Goal: Task Accomplishment & Management: Complete application form

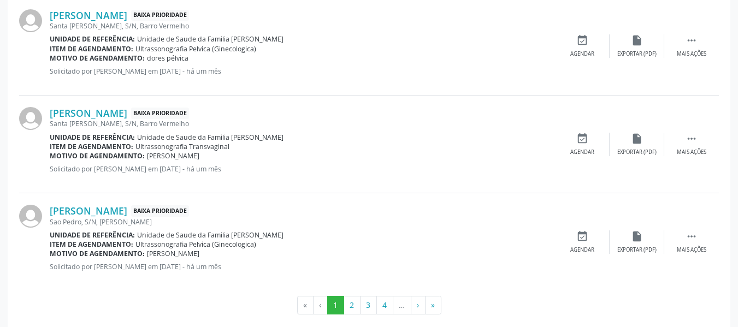
scroll to position [1575, 0]
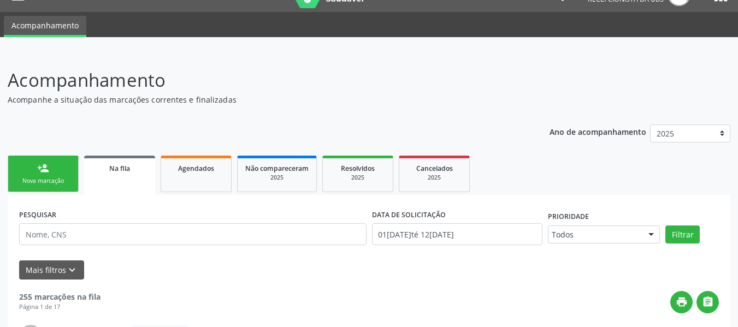
scroll to position [0, 0]
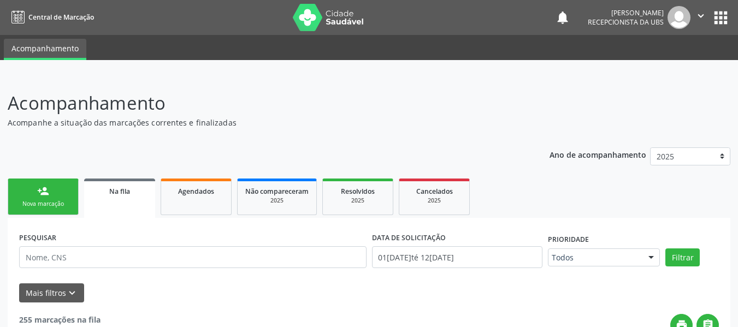
click at [27, 190] on link "person_add Nova marcação" at bounding box center [43, 197] width 71 height 37
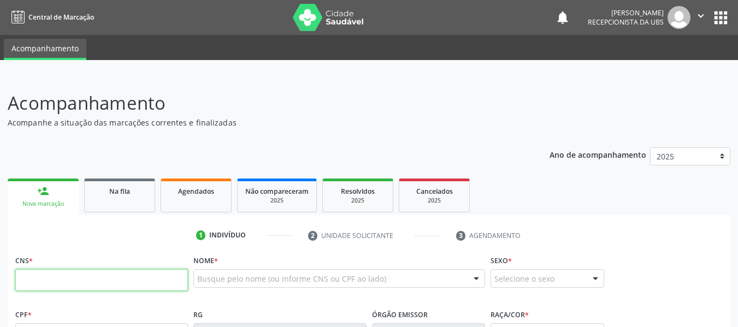
click at [32, 278] on input "text" at bounding box center [101, 280] width 173 height 22
type input "708 6015 9498 5884"
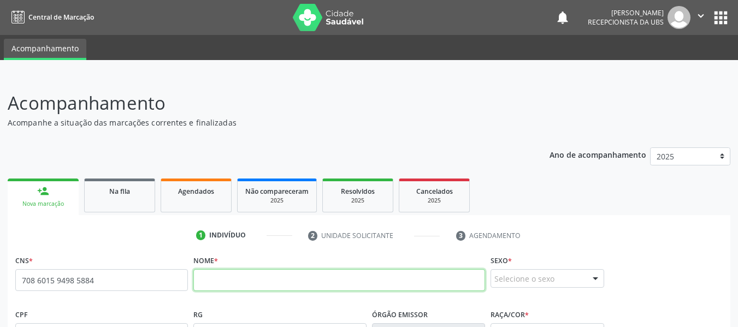
click at [223, 281] on input "text" at bounding box center [339, 280] width 292 height 22
type input "m"
type input "[PERSON_NAME] S ANTOS"
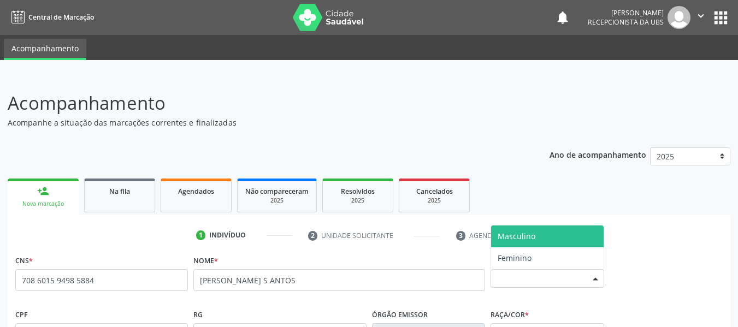
click at [597, 279] on div at bounding box center [595, 279] width 16 height 19
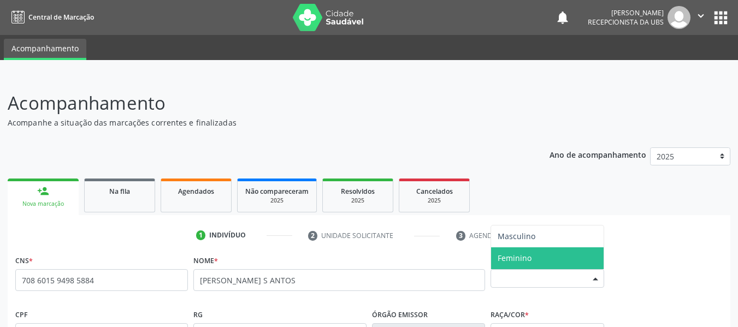
click at [536, 258] on span "Feminino" at bounding box center [547, 259] width 113 height 22
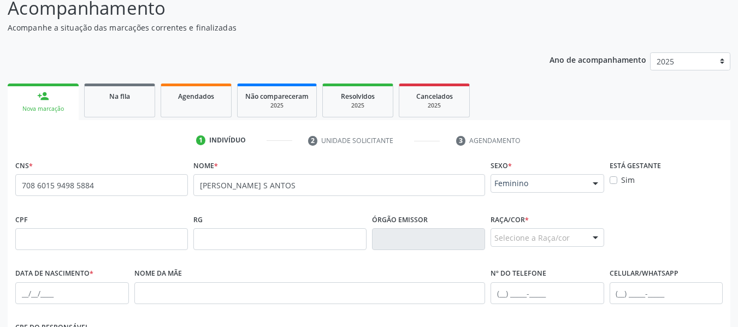
scroll to position [117, 0]
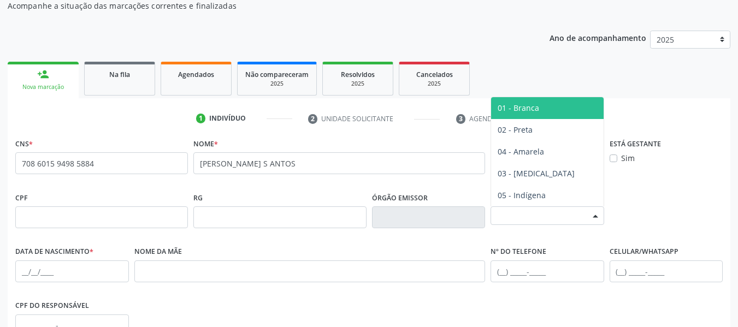
click at [598, 214] on div at bounding box center [595, 216] width 16 height 19
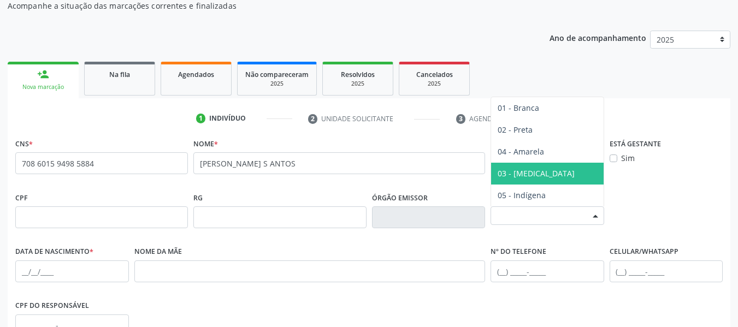
click at [529, 172] on span "03 - [MEDICAL_DATA]" at bounding box center [536, 173] width 77 height 10
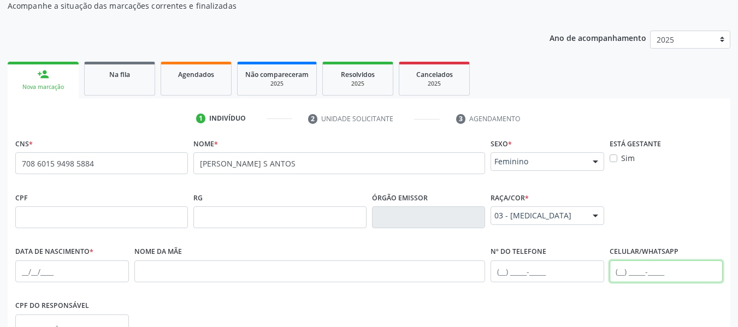
click at [616, 270] on input "text" at bounding box center [667, 272] width 114 height 22
type input "[PHONE_NUMBER]"
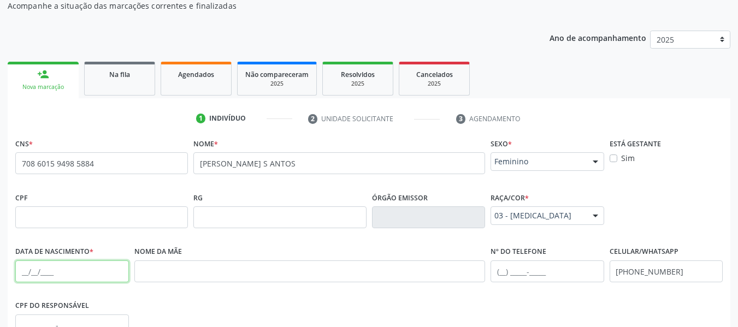
click at [24, 274] on input "text" at bounding box center [72, 272] width 114 height 22
type input "20[DATE]"
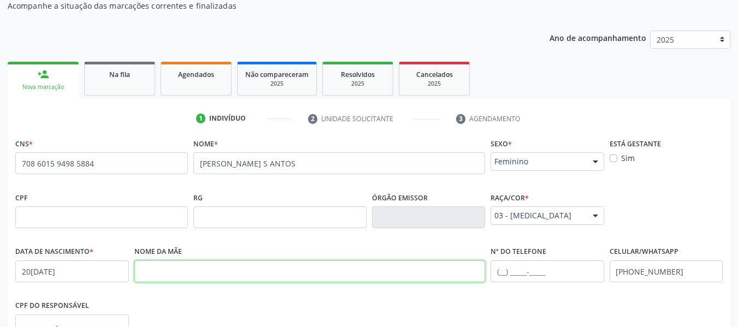
click at [182, 281] on input "text" at bounding box center [309, 272] width 351 height 22
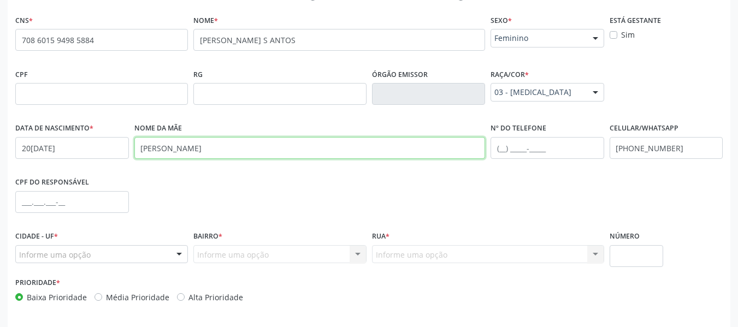
scroll to position [280, 0]
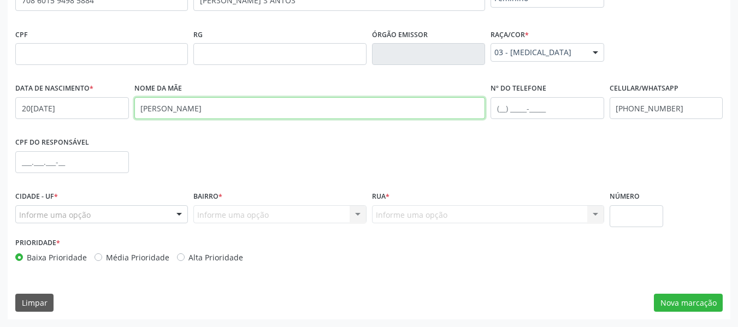
type input "[PERSON_NAME]"
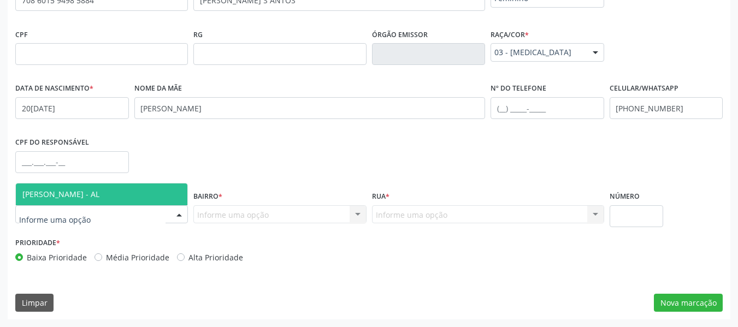
click at [178, 217] on div at bounding box center [179, 215] width 16 height 19
click at [106, 195] on span "[PERSON_NAME] - AL" at bounding box center [102, 195] width 172 height 22
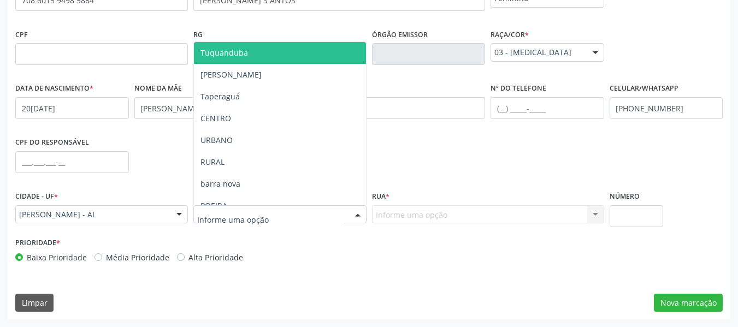
click at [357, 213] on div at bounding box center [358, 215] width 16 height 19
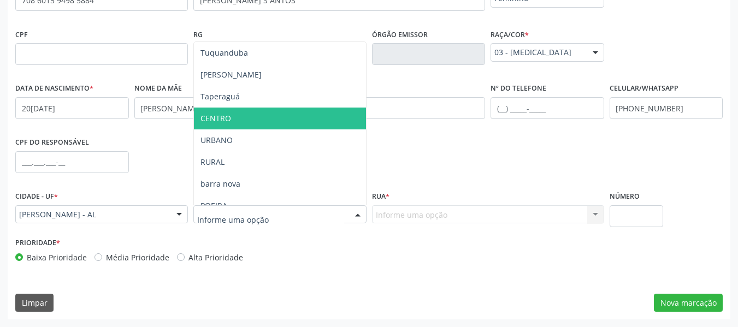
click at [240, 113] on span "CENTRO" at bounding box center [280, 119] width 172 height 22
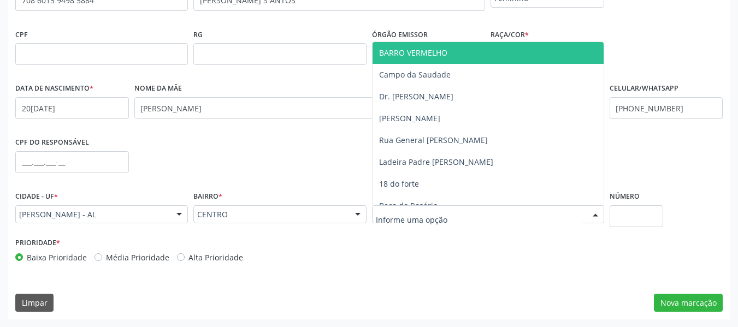
click at [595, 211] on div at bounding box center [595, 215] width 16 height 19
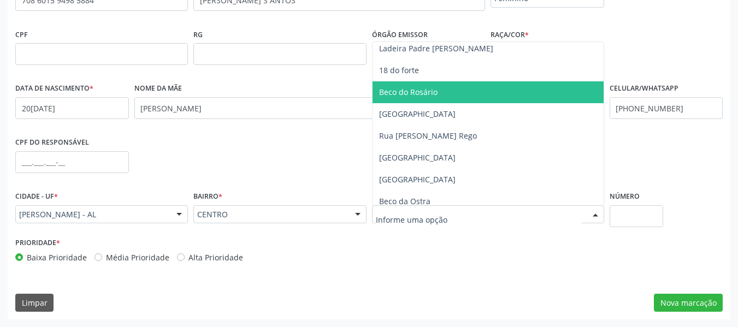
scroll to position [124, 0]
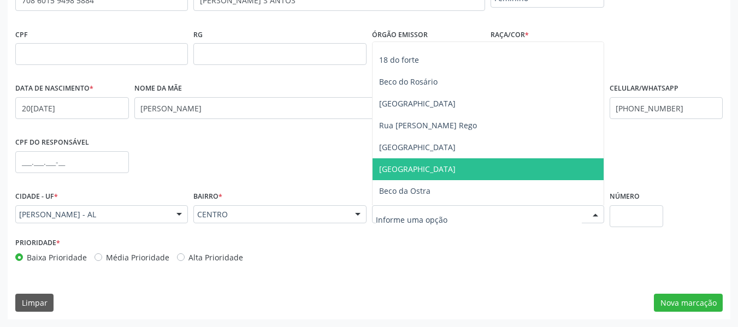
click at [395, 172] on span "[GEOGRAPHIC_DATA]" at bounding box center [417, 169] width 76 height 10
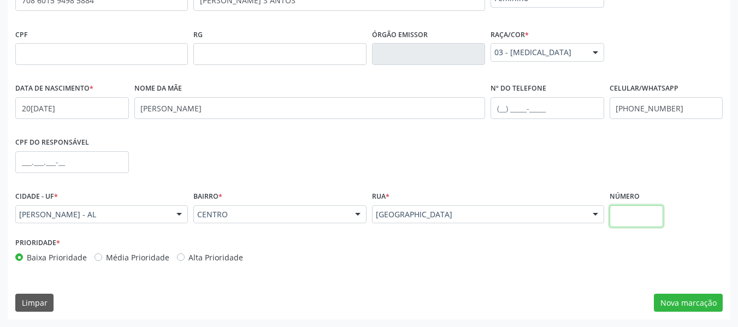
click at [632, 215] on input "text" at bounding box center [637, 216] width 54 height 22
type input "S/N"
click at [691, 302] on button "Nova marcação" at bounding box center [688, 303] width 69 height 19
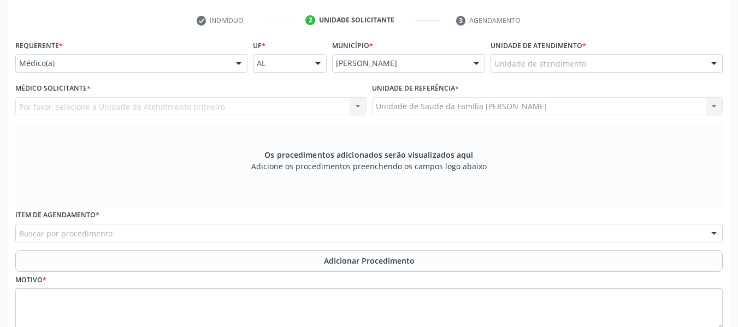
scroll to position [215, 0]
click at [239, 68] on div at bounding box center [239, 64] width 16 height 19
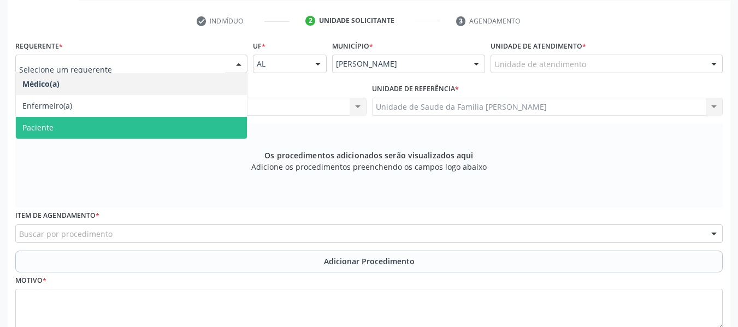
click at [44, 126] on span "Paciente" at bounding box center [37, 127] width 31 height 10
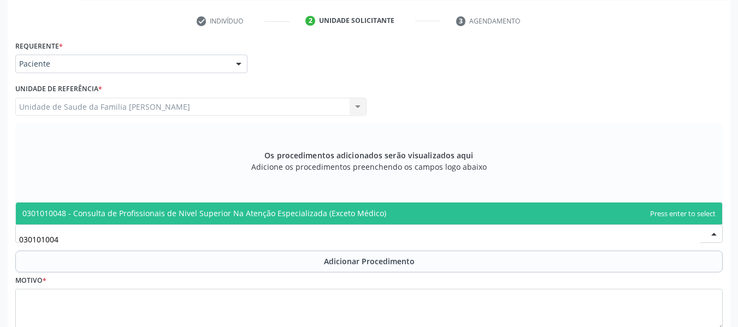
type input "0301010048"
click at [93, 212] on span "0301010048 - Consulta de Profissionais de Nivel Superior Na Atenção Especializa…" at bounding box center [204, 213] width 364 height 10
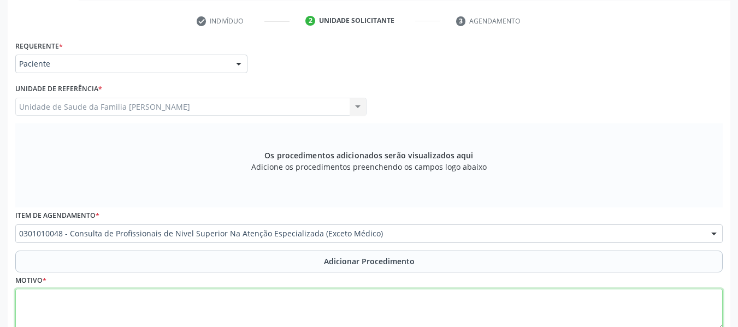
click at [49, 298] on textarea at bounding box center [369, 310] width 708 height 42
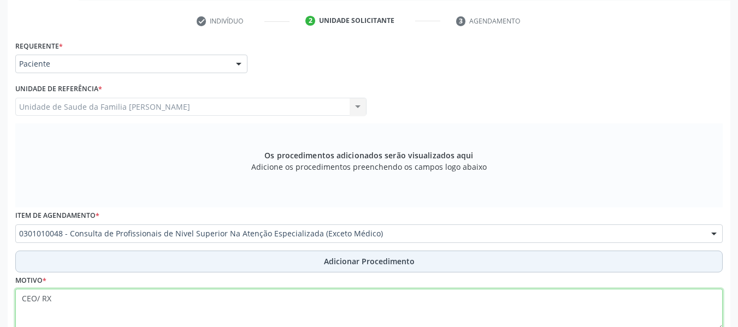
type textarea "CEO/ RX"
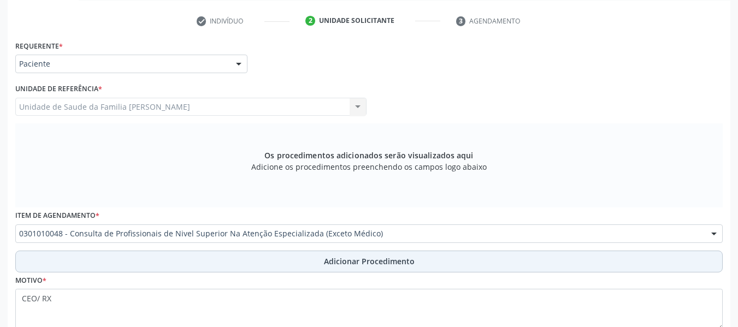
click at [364, 262] on span "Adicionar Procedimento" at bounding box center [369, 261] width 91 height 11
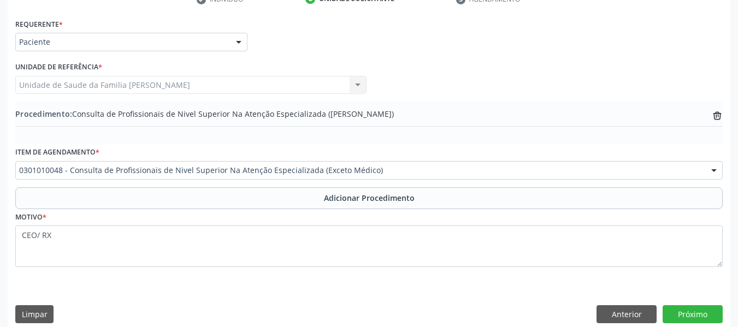
scroll to position [248, 0]
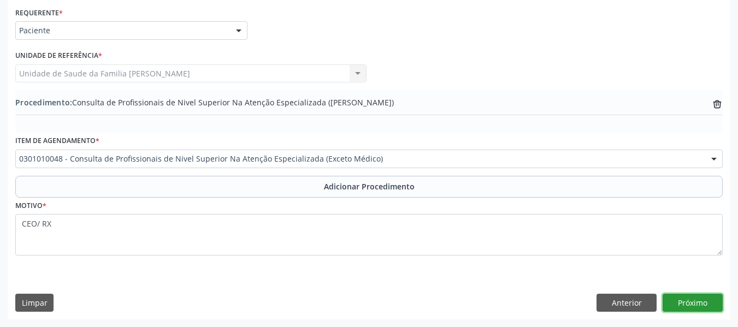
click at [696, 299] on button "Próximo" at bounding box center [693, 303] width 60 height 19
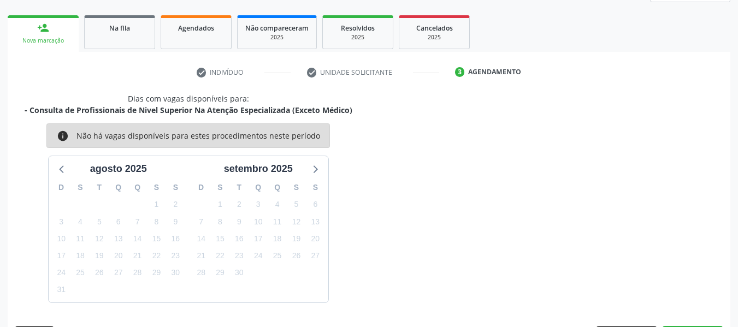
scroll to position [196, 0]
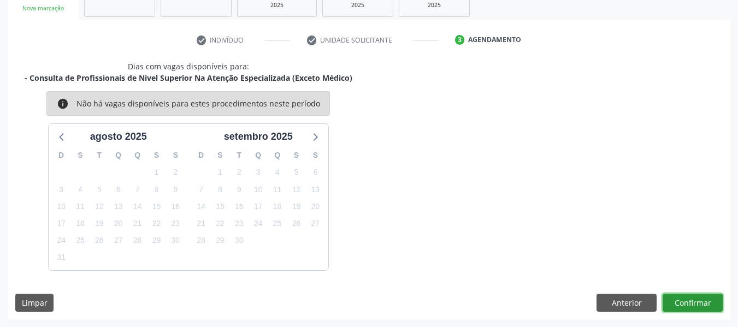
click at [696, 299] on button "Confirmar" at bounding box center [693, 303] width 60 height 19
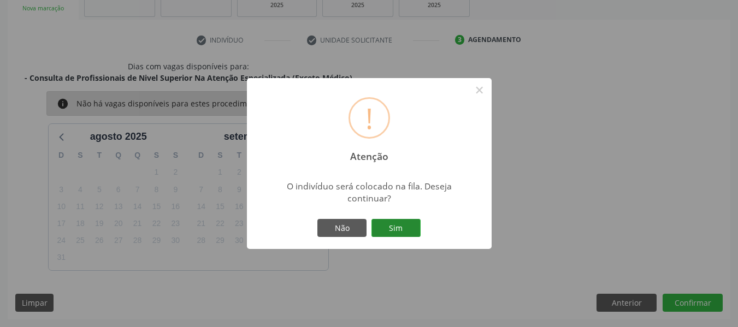
click at [398, 226] on button "Sim" at bounding box center [396, 228] width 49 height 19
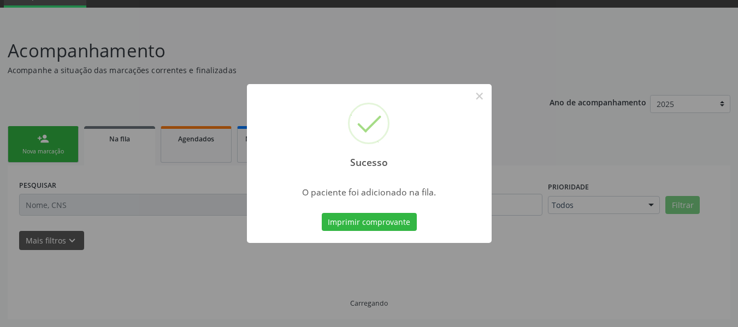
scroll to position [52, 0]
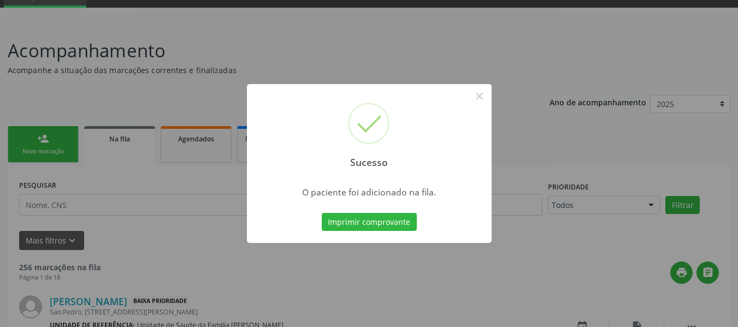
click at [45, 142] on div "Sucesso × O paciente foi adicionado na fila. Imprimir comprovante Cancel" at bounding box center [369, 163] width 738 height 327
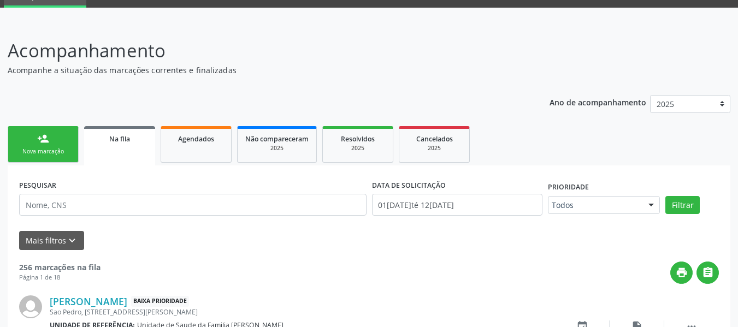
click at [44, 136] on div "person_add" at bounding box center [43, 139] width 12 height 12
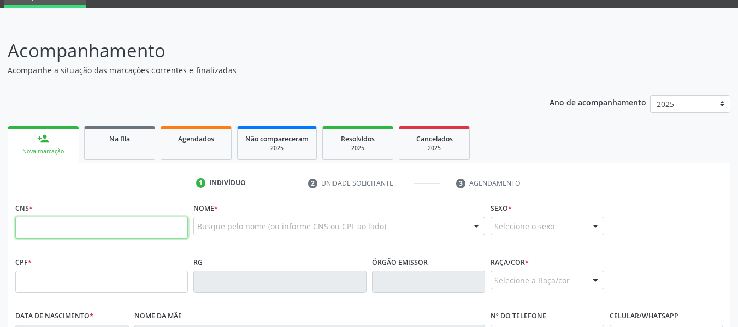
click at [56, 232] on input "text" at bounding box center [101, 228] width 173 height 22
type input "700 5021 9435 0357"
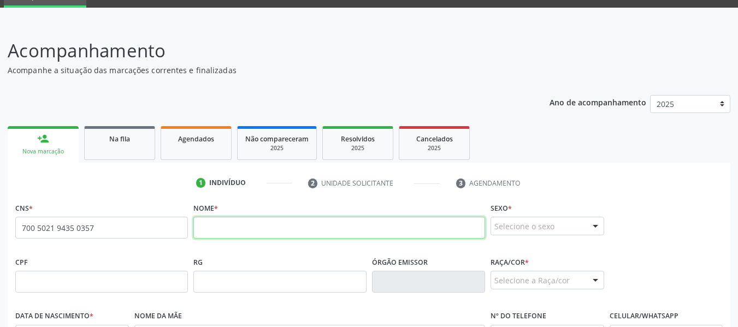
click at [231, 227] on input "text" at bounding box center [339, 228] width 292 height 22
type input "[PERSON_NAME] DOS SNTOS"
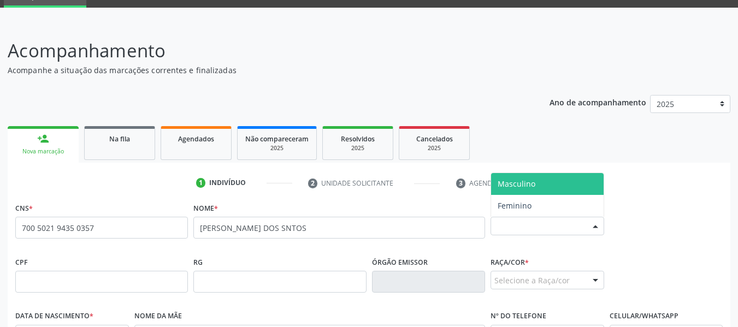
click at [597, 225] on div at bounding box center [595, 226] width 16 height 19
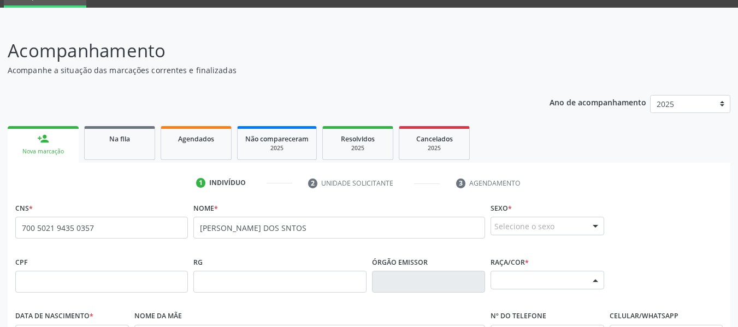
click at [594, 278] on div at bounding box center [595, 281] width 16 height 19
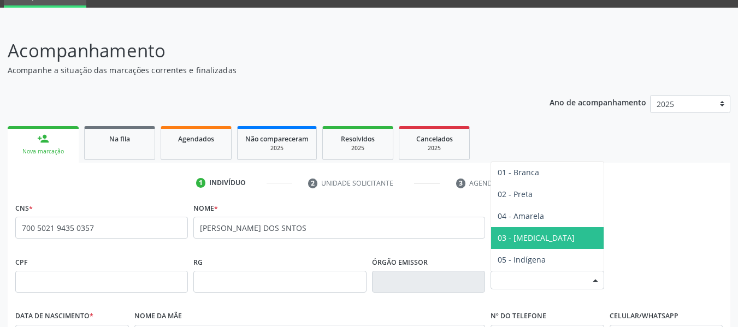
click at [522, 234] on span "03 - [MEDICAL_DATA]" at bounding box center [536, 238] width 77 height 10
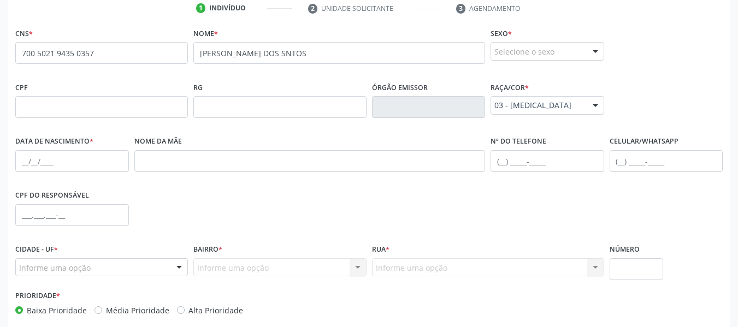
scroll to position [278, 0]
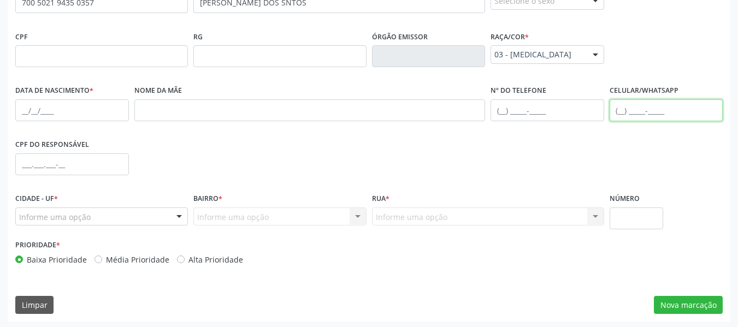
click at [619, 109] on input "text" at bounding box center [667, 110] width 114 height 22
type input "[PHONE_NUMBER]"
click at [26, 113] on input "text" at bounding box center [72, 110] width 114 height 22
type input "11[DATE]"
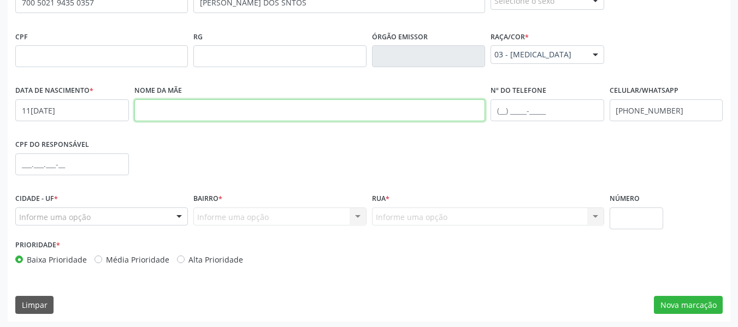
click at [148, 115] on input "text" at bounding box center [309, 110] width 351 height 22
type input "[PERSON_NAME]"
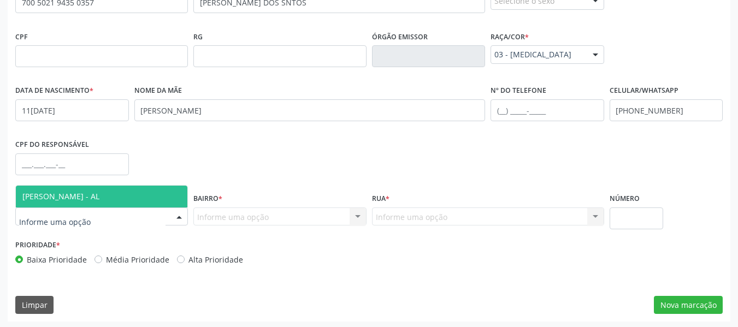
click at [178, 214] on div at bounding box center [179, 217] width 16 height 19
click at [114, 191] on span "[PERSON_NAME] - AL" at bounding box center [102, 197] width 172 height 22
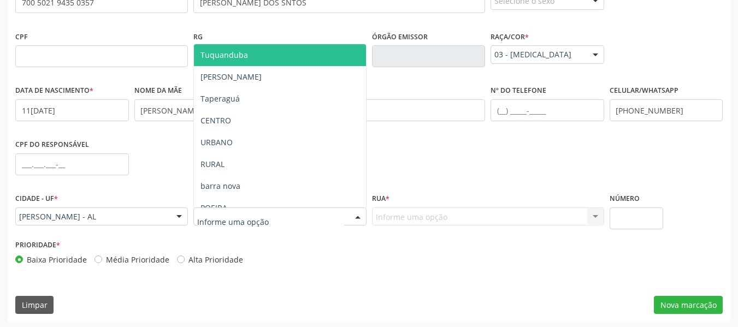
click at [359, 216] on div at bounding box center [358, 217] width 16 height 19
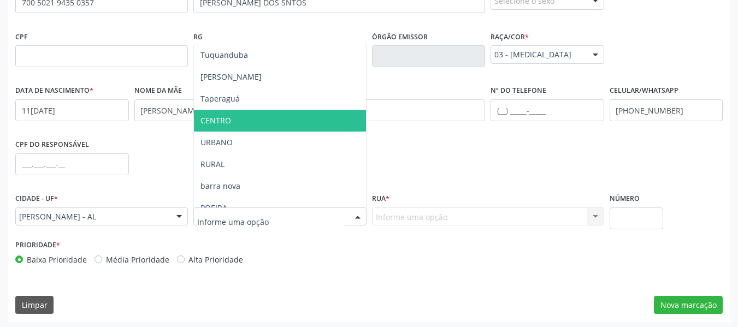
click at [223, 117] on span "CENTRO" at bounding box center [216, 120] width 31 height 10
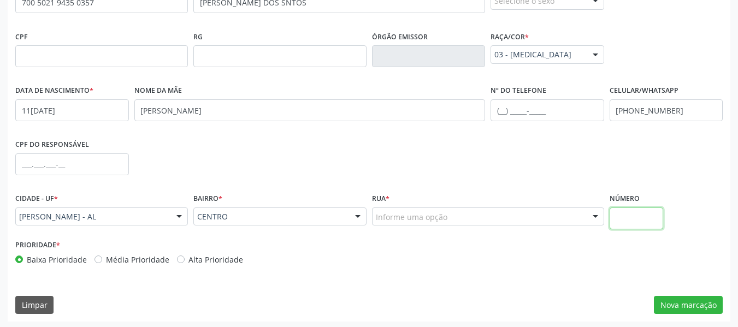
click at [621, 220] on input "text" at bounding box center [637, 219] width 54 height 22
type input "S/N"
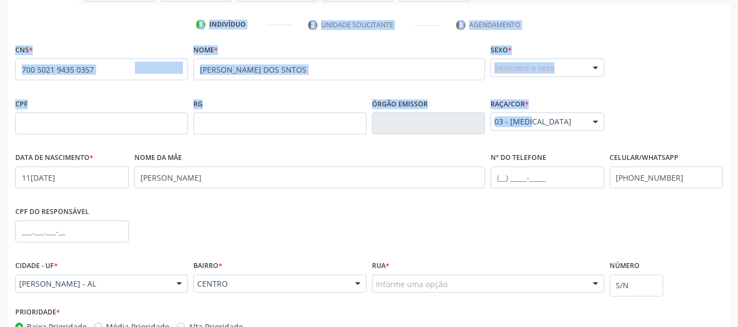
scroll to position [0, 0]
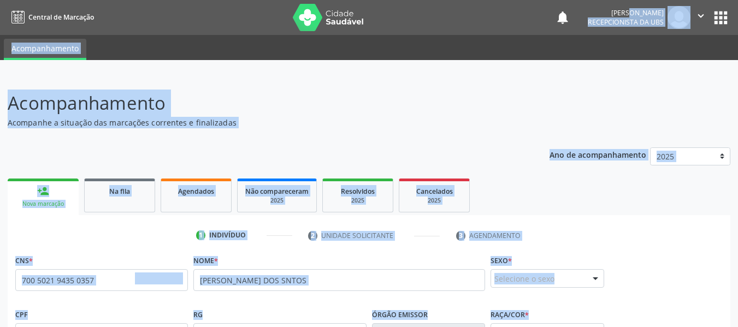
drag, startPoint x: 696, startPoint y: 57, endPoint x: 419, endPoint y: -41, distance: 293.8
click at [419, 0] on html "Central de Marcação notifications [PERSON_NAME] Recepcionista da UBS  Configur…" at bounding box center [369, 163] width 738 height 327
click at [317, 128] on p "Acompanhe a situação das marcações correntes e finalizadas" at bounding box center [261, 122] width 506 height 11
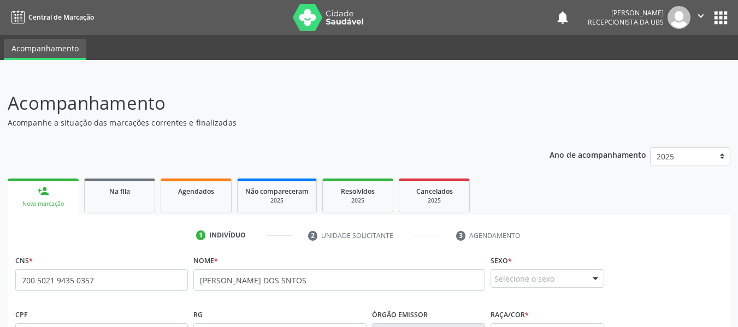
scroll to position [280, 0]
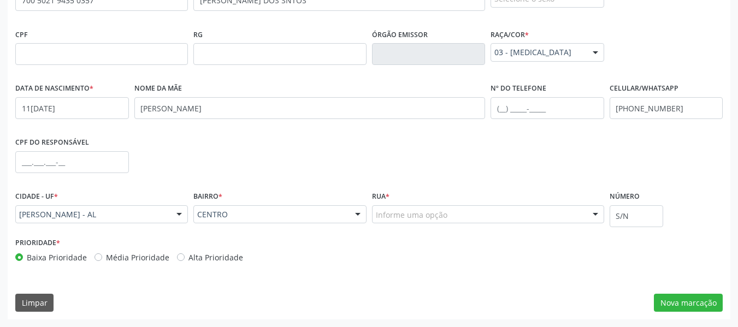
drag, startPoint x: 648, startPoint y: 247, endPoint x: 470, endPoint y: 260, distance: 178.1
click at [470, 260] on div "1 Indivíduo 2 Unidade solicitante 3 Agendamento CNS * 700 5021 9435 0357 none […" at bounding box center [369, 132] width 723 height 373
click at [431, 246] on div "Prioridade * Baixa Prioridade Média Prioridade Alta Prioridade" at bounding box center [369, 253] width 713 height 36
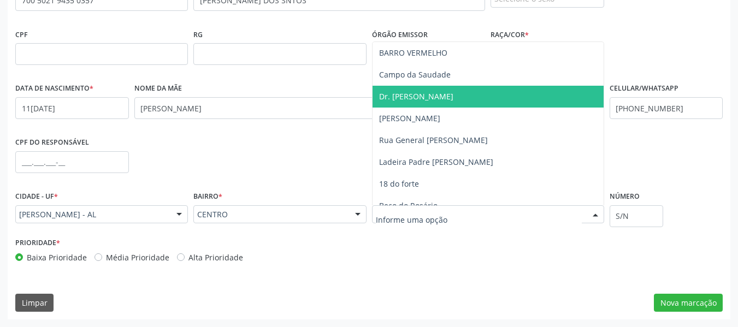
click at [595, 211] on div at bounding box center [595, 215] width 16 height 19
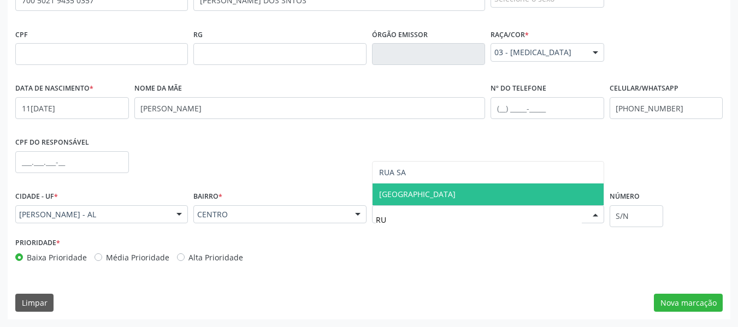
type input "R"
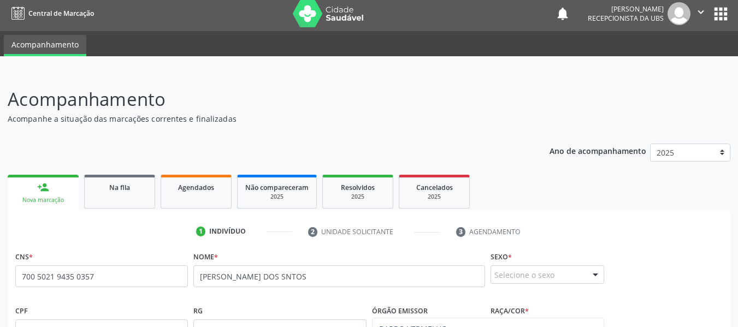
scroll to position [0, 0]
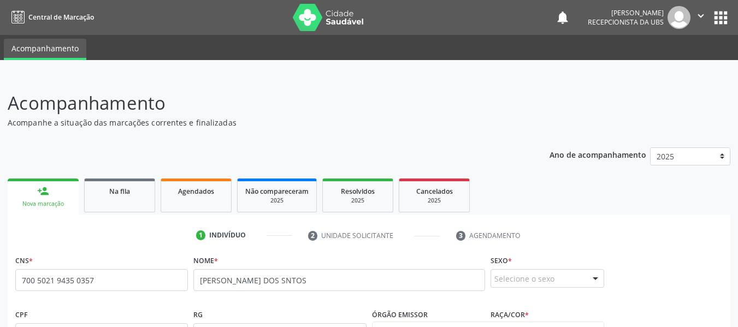
click at [46, 189] on div "person_add" at bounding box center [43, 191] width 12 height 12
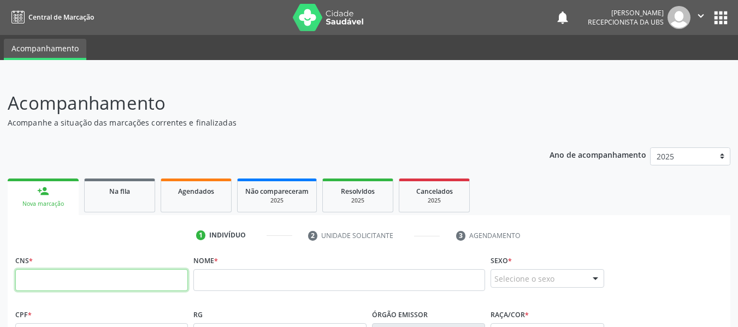
click at [49, 285] on input "text" at bounding box center [101, 280] width 173 height 22
type input "206 3591 0572 0000"
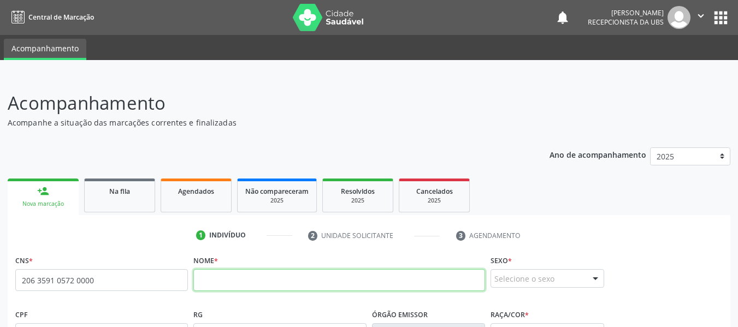
click at [215, 284] on input "text" at bounding box center [339, 280] width 292 height 22
type input "MAYSYA REGINA [PERSON_NAME]"
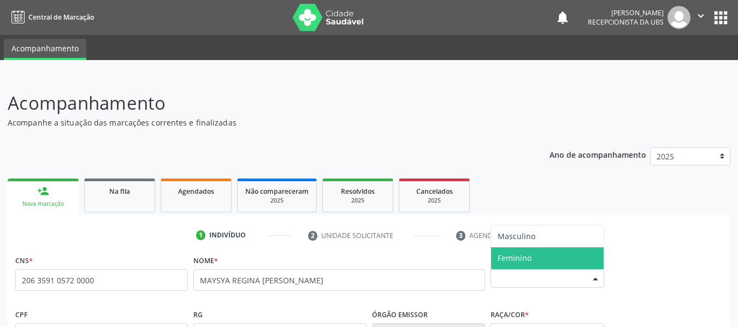
click at [593, 277] on div at bounding box center [595, 279] width 16 height 19
click at [545, 257] on span "Feminino" at bounding box center [547, 259] width 113 height 22
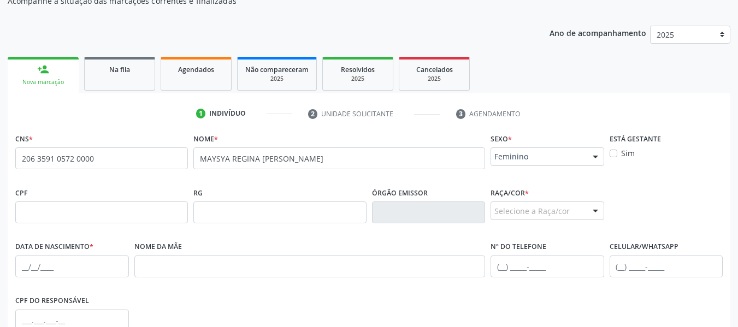
scroll to position [131, 0]
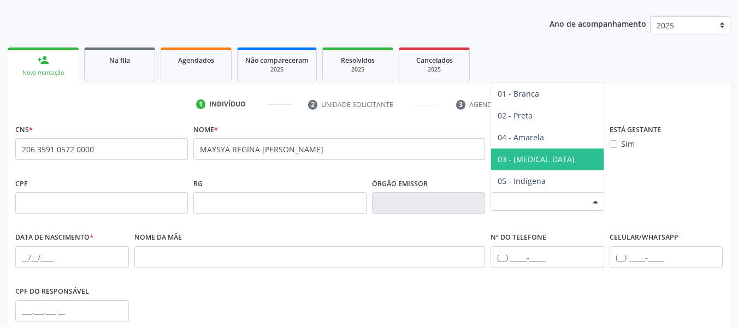
click at [594, 201] on div at bounding box center [595, 202] width 16 height 19
click at [543, 155] on span "03 - [MEDICAL_DATA]" at bounding box center [547, 160] width 113 height 22
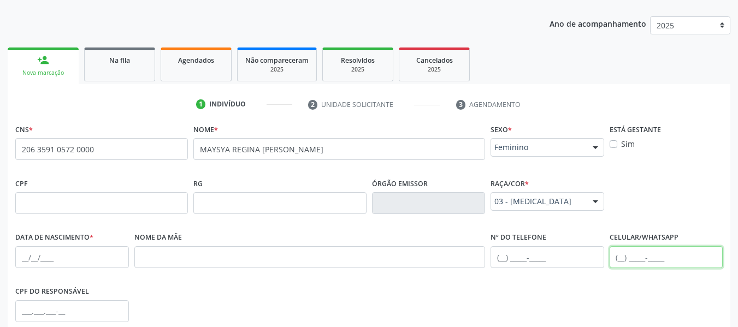
click at [615, 258] on input "text" at bounding box center [667, 257] width 114 height 22
type input "[PHONE_NUMBER]"
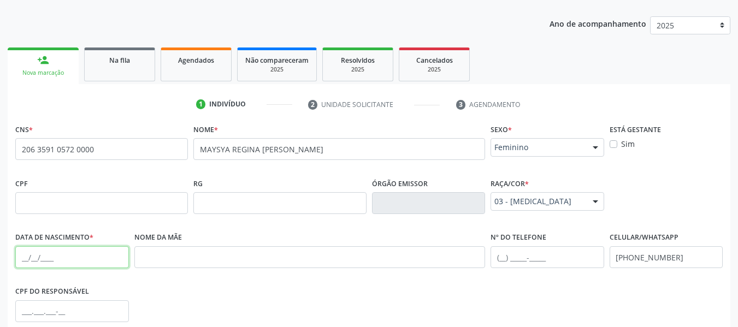
click at [21, 257] on input "text" at bounding box center [72, 257] width 114 height 22
type input "12[DATE]"
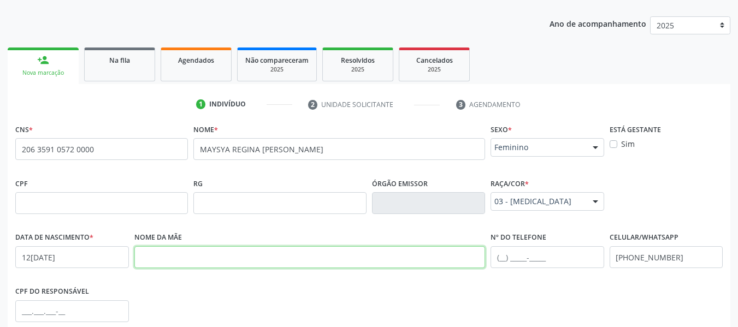
click at [164, 260] on input "text" at bounding box center [309, 257] width 351 height 22
click at [209, 255] on input "[PERSON_NAME]" at bounding box center [309, 257] width 351 height 22
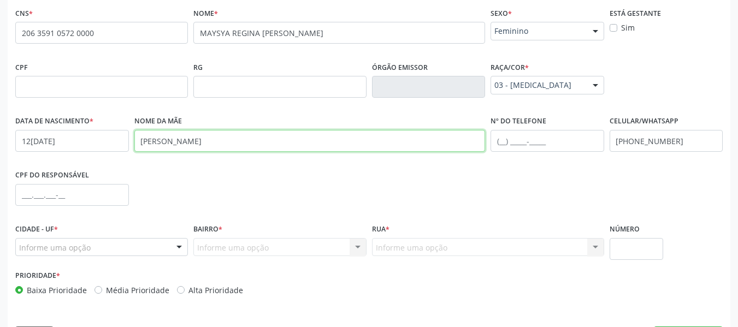
scroll to position [280, 0]
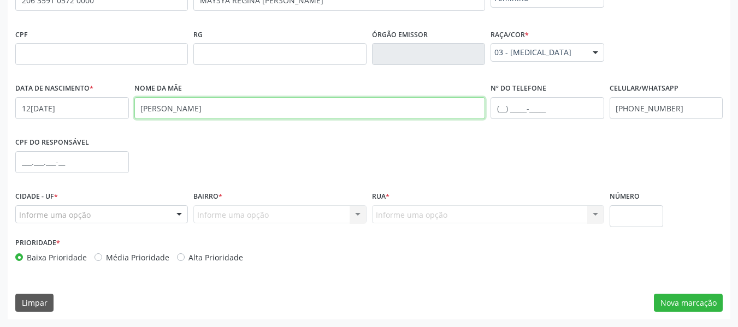
type input "[PERSON_NAME]"
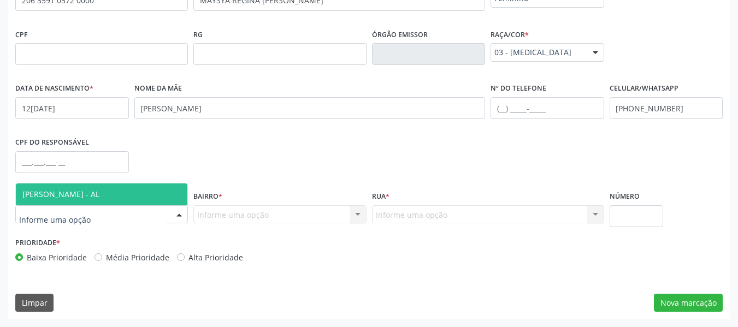
click at [179, 211] on div at bounding box center [179, 215] width 16 height 19
click at [86, 196] on span "[PERSON_NAME] - AL" at bounding box center [60, 194] width 77 height 10
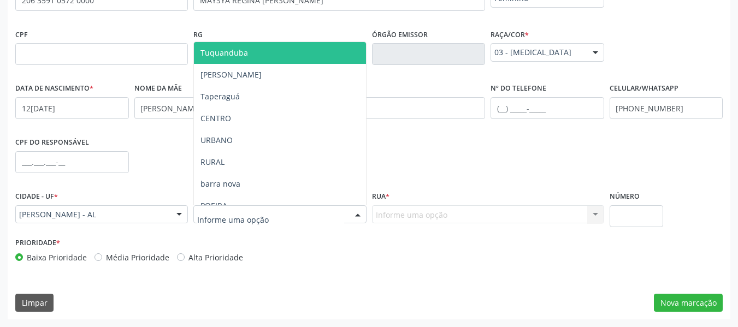
click at [358, 214] on div at bounding box center [358, 215] width 16 height 19
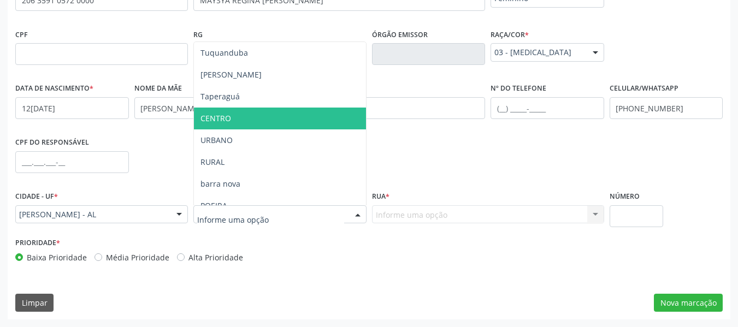
click at [232, 118] on span "CENTRO" at bounding box center [280, 119] width 172 height 22
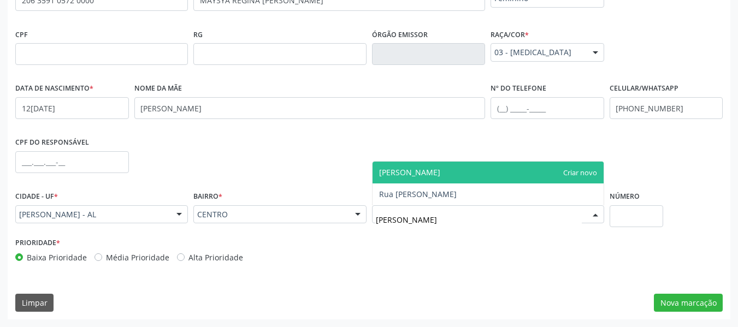
type input "[PERSON_NAME]"
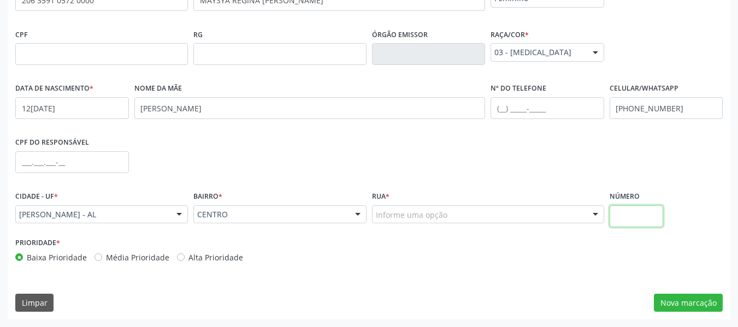
click at [638, 215] on input "text" at bounding box center [637, 216] width 54 height 22
type input "S/N"
click at [689, 302] on button "Nova marcação" at bounding box center [688, 303] width 69 height 19
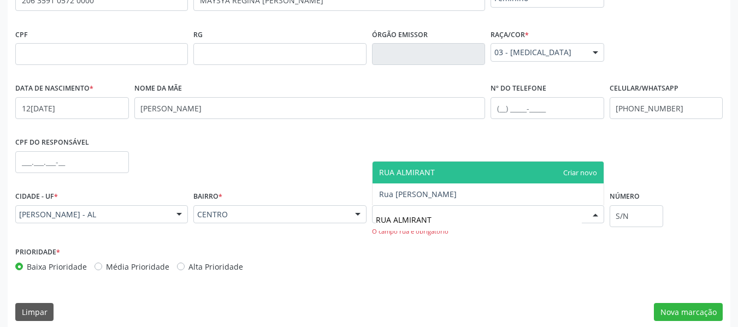
type input "RUA ALMIRANTE"
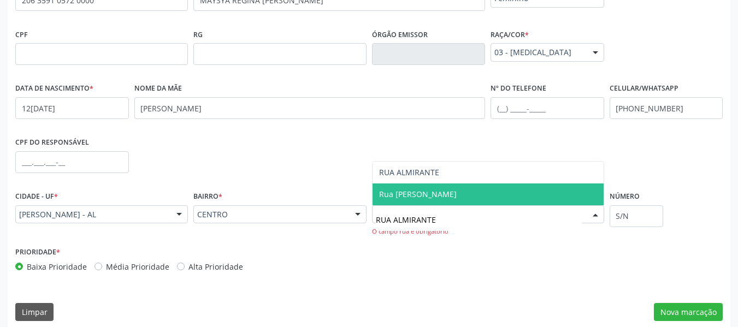
click at [513, 195] on span "Rua [PERSON_NAME]" at bounding box center [488, 195] width 231 height 22
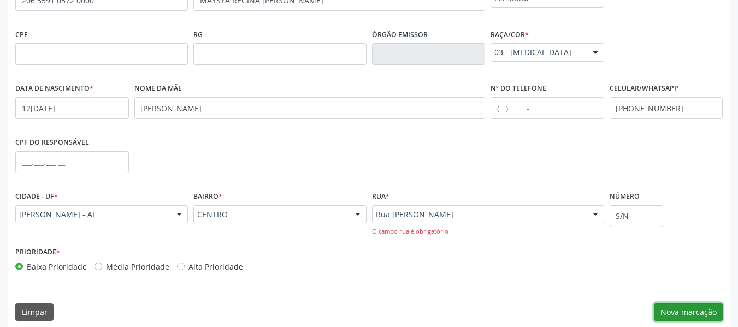
click at [676, 310] on button "Nova marcação" at bounding box center [688, 312] width 69 height 19
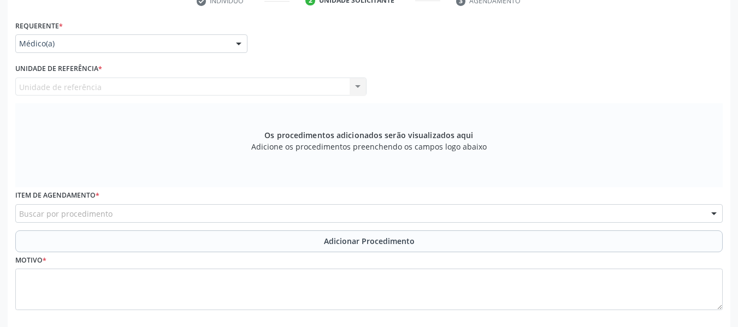
scroll to position [215, 0]
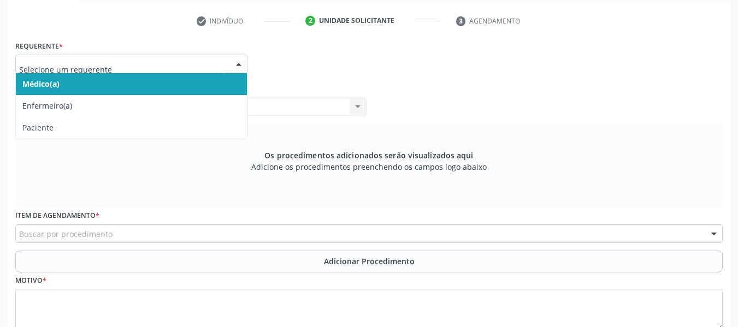
click at [240, 63] on div at bounding box center [239, 64] width 16 height 19
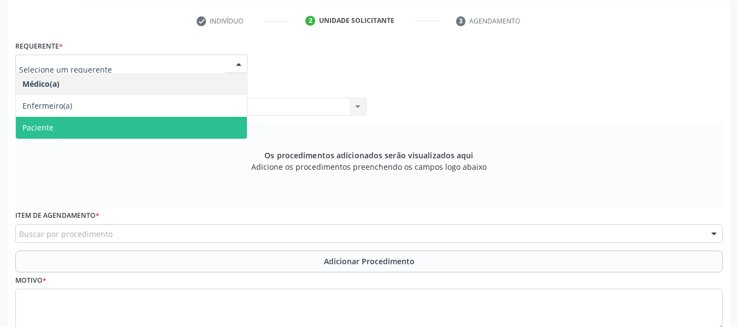
click at [42, 127] on span "Paciente" at bounding box center [37, 127] width 31 height 10
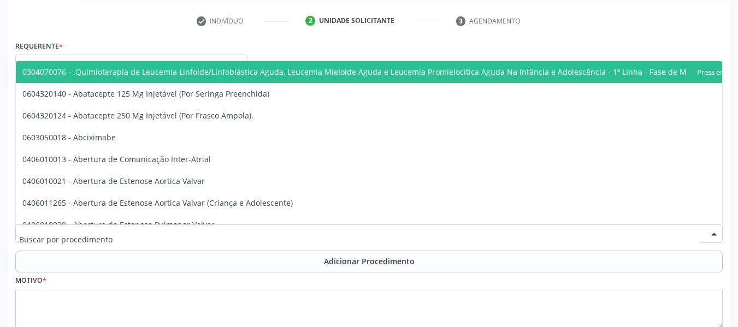
click at [54, 240] on div at bounding box center [369, 234] width 708 height 19
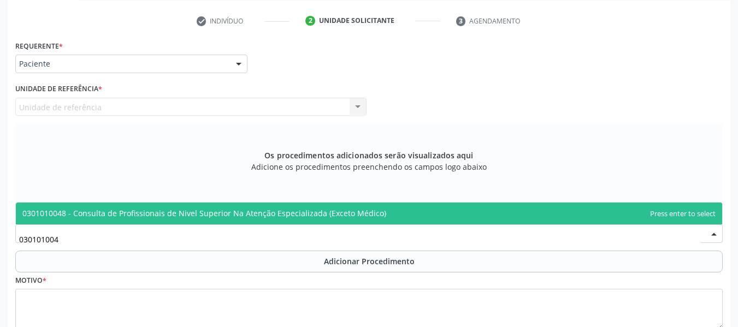
type input "0301010048"
click at [73, 211] on span "0301010048 - Consulta de Profissionais de Nivel Superior Na Atenção Especializa…" at bounding box center [204, 213] width 364 height 10
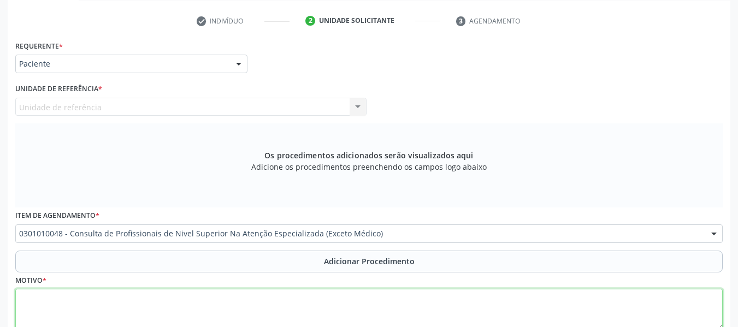
click at [63, 303] on textarea at bounding box center [369, 310] width 708 height 42
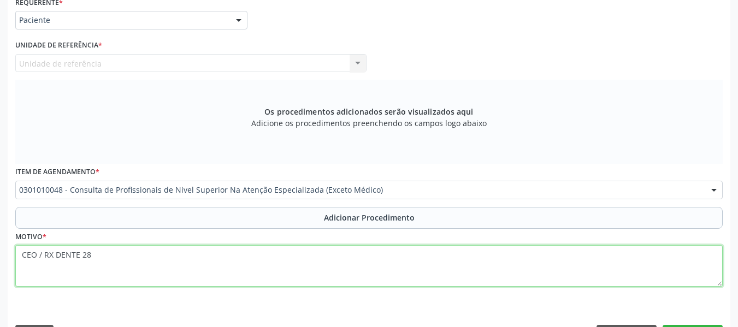
scroll to position [290, 0]
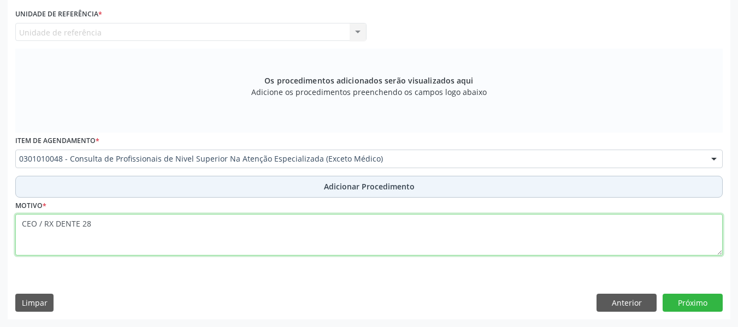
type textarea "CEO / RX DENTE 28"
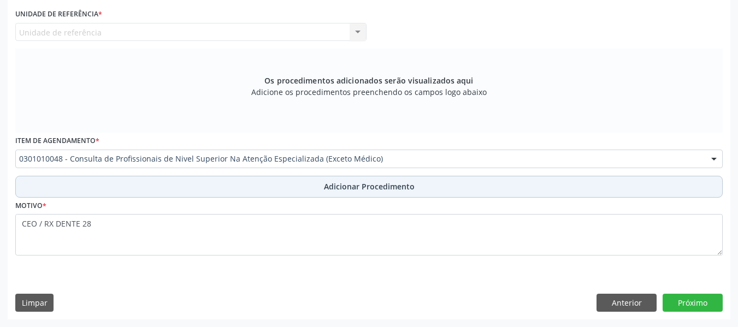
click at [370, 187] on span "Adicionar Procedimento" at bounding box center [369, 186] width 91 height 11
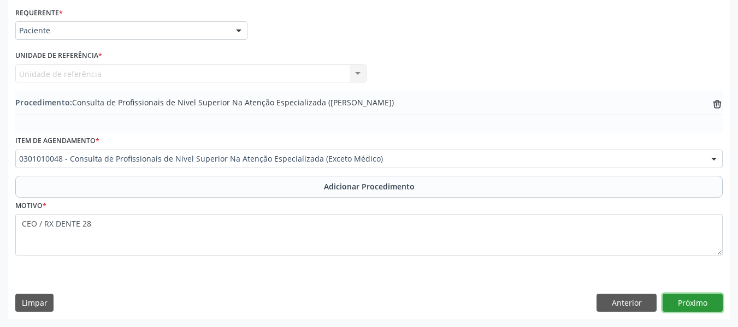
click at [696, 300] on button "Próximo" at bounding box center [693, 303] width 60 height 19
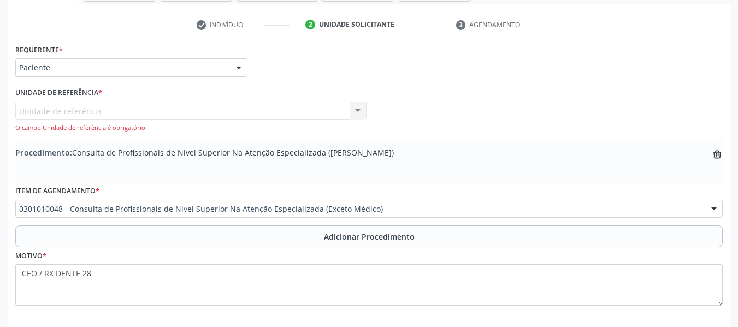
scroll to position [261, 0]
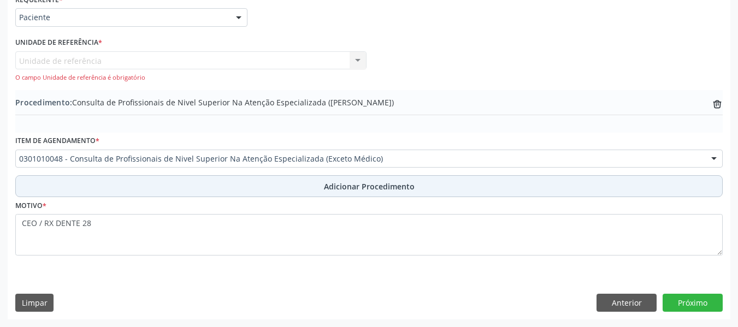
click at [369, 184] on span "Adicionar Procedimento" at bounding box center [369, 186] width 91 height 11
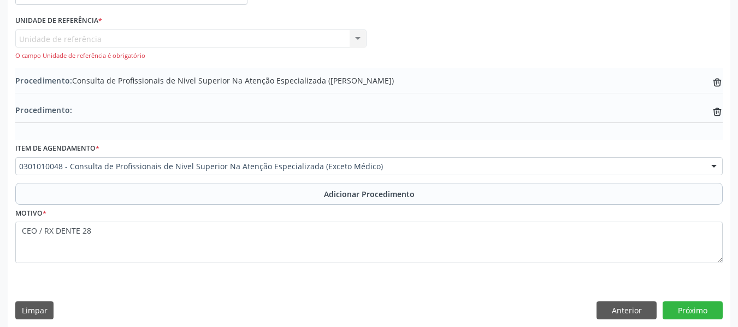
scroll to position [291, 0]
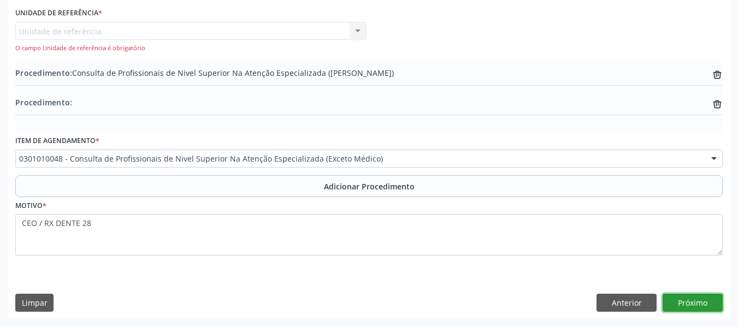
click at [683, 299] on button "Próximo" at bounding box center [693, 303] width 60 height 19
click at [356, 30] on div "Unidade de referência Unidade de Saude da Familia Barro Vermelho Nenhum resulta…" at bounding box center [190, 37] width 351 height 31
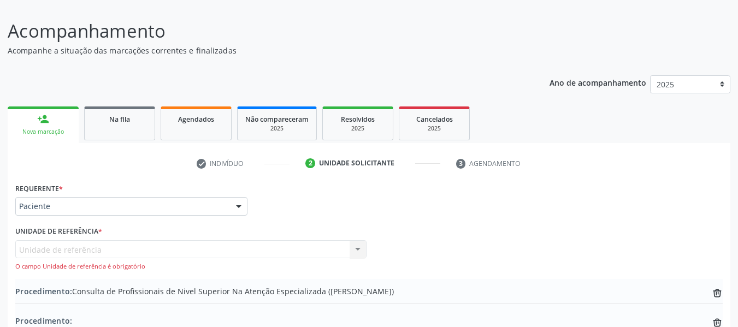
scroll to position [28, 0]
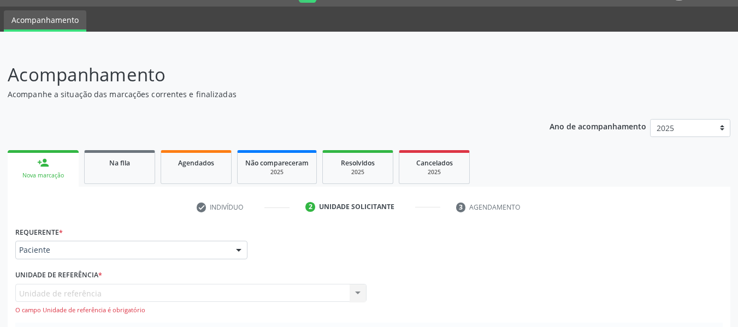
click at [358, 293] on div "Unidade de referência Unidade de Saude da Familia Barro Vermelho Nenhum resulta…" at bounding box center [190, 299] width 351 height 31
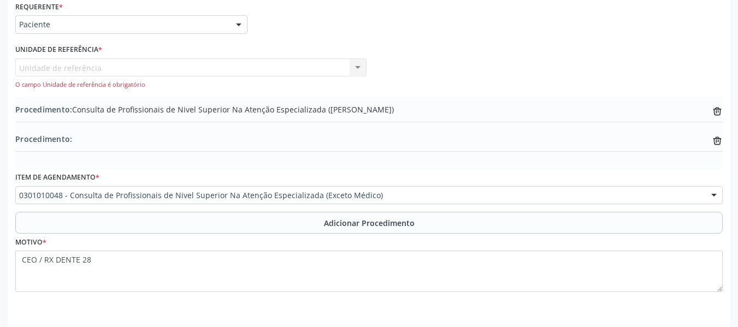
scroll to position [291, 0]
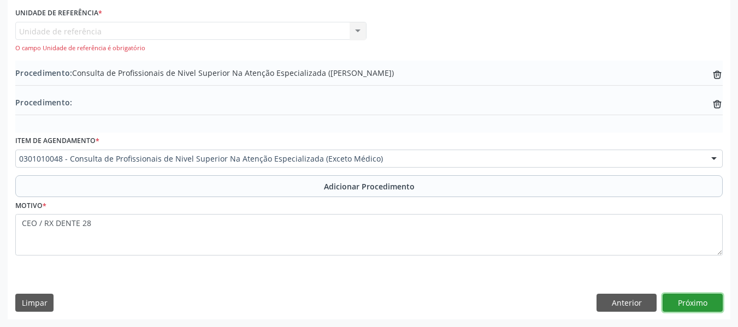
click at [700, 297] on button "Próximo" at bounding box center [693, 303] width 60 height 19
click at [358, 29] on div "Unidade de referência Unidade de Saude da Familia Barro Vermelho Nenhum resulta…" at bounding box center [190, 37] width 351 height 31
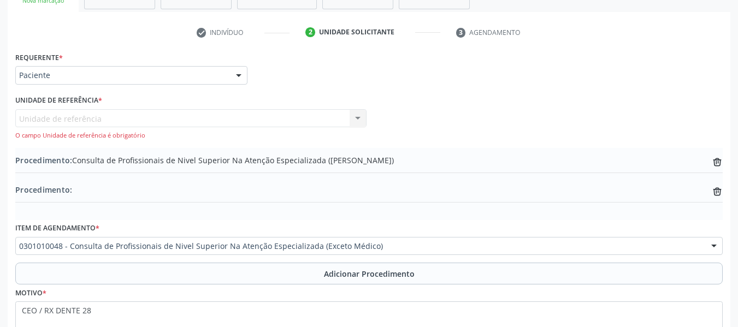
scroll to position [181, 0]
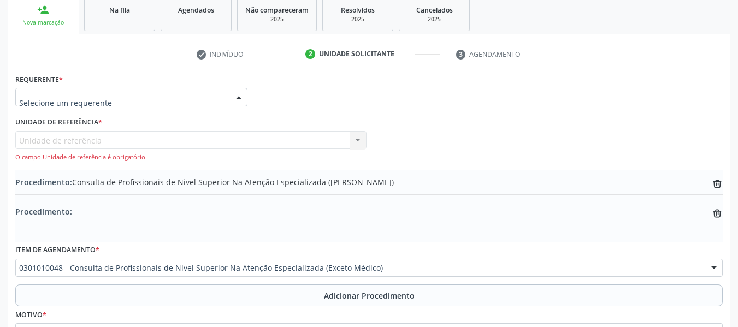
click at [239, 96] on div at bounding box center [239, 98] width 16 height 19
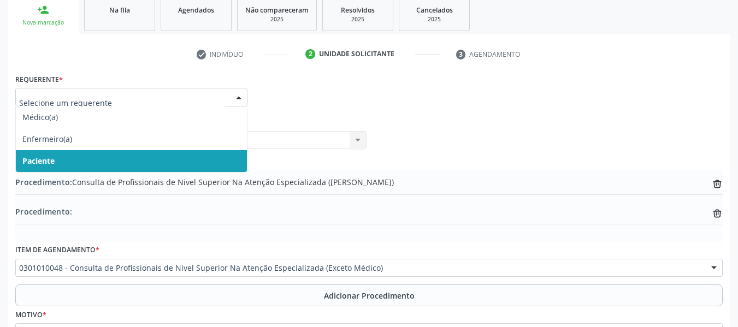
click at [45, 161] on span "Paciente" at bounding box center [38, 161] width 32 height 10
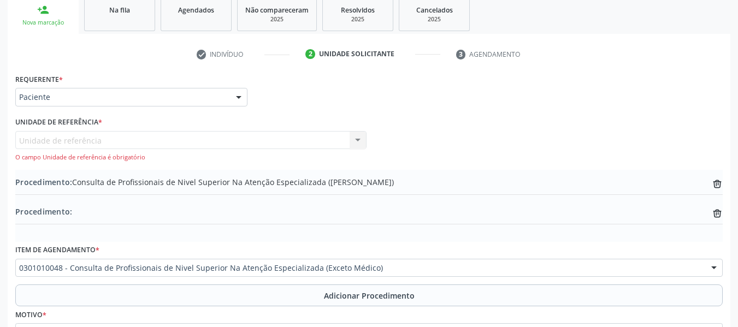
click at [357, 140] on div "Unidade de referência Unidade de Saude da Familia Barro Vermelho Nenhum resulta…" at bounding box center [190, 146] width 351 height 31
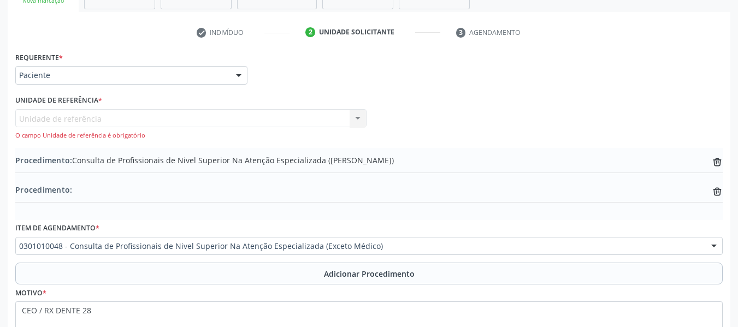
scroll to position [291, 0]
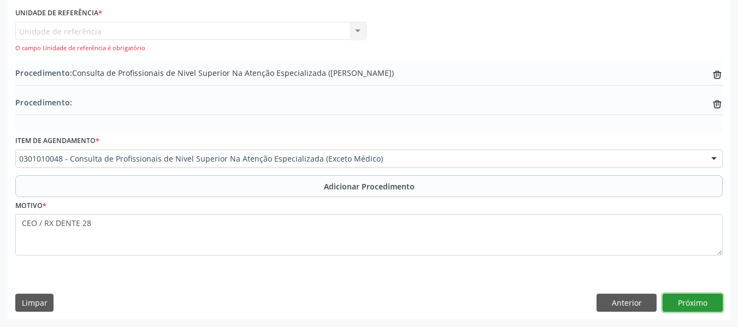
click at [700, 302] on button "Próximo" at bounding box center [693, 303] width 60 height 19
click at [699, 300] on button "Próximo" at bounding box center [693, 303] width 60 height 19
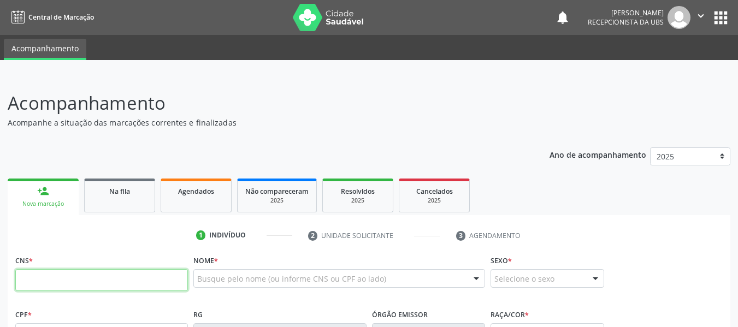
click at [79, 280] on input "text" at bounding box center [101, 280] width 173 height 22
type input "708 2091 4006 5543"
type input "075.540.684-23"
type input "18/[DATE]"
type input "Gilvania Bezerra"
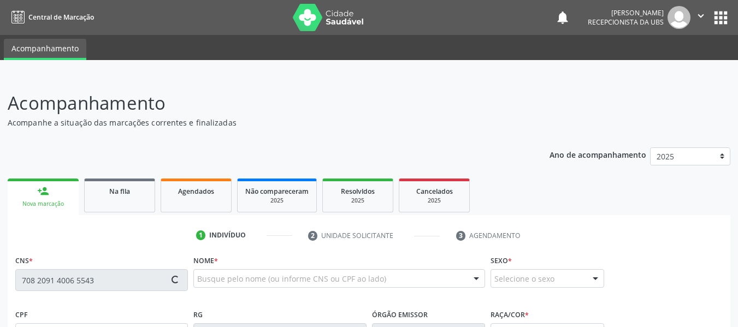
type input "(82) 9976-8854"
type input "115"
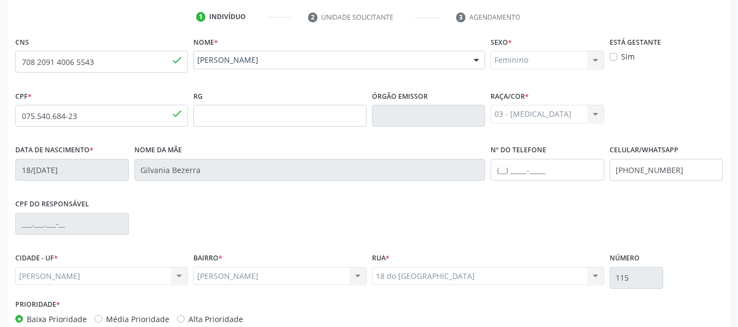
scroll to position [280, 0]
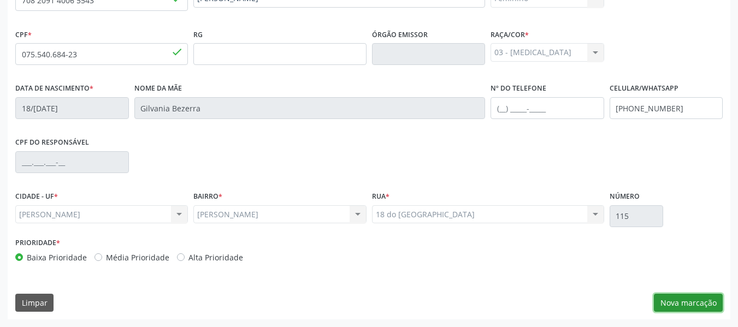
click at [692, 302] on button "Nova marcação" at bounding box center [688, 303] width 69 height 19
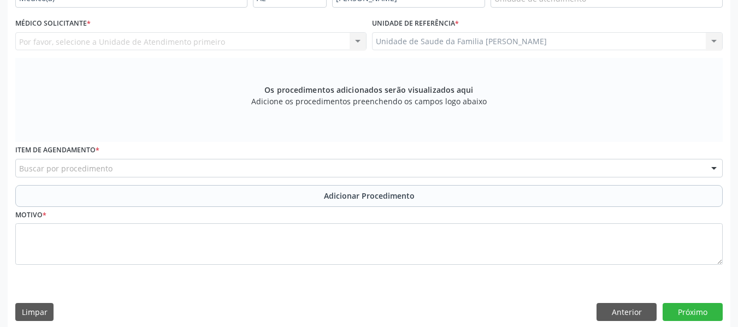
click at [710, 42] on div "Unidade de Saude da Familia Barro Vermelho Unidade de Saude da Familia Barro Ve…" at bounding box center [547, 41] width 351 height 19
click at [714, 41] on div "Unidade de Saude da Familia Barro Vermelho Unidade de Saude da Familia Barro Ve…" at bounding box center [547, 41] width 351 height 19
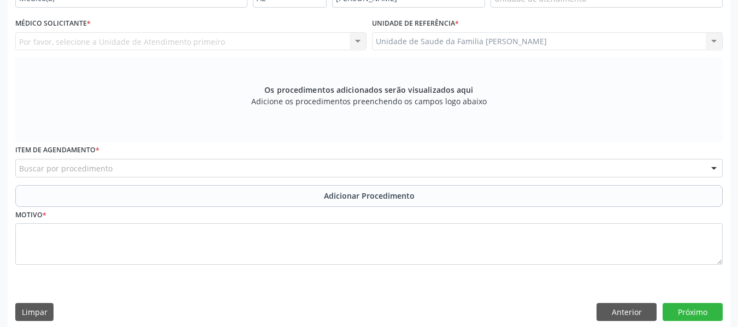
click at [714, 41] on div "Unidade de Saude da Familia Barro Vermelho Unidade de Saude da Familia Barro Ve…" at bounding box center [547, 41] width 351 height 19
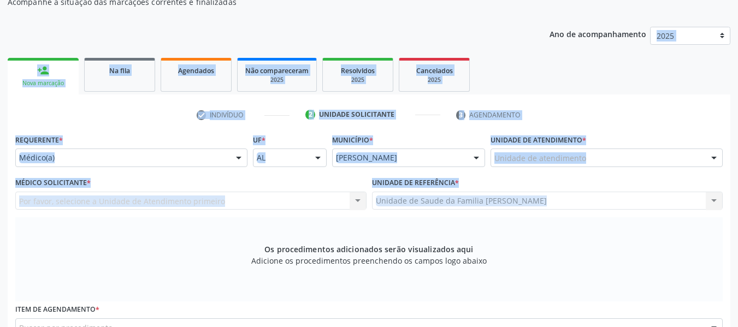
scroll to position [118, 0]
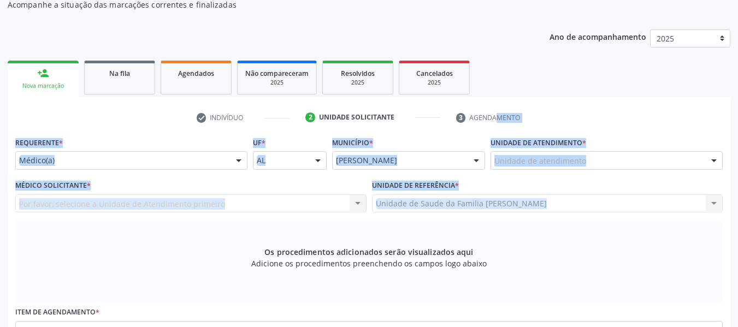
drag, startPoint x: 714, startPoint y: 41, endPoint x: 638, endPoint y: 117, distance: 108.2
click at [638, 117] on div "check Indivíduo 2 Unidade solicitante 3 Agendamento CNS 708 2091 4006 5543 done…" at bounding box center [369, 300] width 723 height 382
click at [638, 117] on ul "check Indivíduo 2 Unidade solicitante 3 Agendamento" at bounding box center [369, 118] width 723 height 18
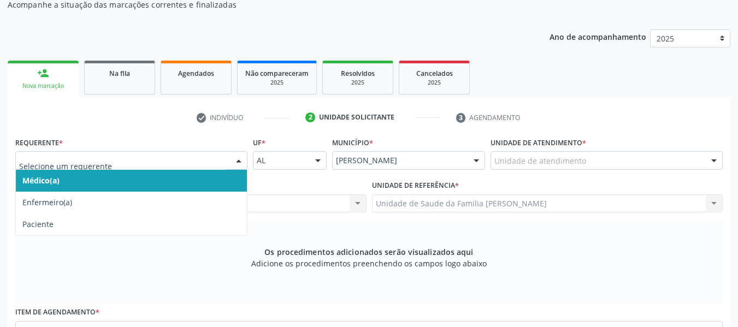
click at [239, 161] on div at bounding box center [239, 161] width 16 height 19
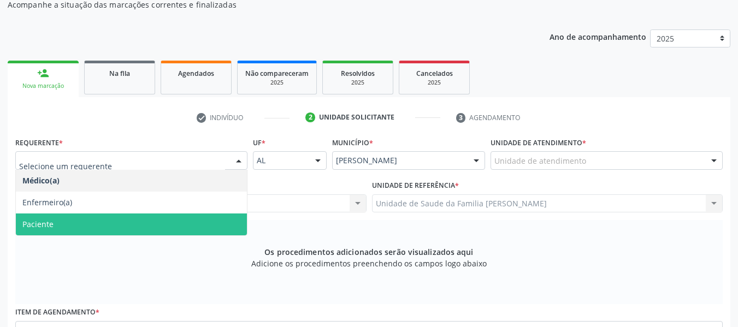
click at [47, 225] on span "Paciente" at bounding box center [37, 224] width 31 height 10
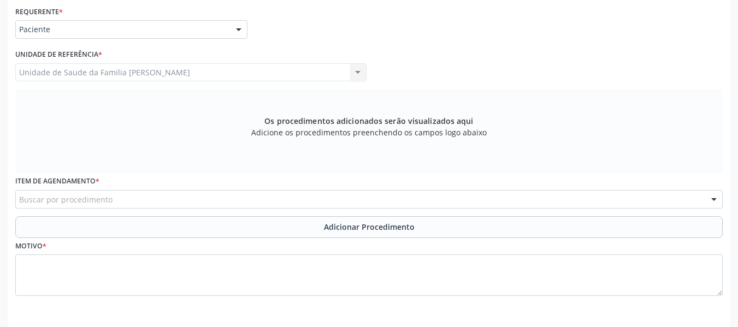
scroll to position [290, 0]
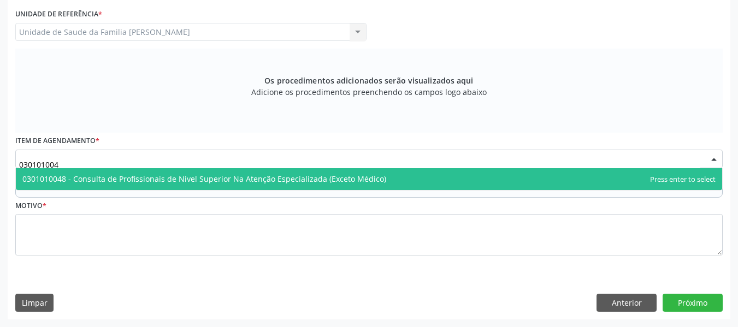
type input "0301010048"
click at [84, 178] on span "0301010048 - Consulta de Profissionais de Nivel Superior Na Atenção Especializa…" at bounding box center [204, 179] width 364 height 10
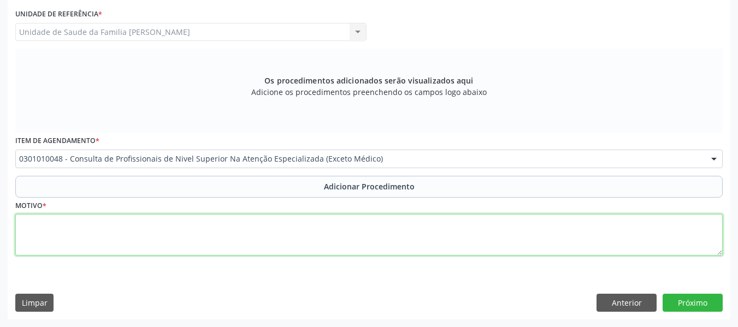
click at [35, 227] on textarea at bounding box center [369, 235] width 708 height 42
type textarea "c"
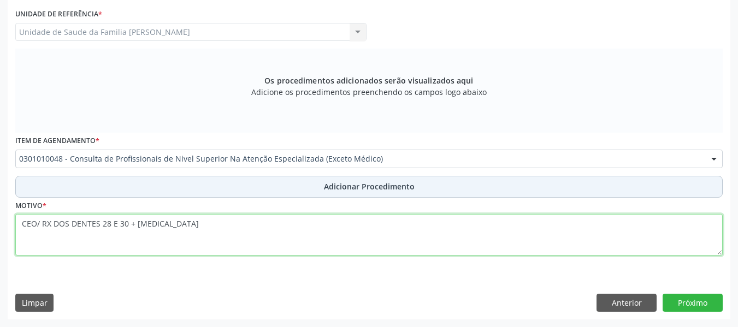
type textarea "CEO/ RX DOS DENTES 28 E 30 + EXODONTIA"
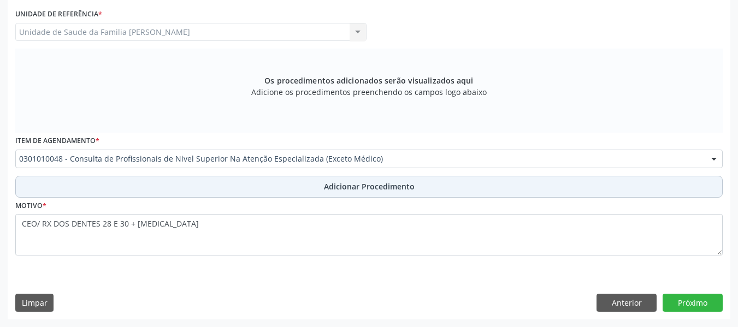
click at [382, 185] on span "Adicionar Procedimento" at bounding box center [369, 186] width 91 height 11
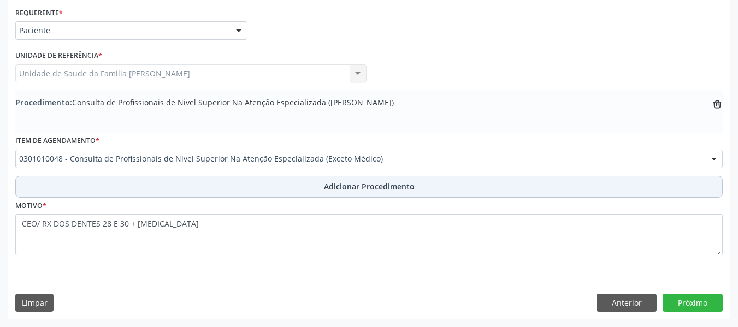
scroll to position [248, 0]
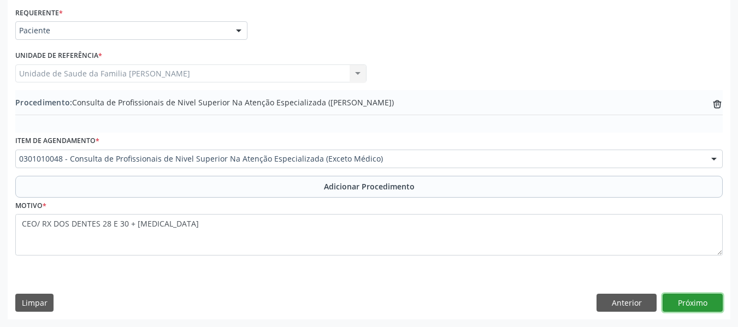
click at [691, 298] on button "Próximo" at bounding box center [693, 303] width 60 height 19
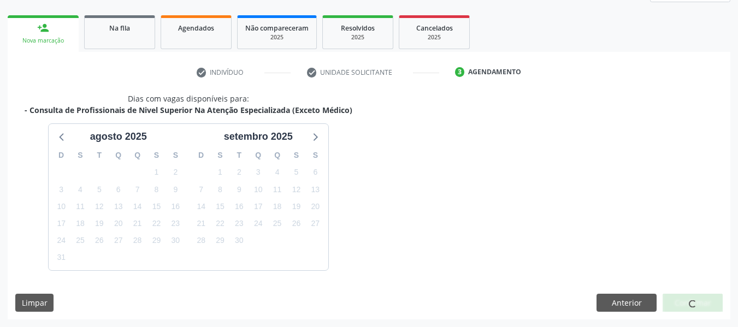
scroll to position [196, 0]
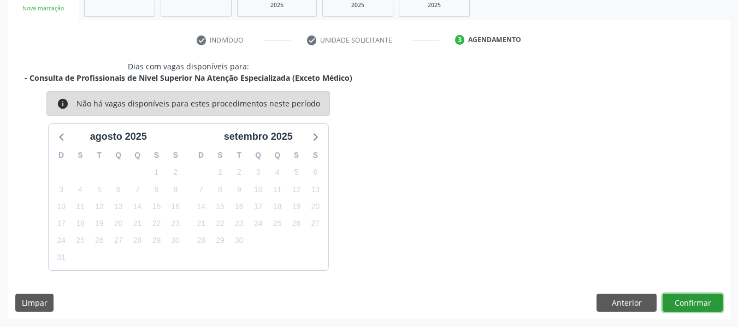
click at [691, 298] on button "Confirmar" at bounding box center [693, 303] width 60 height 19
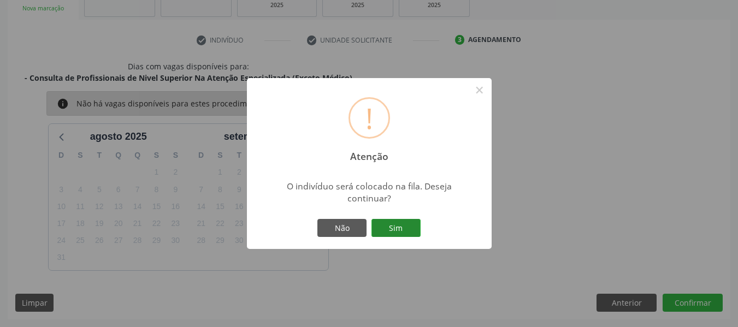
click at [392, 224] on button "Sim" at bounding box center [396, 228] width 49 height 19
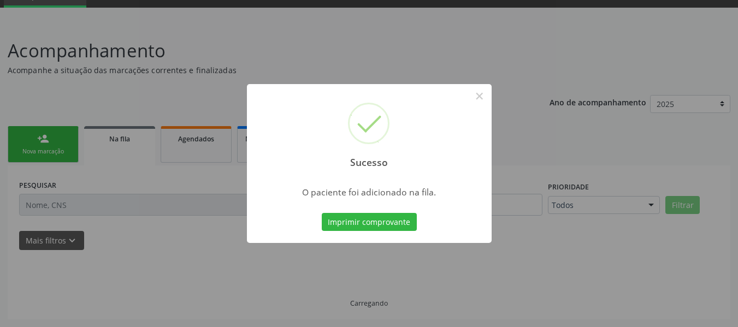
scroll to position [52, 0]
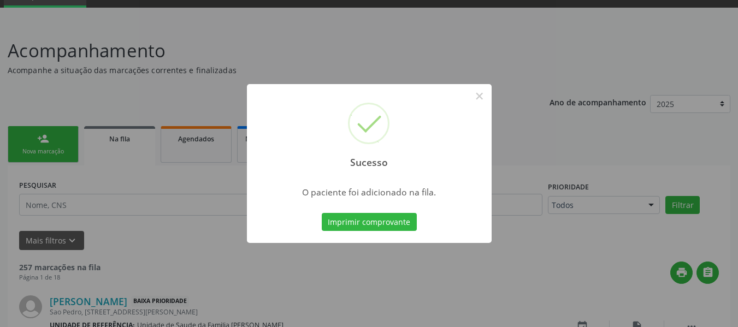
click at [34, 132] on div "Sucesso × O paciente foi adicionado na fila. Imprimir comprovante Cancel" at bounding box center [369, 163] width 738 height 327
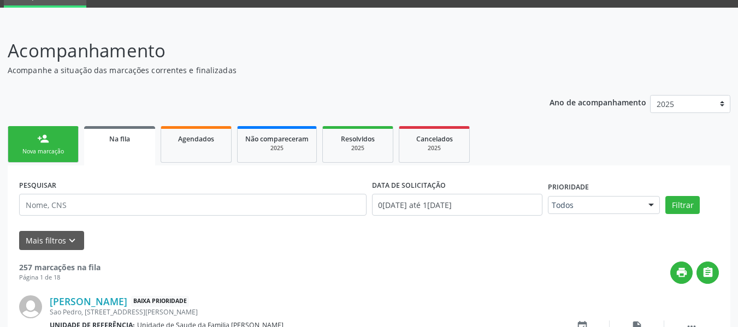
click at [29, 138] on link "person_add Nova marcação" at bounding box center [43, 144] width 71 height 37
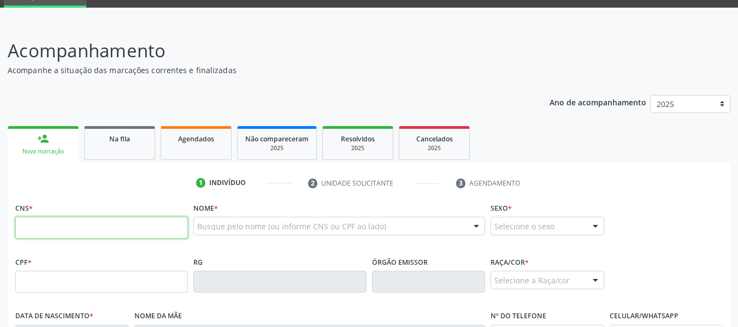
click at [44, 227] on input "text" at bounding box center [101, 228] width 173 height 22
type input "708 4077 7708 6169"
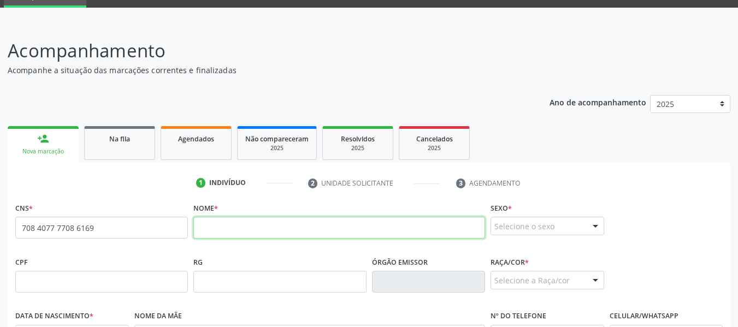
click at [203, 229] on input "text" at bounding box center [339, 228] width 292 height 22
type input "PEDRO FRANCISCO SANTOS JÚNIOR"
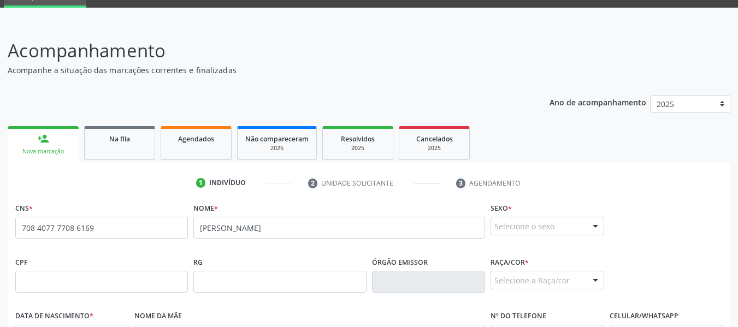
click at [595, 221] on div at bounding box center [595, 226] width 16 height 19
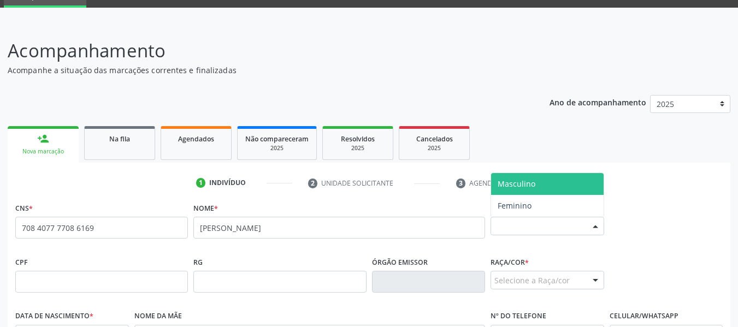
click at [524, 183] on span "Masculino" at bounding box center [517, 184] width 38 height 10
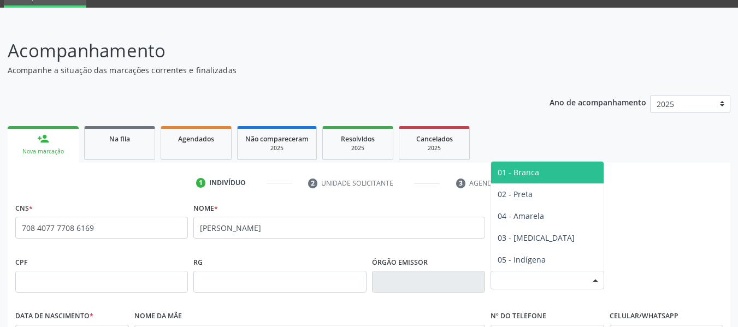
click at [597, 281] on div at bounding box center [595, 281] width 16 height 19
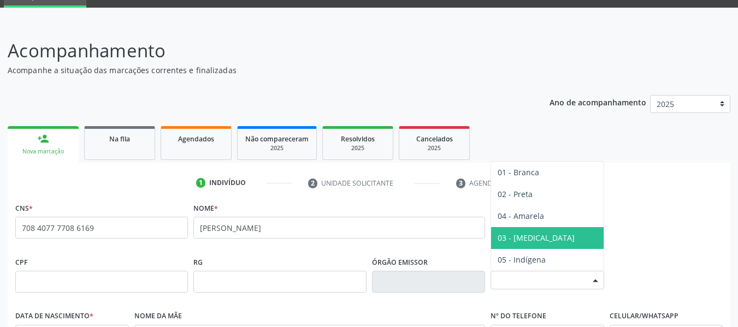
click at [527, 236] on span "03 - [MEDICAL_DATA]" at bounding box center [536, 238] width 77 height 10
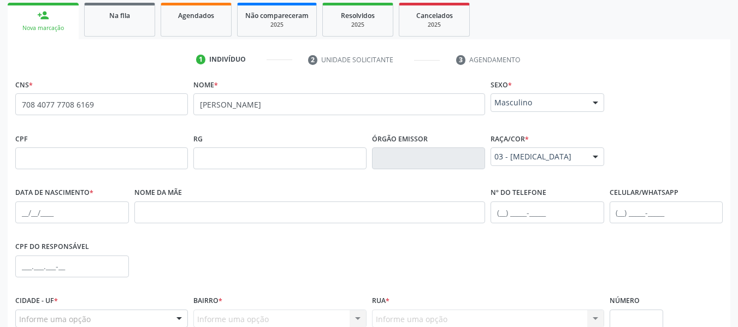
scroll to position [198, 0]
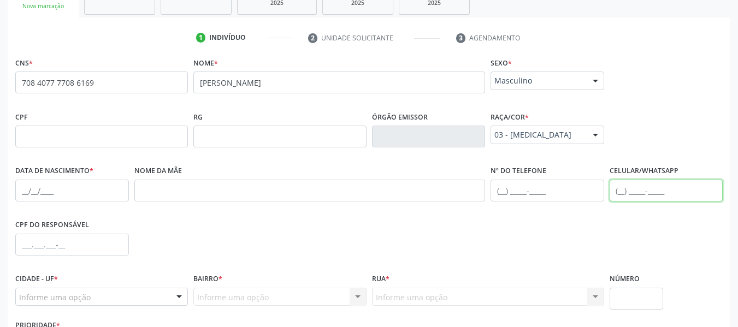
click at [616, 194] on input "text" at bounding box center [667, 191] width 114 height 22
type input "(82) 99160-5113"
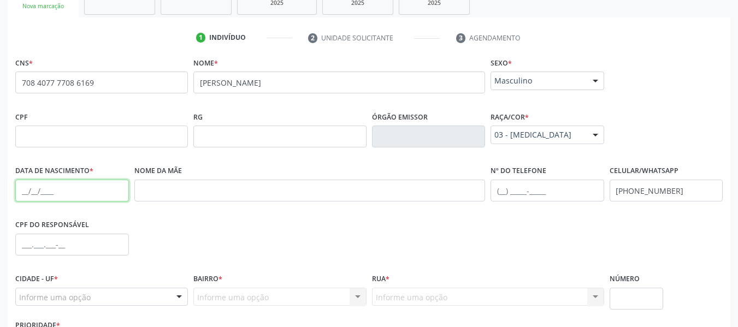
click at [40, 189] on input "text" at bounding box center [72, 191] width 114 height 22
type input "10/03/1972"
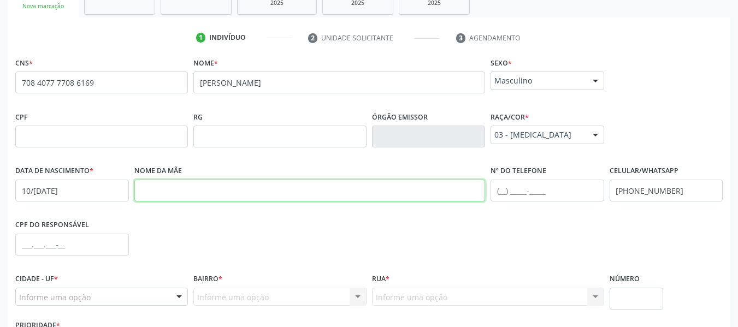
click at [186, 191] on input "text" at bounding box center [309, 191] width 351 height 22
type input "CACILDA SILVA DOS SANTOS"
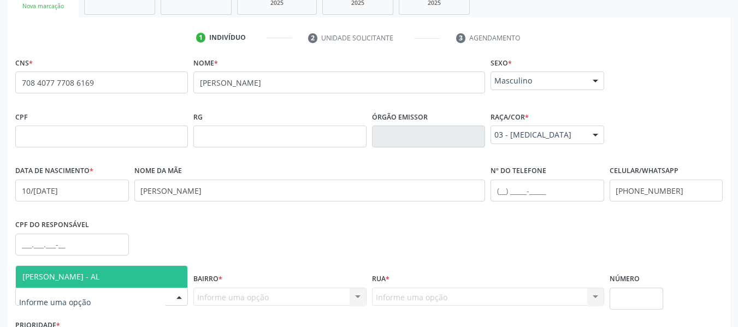
click at [181, 295] on div at bounding box center [179, 298] width 16 height 19
click at [121, 279] on span "[PERSON_NAME] - AL" at bounding box center [102, 277] width 172 height 22
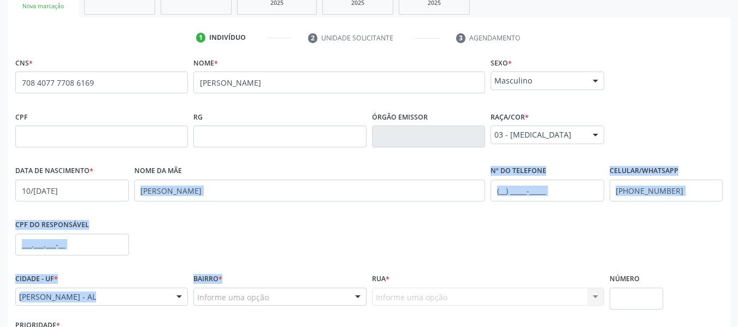
drag, startPoint x: 252, startPoint y: 209, endPoint x: 358, endPoint y: 296, distance: 137.5
click at [358, 296] on div "CNS * 708 4077 7708 6169 none Nome * PEDRO FRANCISCO SANTOS JÚNIOR Sexo * Mascu…" at bounding box center [369, 204] width 708 height 298
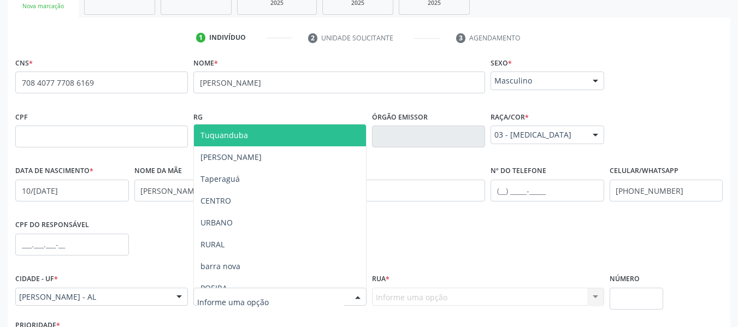
click at [358, 296] on div at bounding box center [358, 298] width 16 height 19
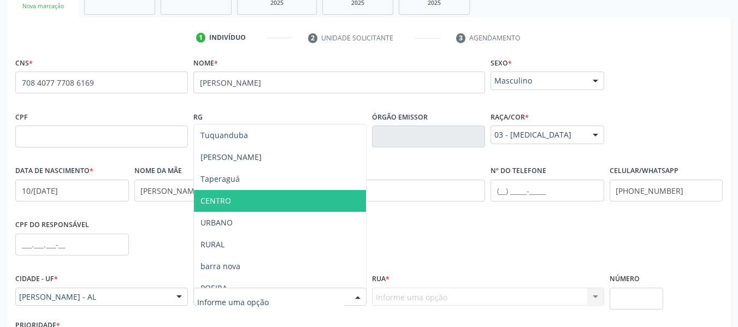
click at [226, 198] on span "CENTRO" at bounding box center [216, 201] width 31 height 10
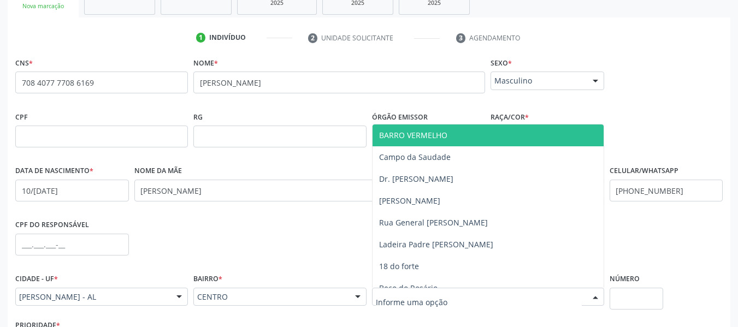
click at [596, 295] on div at bounding box center [595, 298] width 16 height 19
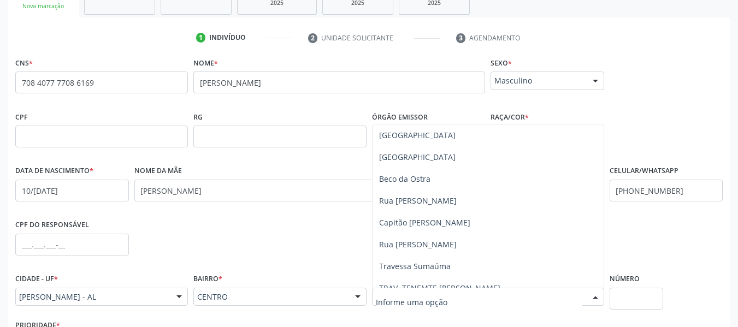
scroll to position [230, 0]
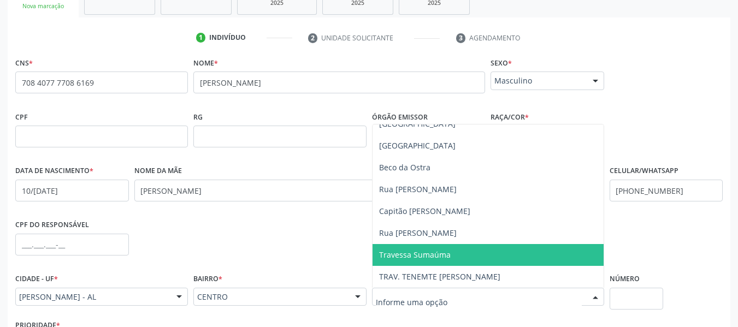
click at [437, 255] on span "Travessa Sumaúma" at bounding box center [415, 255] width 72 height 10
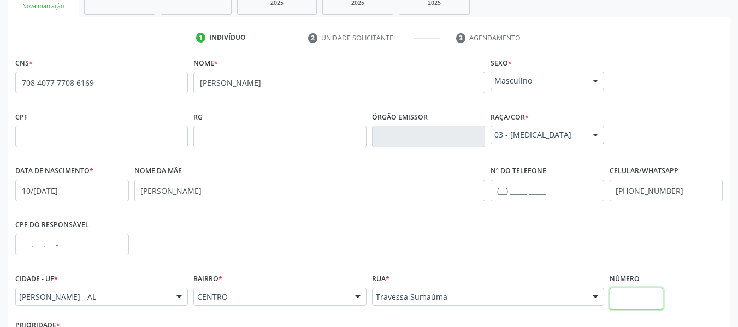
click at [636, 299] on input "text" at bounding box center [637, 299] width 54 height 22
type input "S/N"
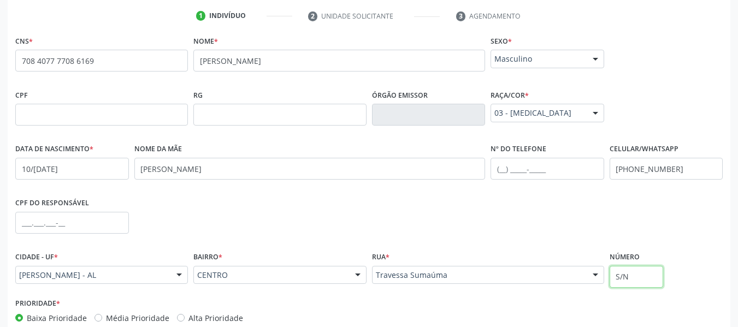
scroll to position [280, 0]
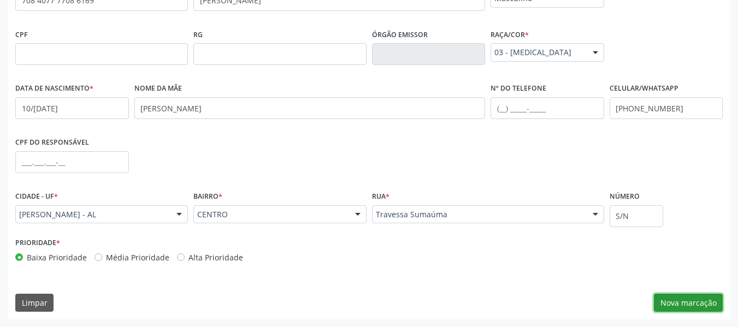
click at [678, 301] on button "Nova marcação" at bounding box center [688, 303] width 69 height 19
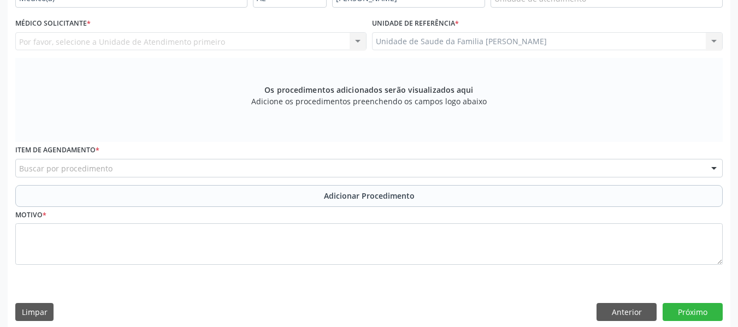
click at [715, 38] on div "Unidade de Saude da Familia Barro Vermelho Unidade de Saude da Familia Barro Ve…" at bounding box center [547, 41] width 351 height 19
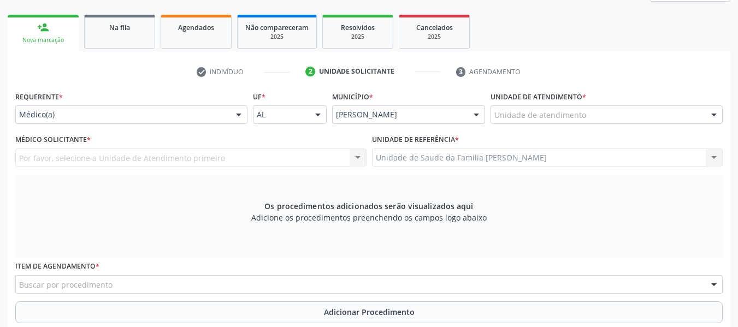
scroll to position [91, 0]
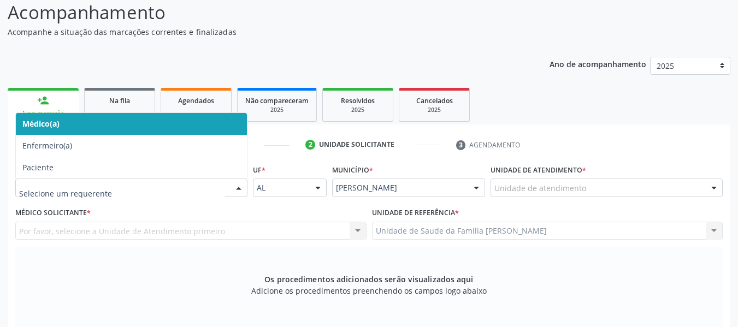
click at [240, 186] on div at bounding box center [239, 188] width 16 height 19
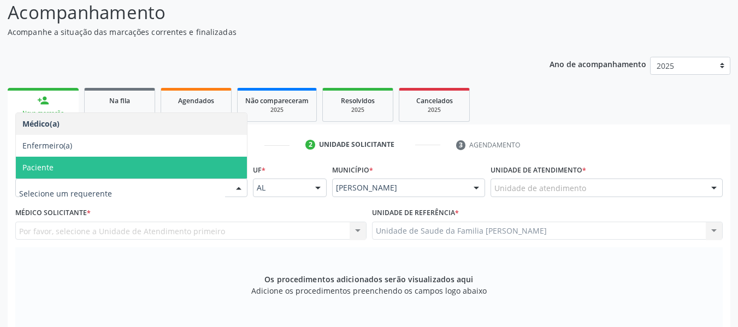
click at [48, 169] on span "Paciente" at bounding box center [37, 167] width 31 height 10
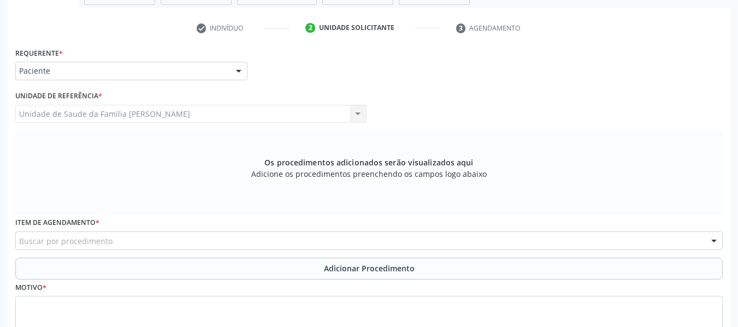
scroll to position [290, 0]
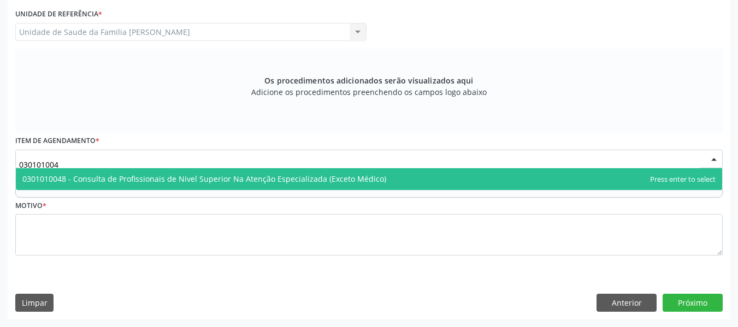
type input "0301010048"
click at [90, 181] on span "0301010048 - Consulta de Profissionais de Nivel Superior Na Atenção Especializa…" at bounding box center [204, 179] width 364 height 10
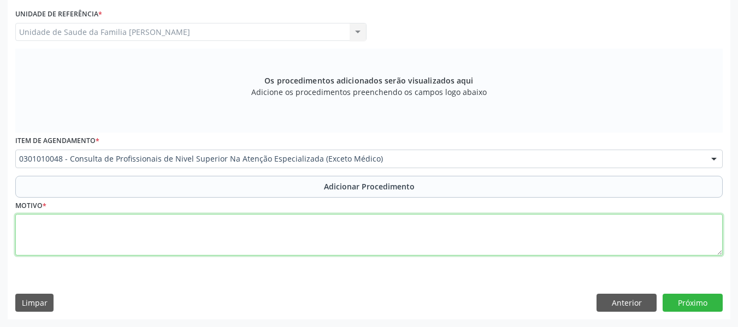
click at [52, 237] on textarea at bounding box center [369, 235] width 708 height 42
type textarea "CEO/ PRÓTESE DENTÁRIA"
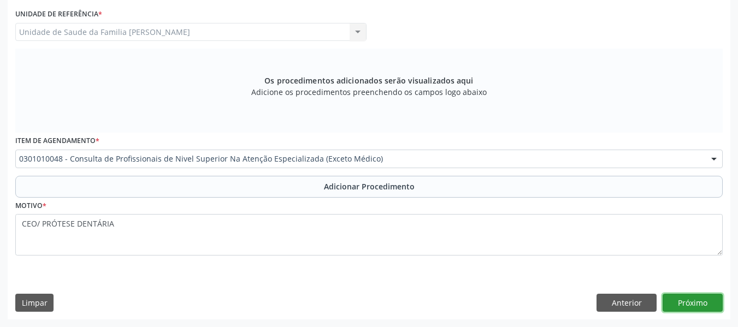
click at [682, 302] on button "Próximo" at bounding box center [693, 303] width 60 height 19
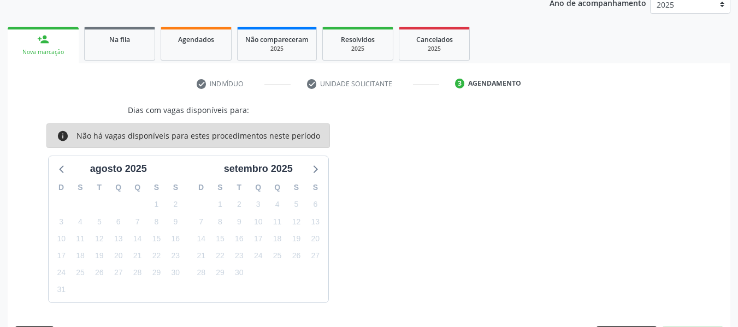
scroll to position [184, 0]
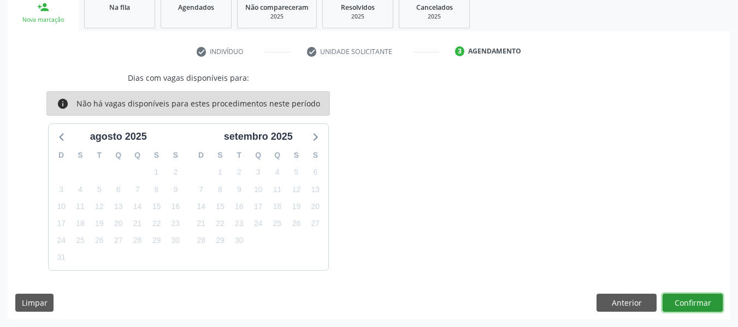
click at [691, 302] on button "Confirmar" at bounding box center [693, 303] width 60 height 19
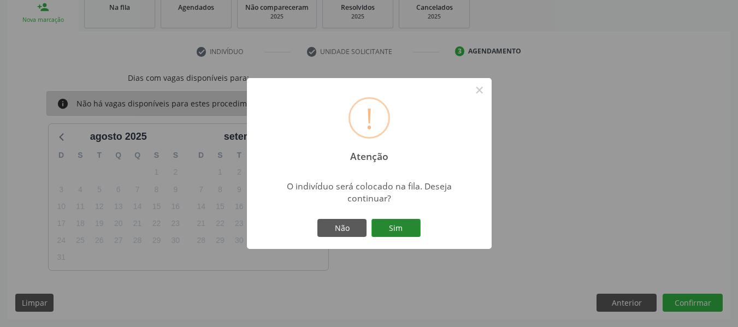
click at [399, 226] on button "Sim" at bounding box center [396, 228] width 49 height 19
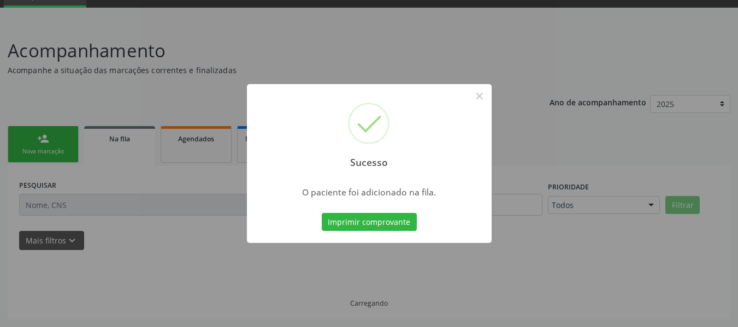
scroll to position [52, 0]
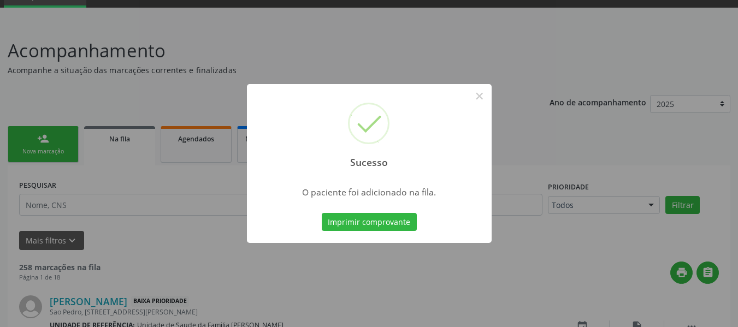
click at [30, 138] on div "Sucesso × O paciente foi adicionado na fila. Imprimir comprovante Cancel" at bounding box center [369, 163] width 738 height 327
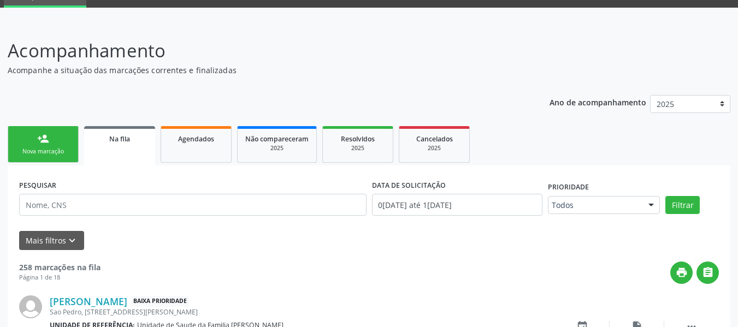
click at [30, 138] on link "person_add Nova marcação" at bounding box center [43, 144] width 71 height 37
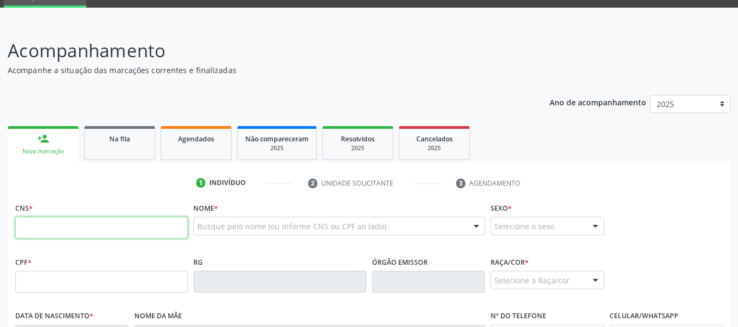
click at [61, 232] on input "text" at bounding box center [101, 228] width 173 height 22
type input "700 0008 0788 9509"
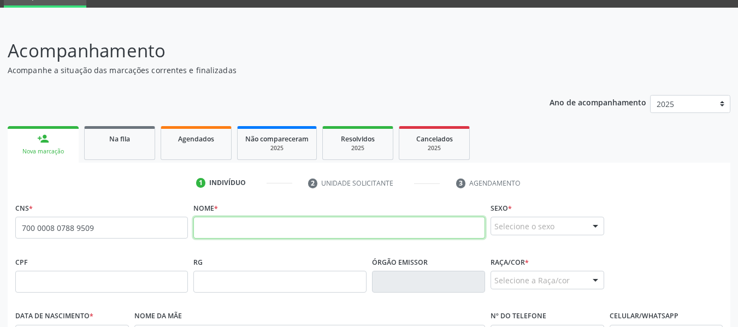
click at [223, 227] on input "text" at bounding box center [339, 228] width 292 height 22
type input "CÍCERO DOS SANTOS OLIVEIRA"
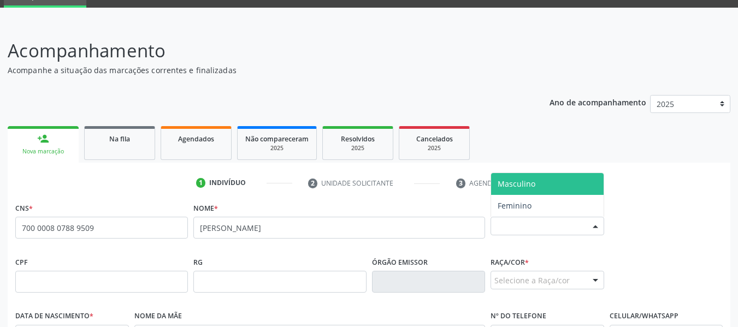
click at [596, 225] on div at bounding box center [595, 226] width 16 height 19
click at [525, 182] on span "Masculino" at bounding box center [517, 184] width 38 height 10
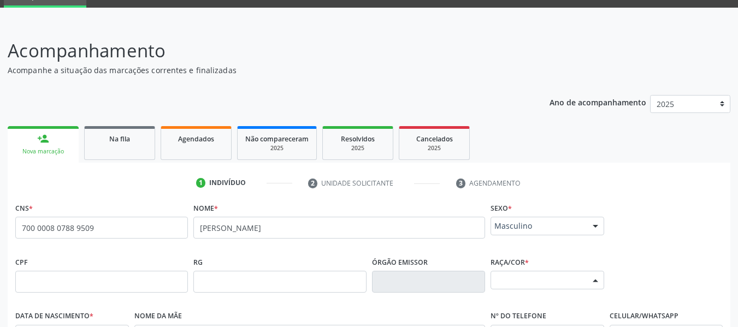
click at [597, 281] on div at bounding box center [595, 281] width 16 height 19
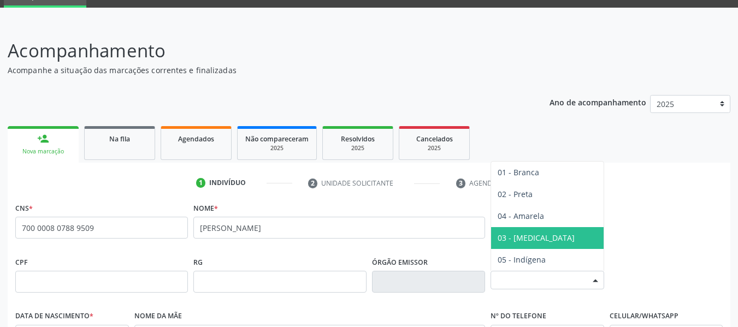
click at [518, 237] on span "03 - [MEDICAL_DATA]" at bounding box center [536, 238] width 77 height 10
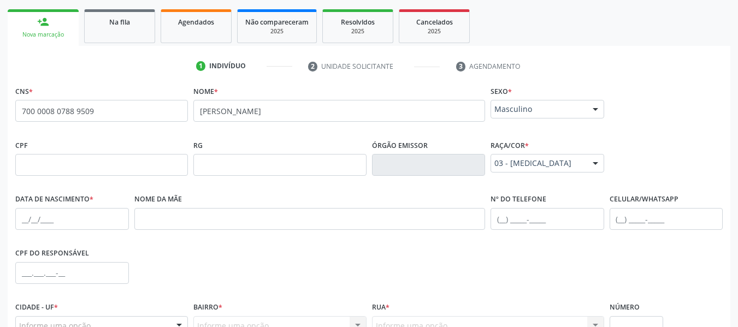
scroll to position [264, 0]
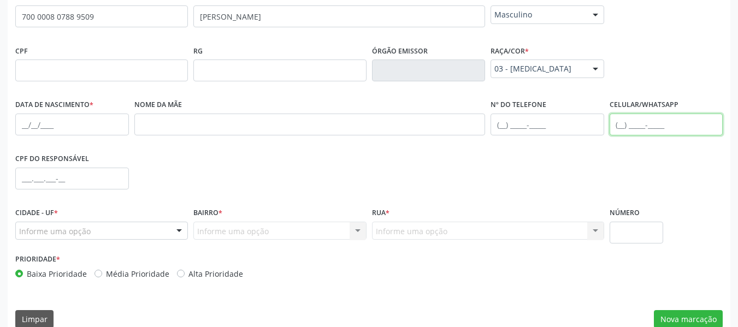
click at [616, 126] on input "text" at bounding box center [667, 125] width 114 height 22
type input "(82) 98883-9844"
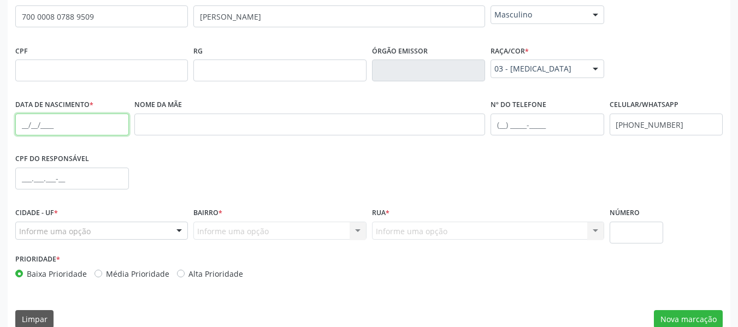
click at [22, 127] on input "text" at bounding box center [72, 125] width 114 height 22
type input "03/09/1974"
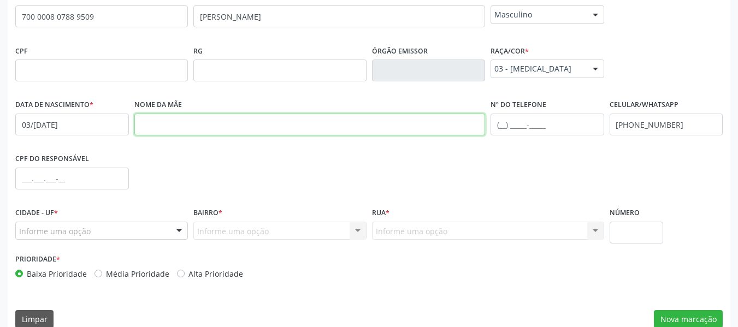
click at [164, 123] on input "text" at bounding box center [309, 125] width 351 height 22
type input "MARIA JOSÉ DOS SANTOS OLIVEIRA"
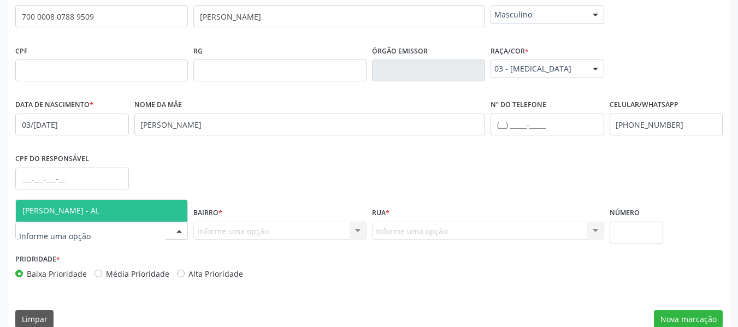
click at [178, 231] on div at bounding box center [179, 231] width 16 height 19
click at [99, 211] on span "[PERSON_NAME] - AL" at bounding box center [60, 210] width 77 height 10
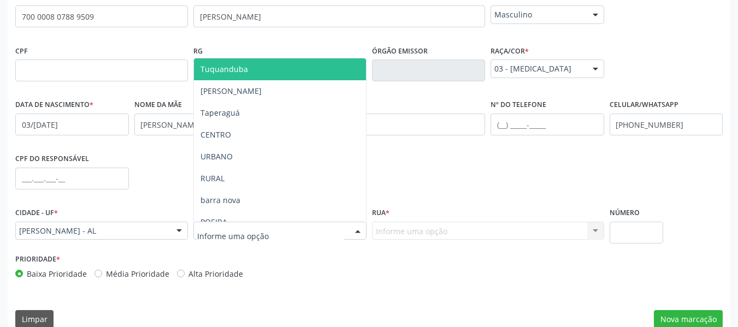
click at [361, 228] on div at bounding box center [358, 231] width 16 height 19
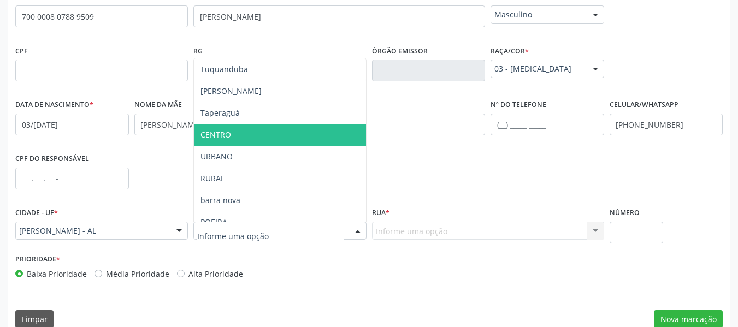
click at [210, 132] on span "CENTRO" at bounding box center [216, 134] width 31 height 10
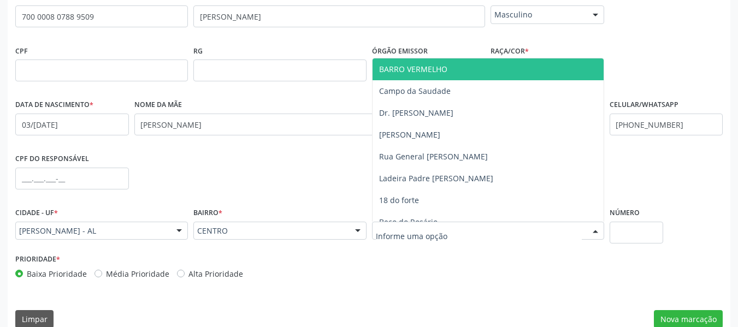
click at [597, 230] on div at bounding box center [595, 231] width 16 height 19
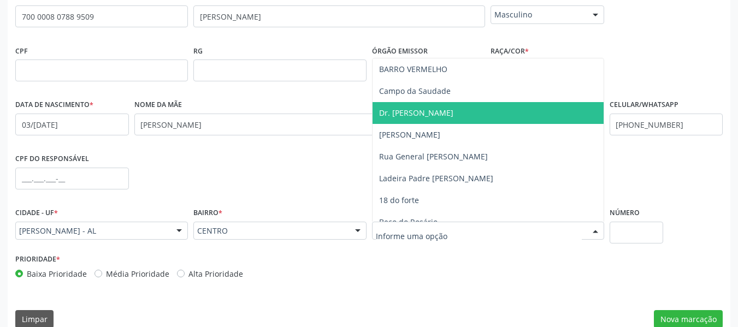
click at [430, 112] on span "Dr. [PERSON_NAME]" at bounding box center [416, 113] width 74 height 10
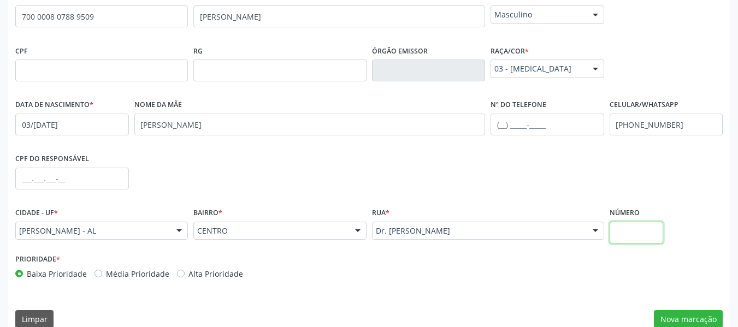
click at [622, 233] on input "text" at bounding box center [637, 233] width 54 height 22
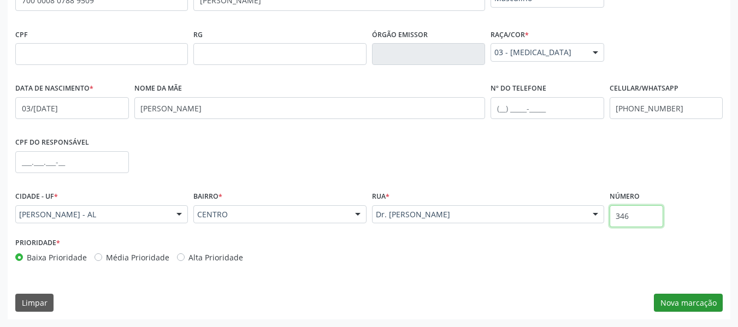
type input "346"
click at [692, 303] on button "Nova marcação" at bounding box center [688, 303] width 69 height 19
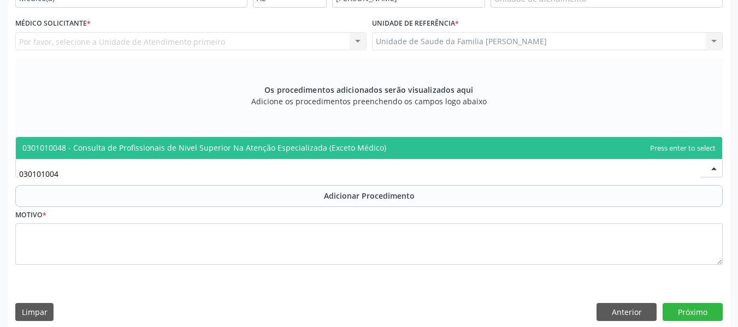
type input "0301010048"
click at [91, 149] on span "0301010048 - Consulta de Profissionais de Nivel Superior Na Atenção Especializa…" at bounding box center [204, 148] width 364 height 10
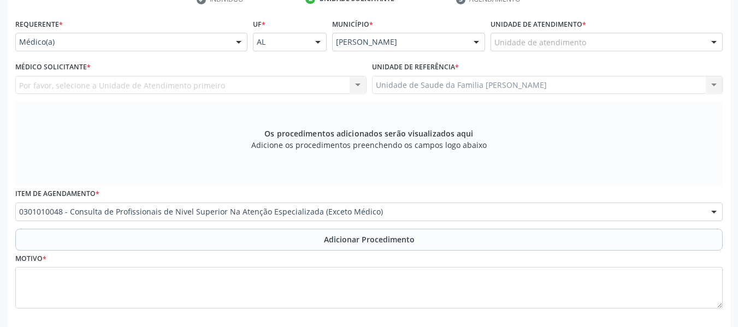
scroll to position [215, 0]
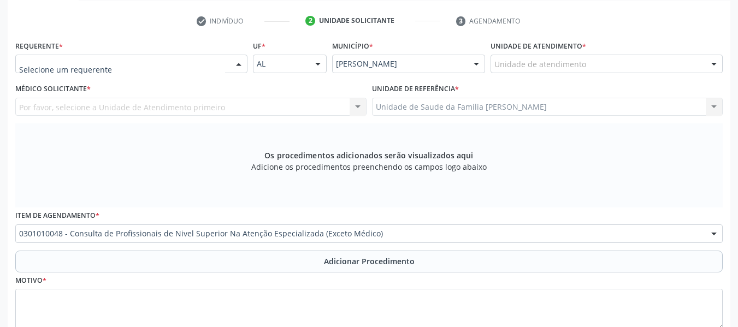
click at [240, 64] on div at bounding box center [239, 64] width 16 height 19
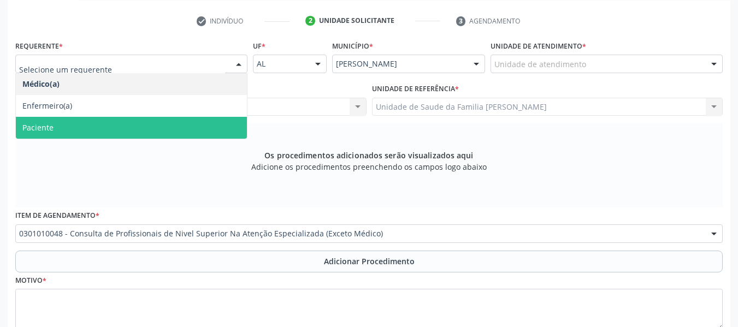
click at [53, 127] on span "Paciente" at bounding box center [131, 128] width 231 height 22
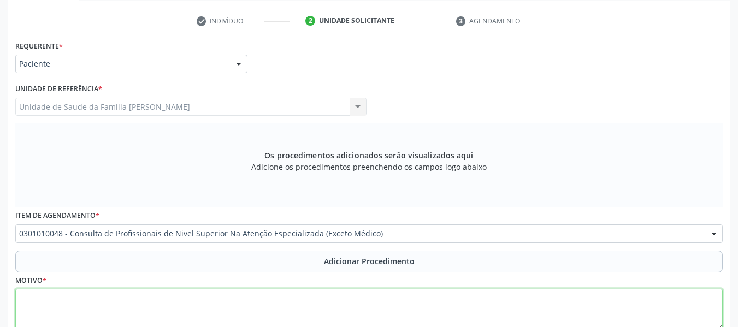
click at [52, 297] on textarea at bounding box center [369, 310] width 708 height 42
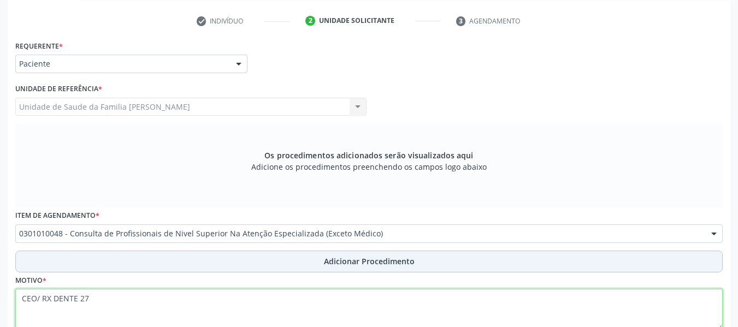
type textarea "CEO/ RX DENTE 27"
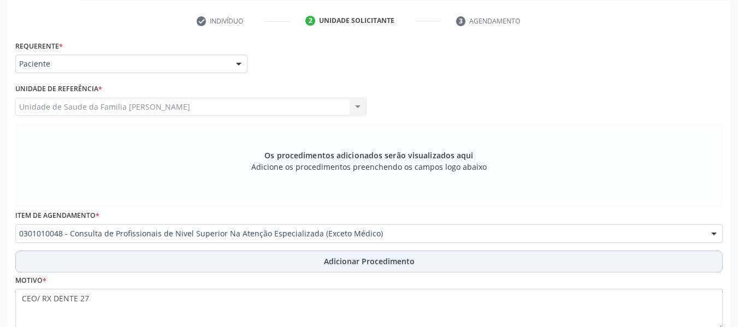
click at [346, 258] on span "Adicionar Procedimento" at bounding box center [369, 261] width 91 height 11
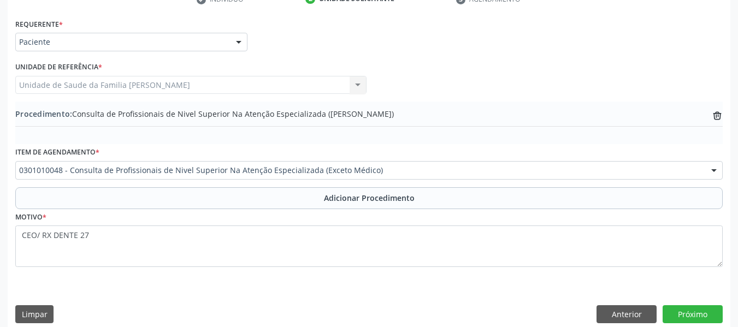
scroll to position [248, 0]
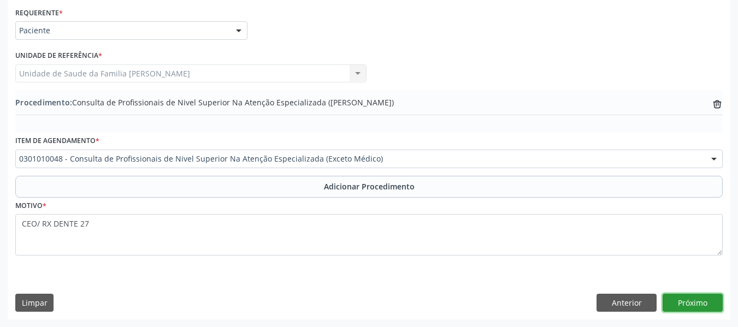
click at [686, 308] on button "Próximo" at bounding box center [693, 303] width 60 height 19
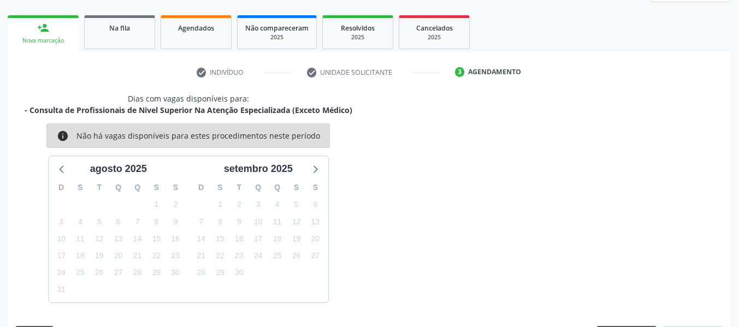
scroll to position [196, 0]
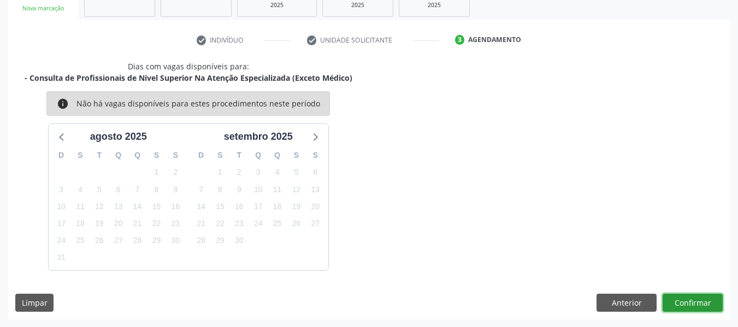
click at [691, 299] on button "Confirmar" at bounding box center [693, 303] width 60 height 19
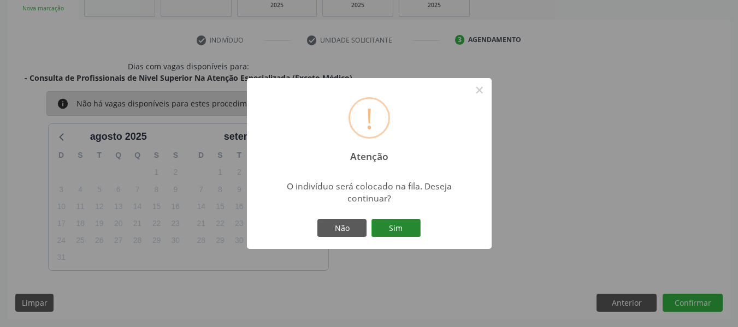
click at [394, 229] on button "Sim" at bounding box center [396, 228] width 49 height 19
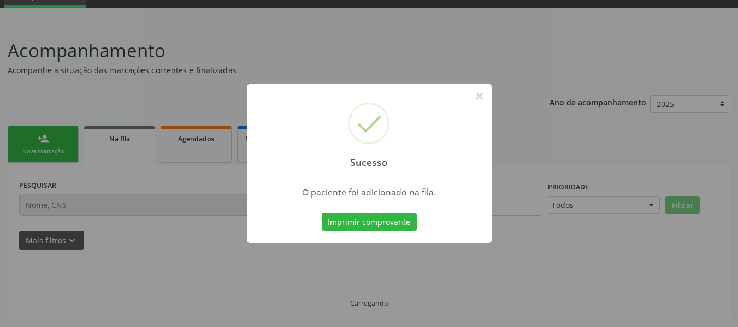
scroll to position [52, 0]
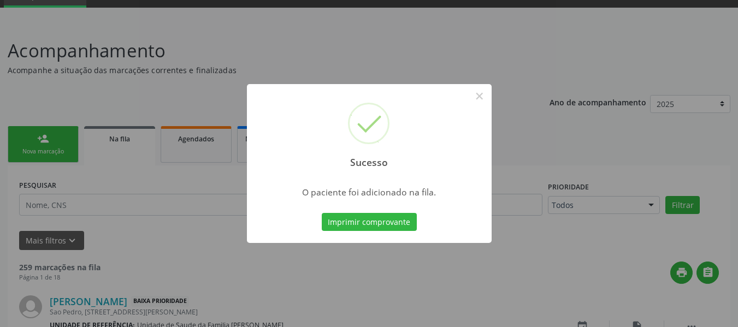
click at [21, 142] on div "Sucesso × O paciente foi adicionado na fila. Imprimir comprovante Cancel" at bounding box center [369, 163] width 738 height 327
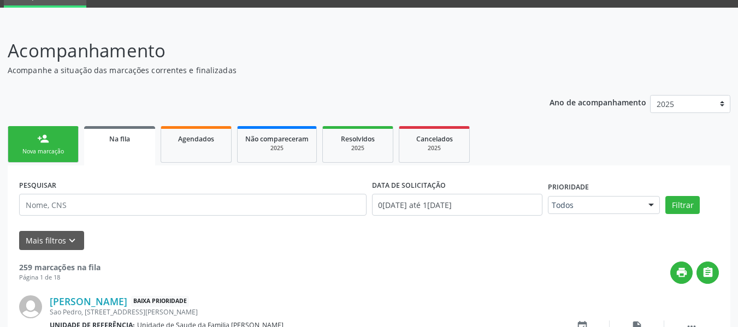
click at [32, 136] on link "person_add Nova marcação" at bounding box center [43, 144] width 71 height 37
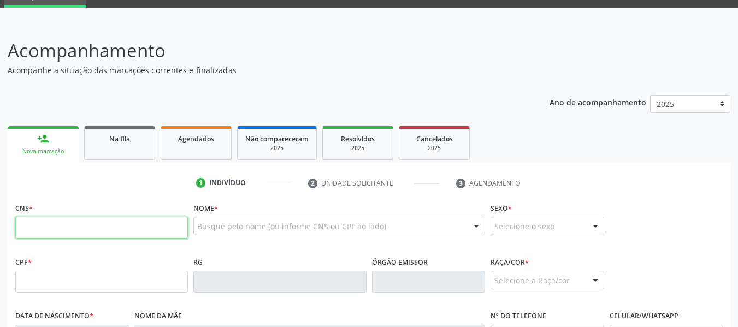
click at [58, 227] on input "text" at bounding box center [101, 228] width 173 height 22
type input "708 1095 5690 5137"
type input "416.986.574-04"
type input "08/08/1964"
type input "Maria LÚcia Almeida de Lima"
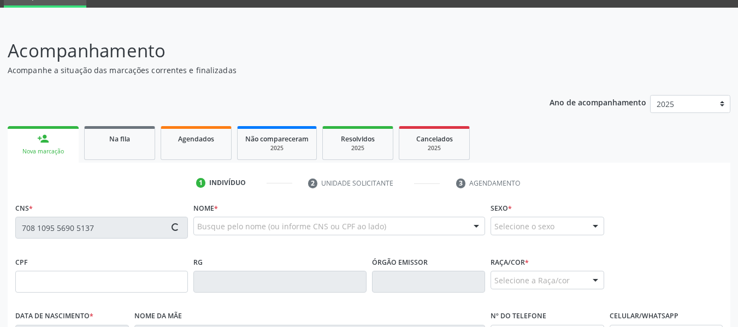
type input "(82) 99190-2943"
type input "80"
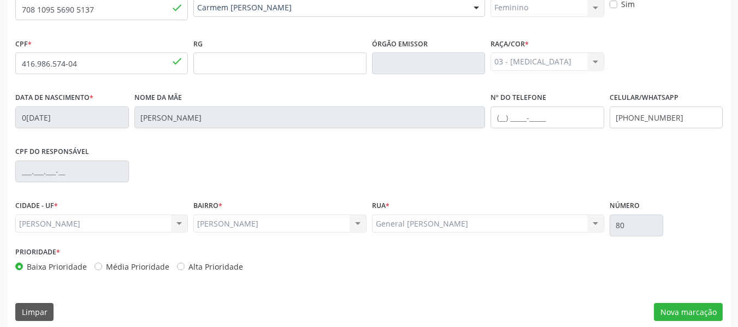
scroll to position [280, 0]
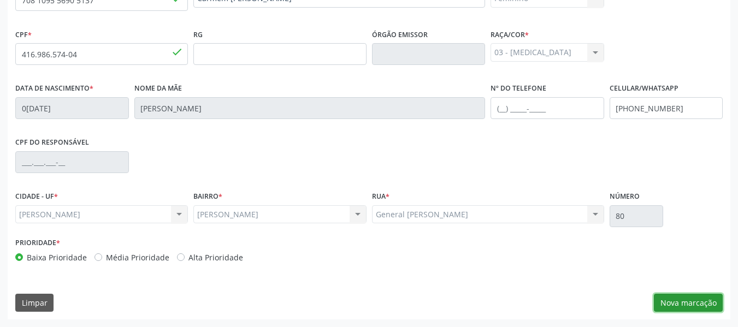
click at [693, 305] on button "Nova marcação" at bounding box center [688, 303] width 69 height 19
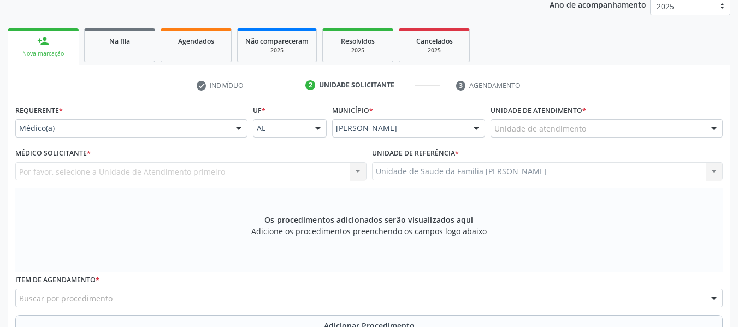
scroll to position [149, 0]
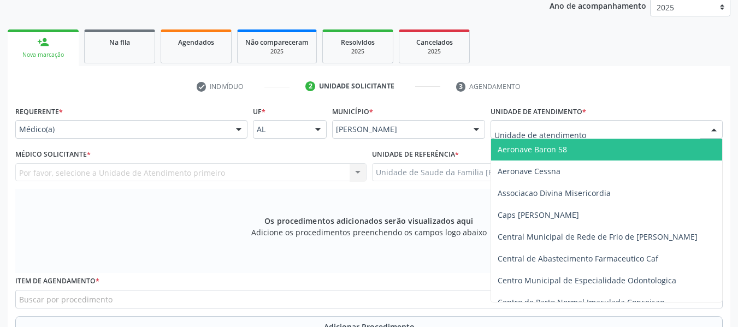
click at [711, 127] on div at bounding box center [714, 130] width 16 height 19
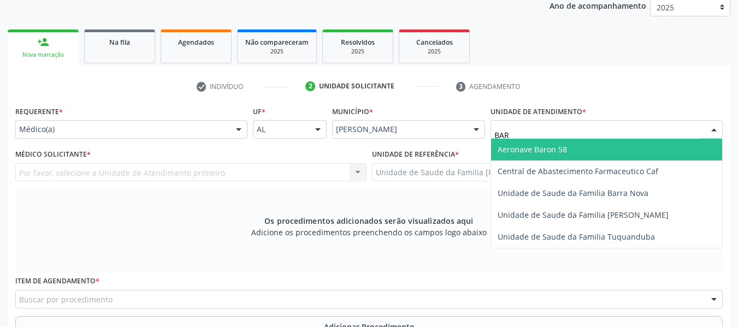
type input "BARR"
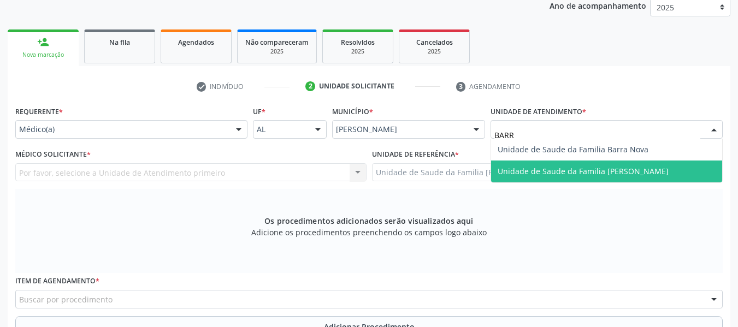
click at [667, 173] on span "Unidade de Saude da Familia [PERSON_NAME]" at bounding box center [606, 172] width 231 height 22
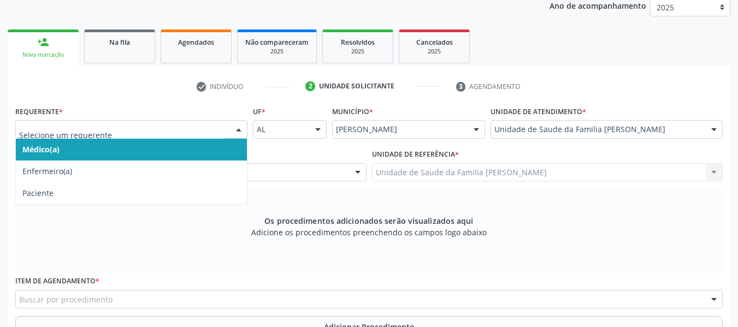
drag, startPoint x: 239, startPoint y: 129, endPoint x: 357, endPoint y: 171, distance: 125.3
click at [357, 171] on div "Requerente * Médico(a) Enfermeiro(a) Paciente Nenhum resultado encontrado para:…" at bounding box center [369, 257] width 708 height 308
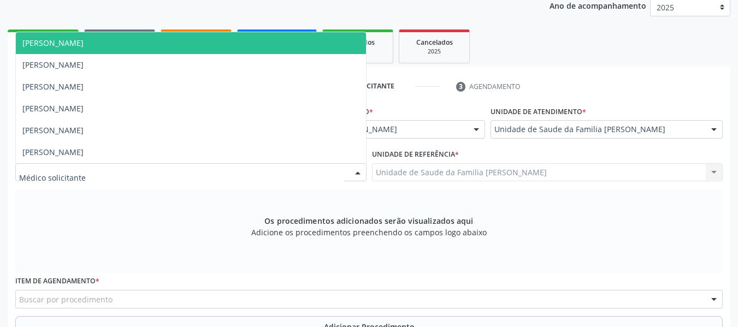
click at [357, 171] on div at bounding box center [358, 173] width 16 height 19
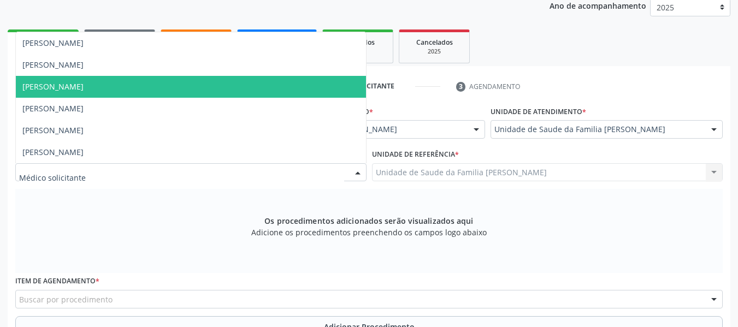
click at [84, 83] on span "Luanne Dantas da Silva Omena" at bounding box center [52, 86] width 61 height 10
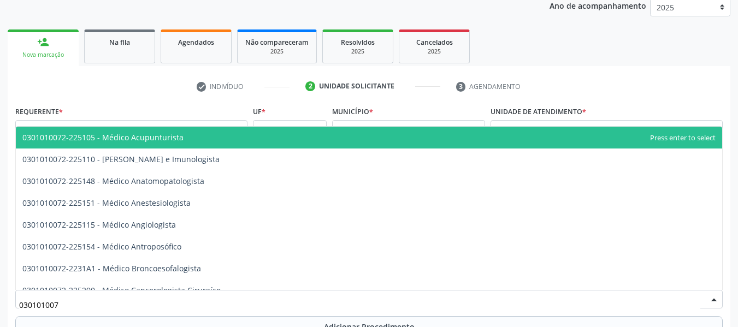
type input "0301010072"
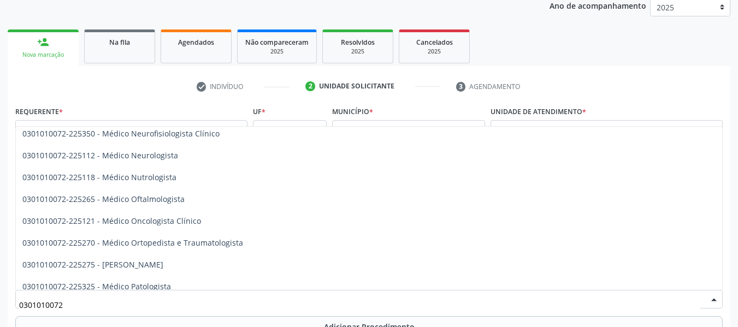
scroll to position [860, 0]
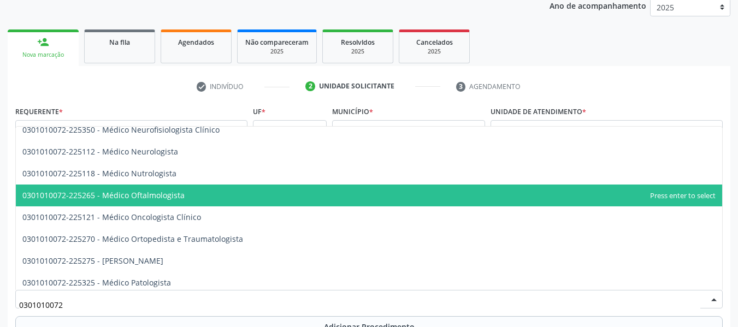
click at [172, 196] on span "0301010072-225265 - Médico Oftalmologista" at bounding box center [103, 195] width 162 height 10
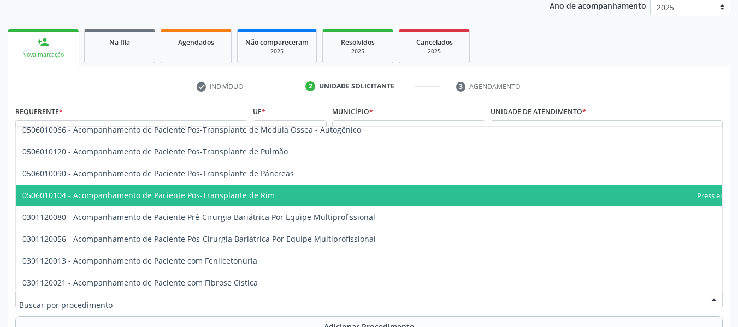
click at [711, 298] on div at bounding box center [714, 300] width 16 height 19
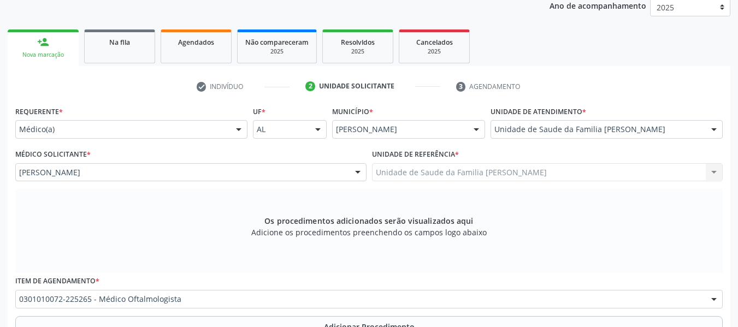
drag, startPoint x: 711, startPoint y: 298, endPoint x: 743, endPoint y: 321, distance: 38.7
click at [738, 178] on html "Central de Marcação notifications Jacqueline Maria Peixoto Pinto Recepcionista …" at bounding box center [369, 14] width 738 height 327
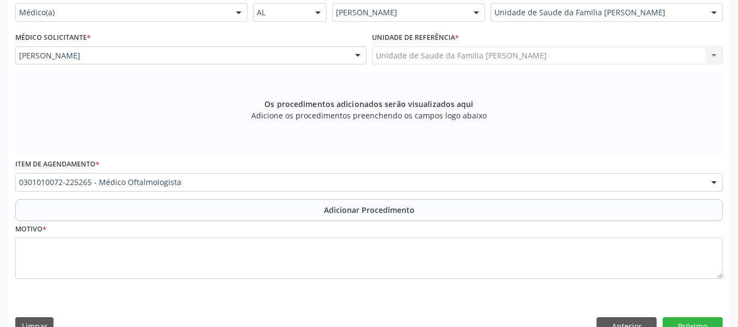
scroll to position [290, 0]
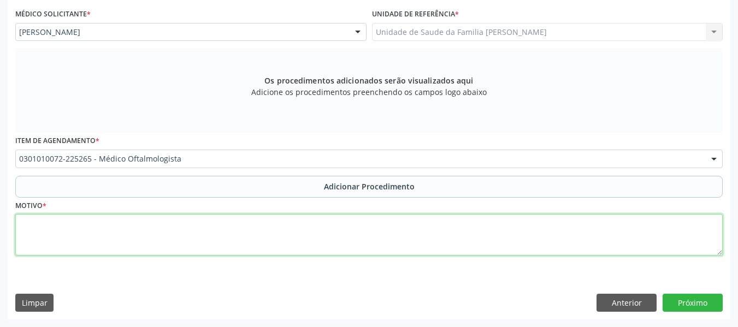
click at [91, 238] on textarea at bounding box center [369, 235] width 708 height 42
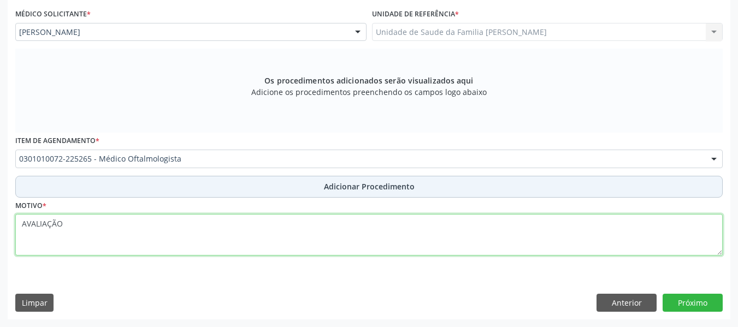
type textarea "AVALIAÇÃO"
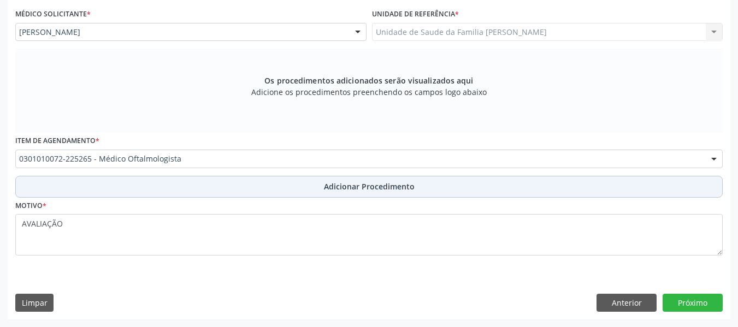
click at [376, 189] on span "Adicionar Procedimento" at bounding box center [369, 186] width 91 height 11
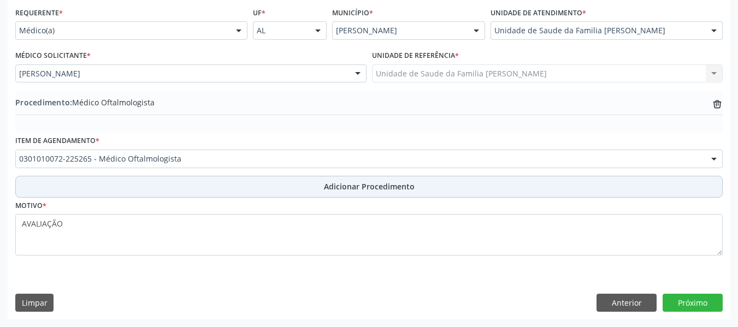
scroll to position [248, 0]
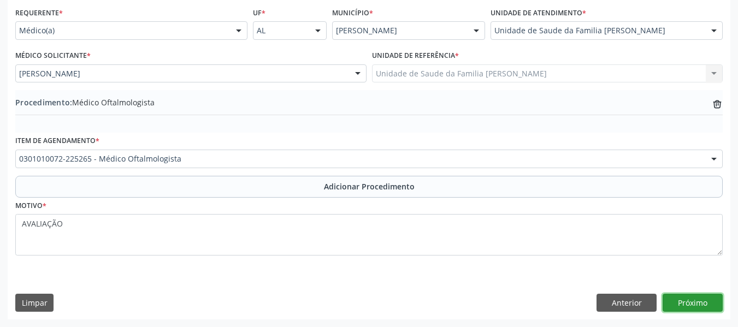
click at [690, 303] on button "Próximo" at bounding box center [693, 303] width 60 height 19
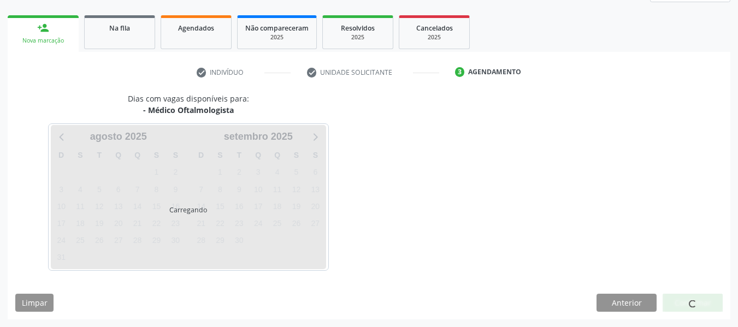
scroll to position [196, 0]
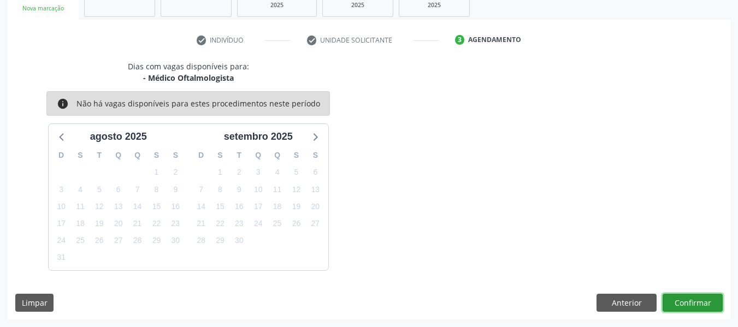
click at [690, 303] on button "Confirmar" at bounding box center [693, 303] width 60 height 19
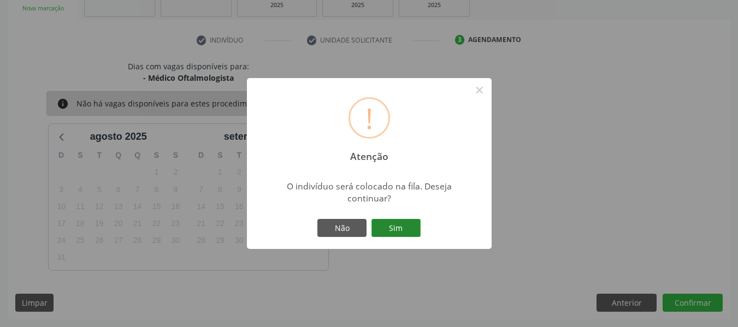
click at [396, 229] on button "Sim" at bounding box center [396, 228] width 49 height 19
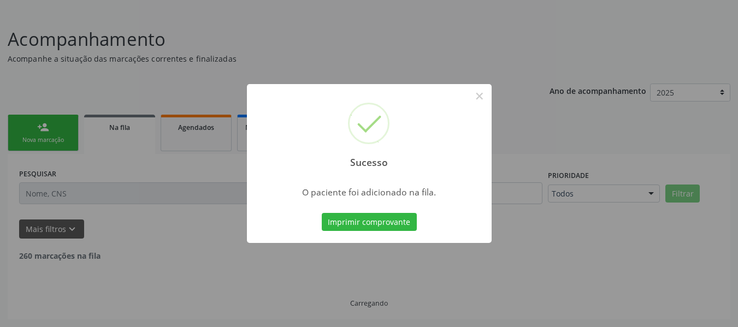
scroll to position [52, 0]
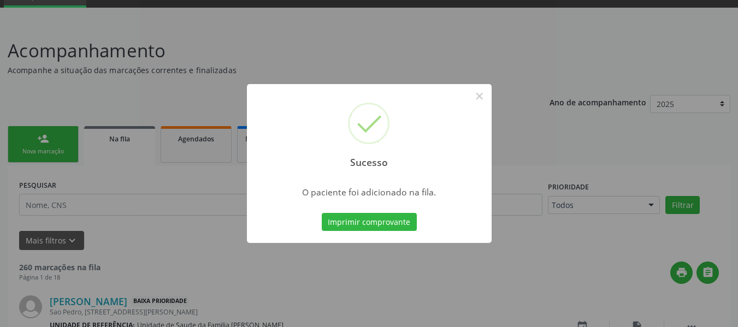
click at [29, 131] on div "Sucesso × O paciente foi adicionado na fila. Imprimir comprovante Cancel" at bounding box center [369, 163] width 738 height 327
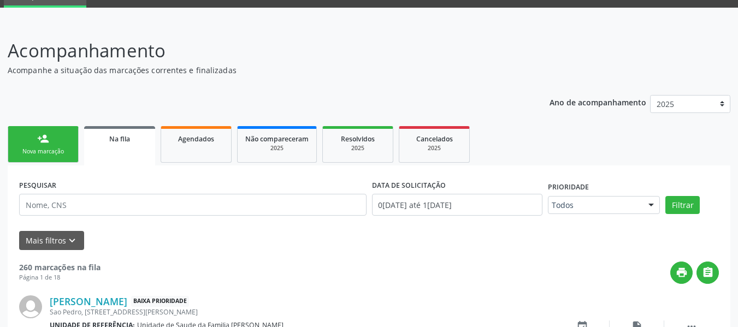
click at [24, 141] on link "person_add Nova marcação" at bounding box center [43, 144] width 71 height 37
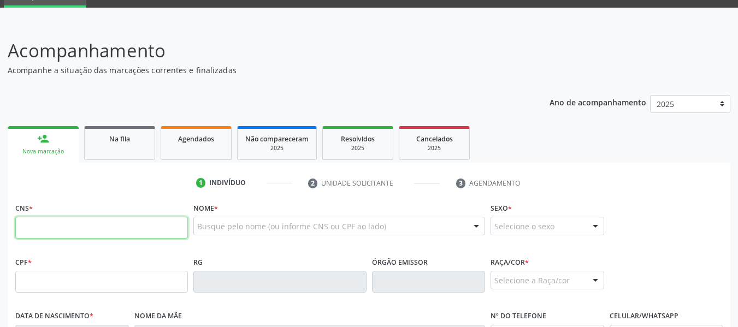
click at [42, 238] on input "text" at bounding box center [101, 228] width 173 height 22
type input "898 0004 5046 5413"
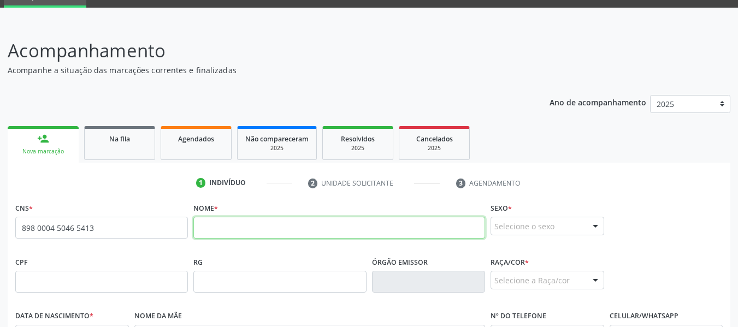
click at [205, 232] on input "text" at bounding box center [339, 228] width 292 height 22
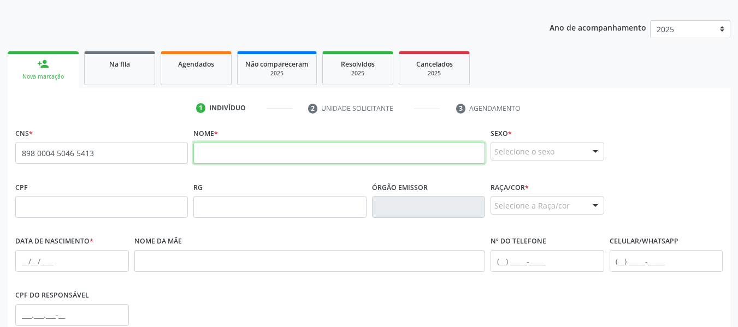
scroll to position [140, 0]
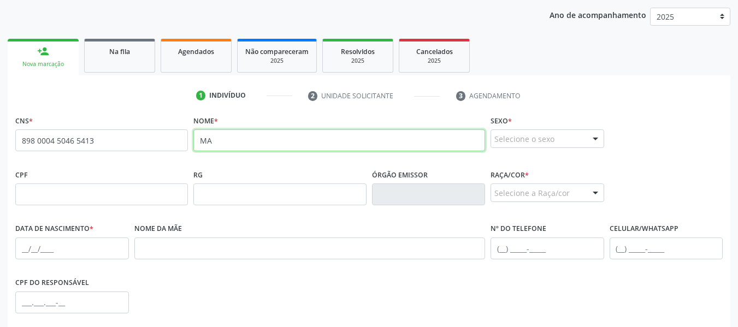
type input "M"
click at [216, 143] on input "text" at bounding box center [339, 140] width 292 height 22
type input "MARIA CÍCERA SANTOS DA SILVA"
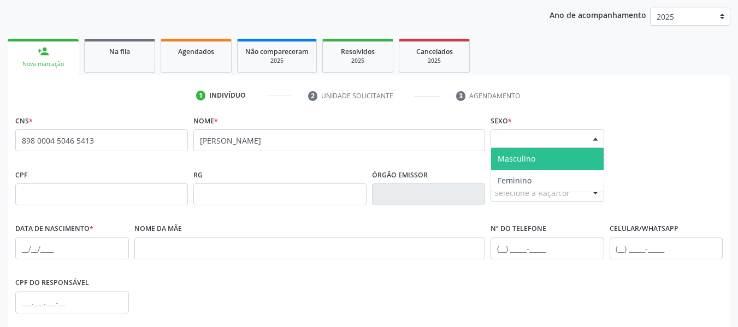
click at [598, 136] on div at bounding box center [595, 139] width 16 height 19
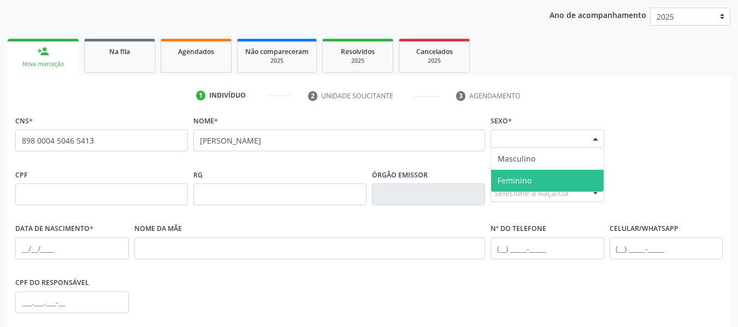
click at [532, 179] on span "Feminino" at bounding box center [547, 181] width 113 height 22
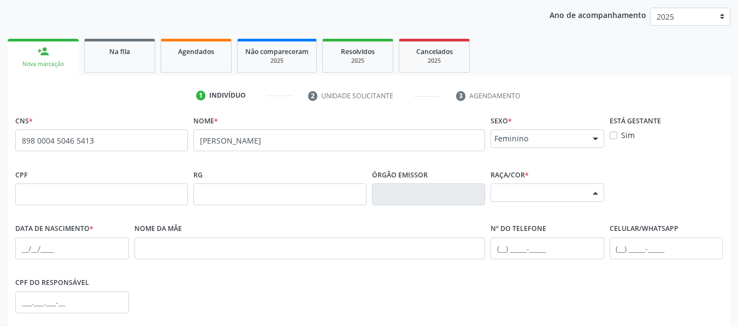
click at [599, 192] on div at bounding box center [595, 193] width 16 height 19
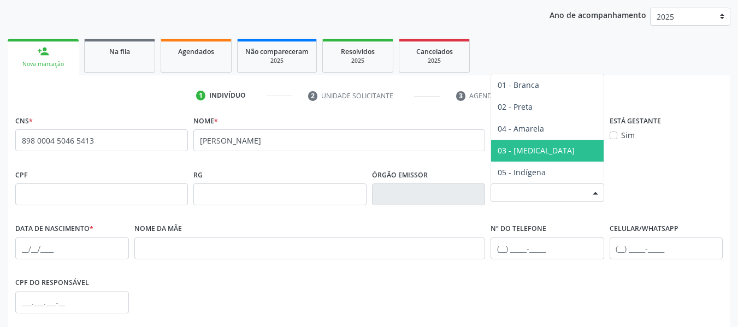
click at [535, 150] on span "03 - [MEDICAL_DATA]" at bounding box center [547, 151] width 113 height 22
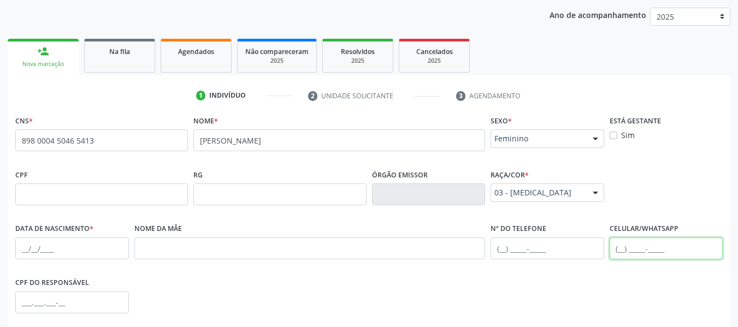
click at [618, 250] on input "text" at bounding box center [667, 249] width 114 height 22
type input "(82) 99329-8124"
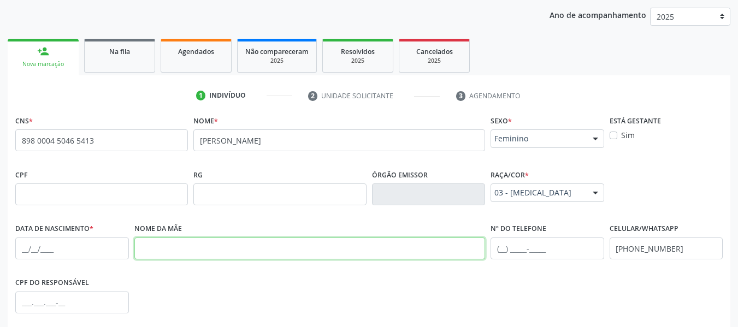
click at [179, 246] on input "text" at bounding box center [309, 249] width 351 height 22
type input "MARIA JOSÉ DOS SANTOS"
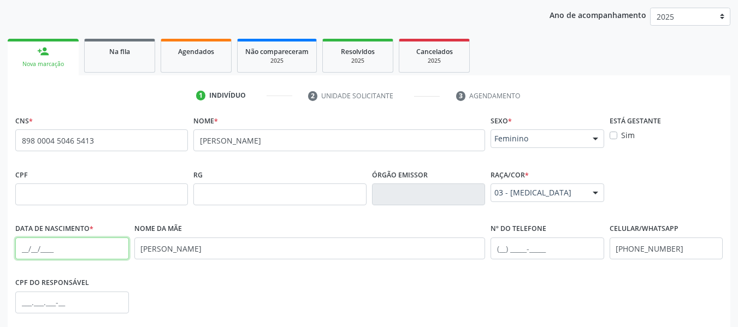
click at [25, 248] on input "text" at bounding box center [72, 249] width 114 height 22
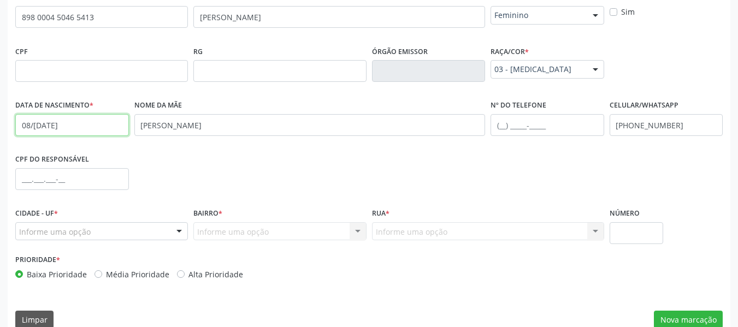
scroll to position [280, 0]
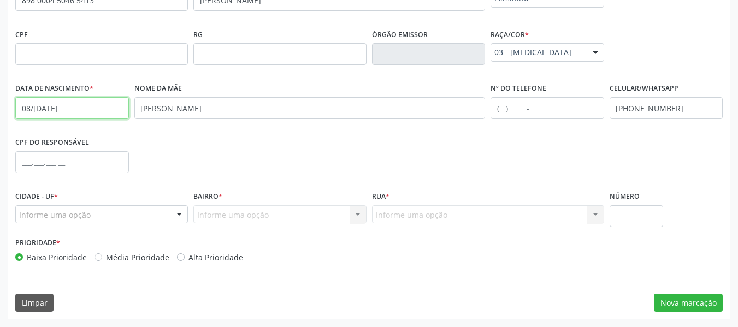
type input "08/01/1963"
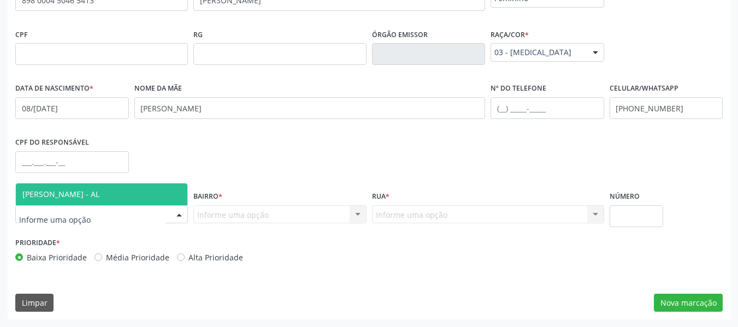
click at [181, 213] on div at bounding box center [179, 215] width 16 height 19
click at [108, 191] on span "[PERSON_NAME] - AL" at bounding box center [102, 195] width 172 height 22
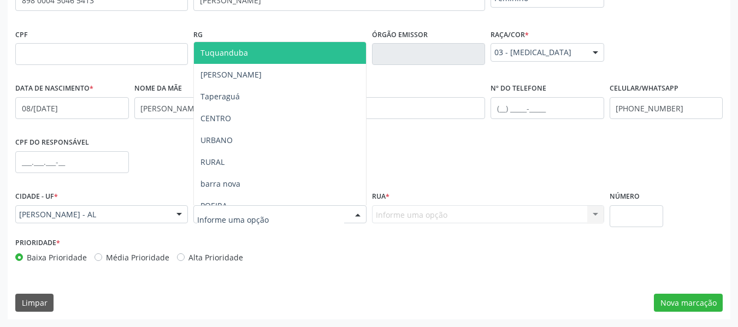
click at [358, 211] on div at bounding box center [358, 215] width 16 height 19
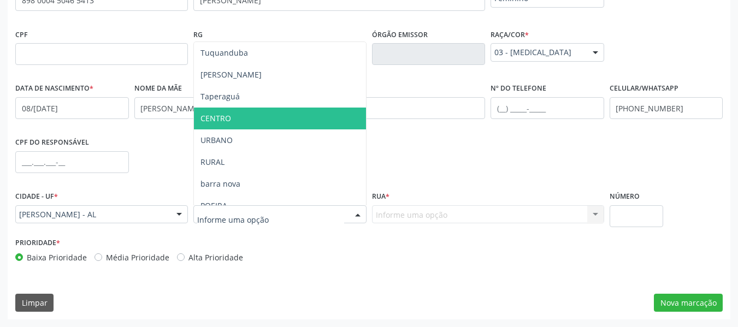
click at [219, 115] on span "CENTRO" at bounding box center [216, 118] width 31 height 10
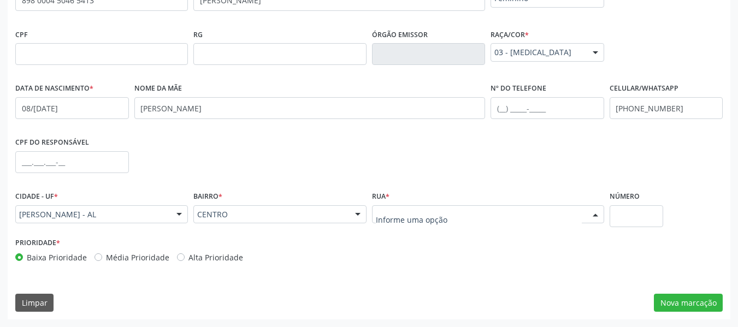
click at [600, 211] on div at bounding box center [595, 215] width 16 height 19
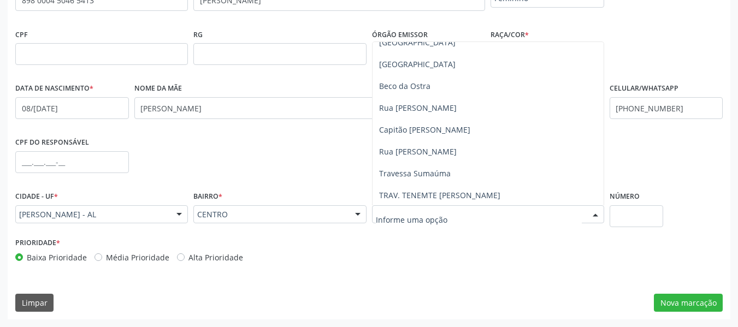
scroll to position [230, 0]
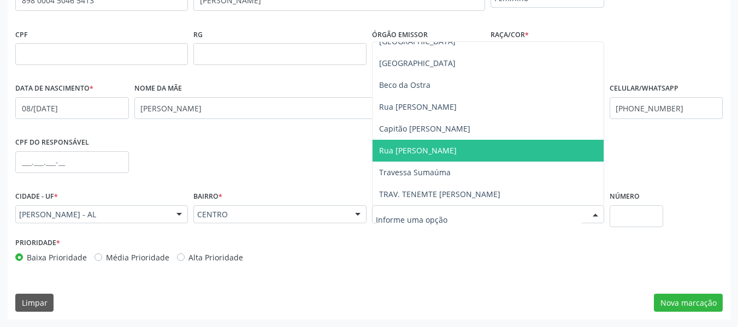
click at [434, 150] on span "Rua [PERSON_NAME]" at bounding box center [418, 150] width 78 height 10
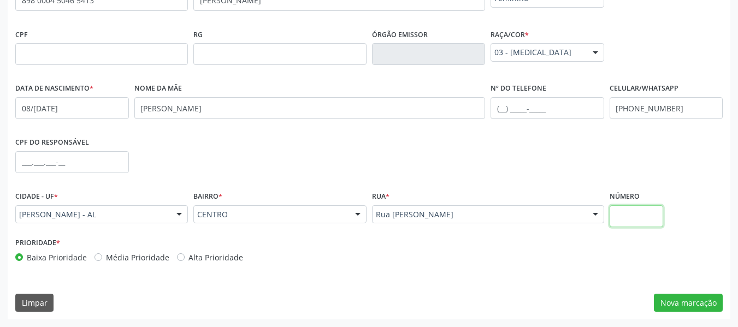
click at [632, 220] on input "text" at bounding box center [637, 216] width 54 height 22
type input "152"
click at [687, 303] on button "Nova marcação" at bounding box center [688, 303] width 69 height 19
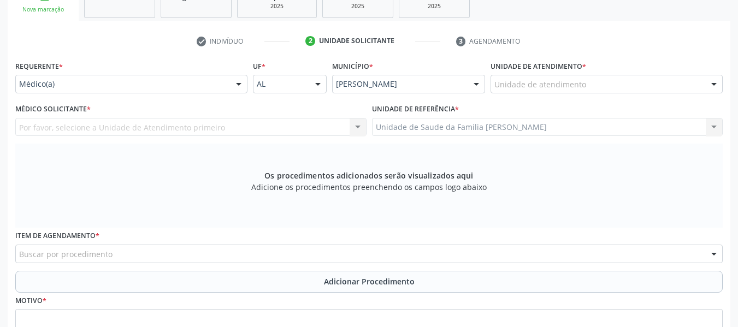
scroll to position [193, 0]
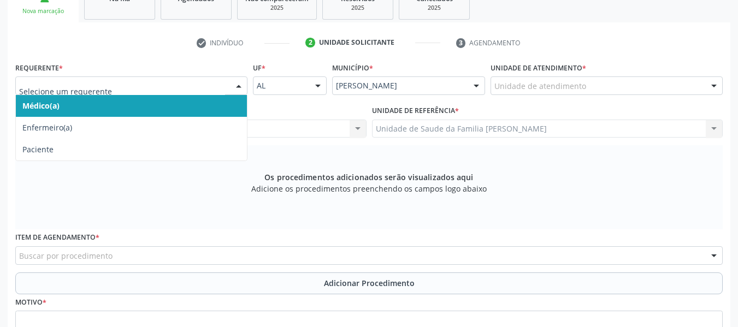
click at [240, 86] on div at bounding box center [239, 86] width 16 height 19
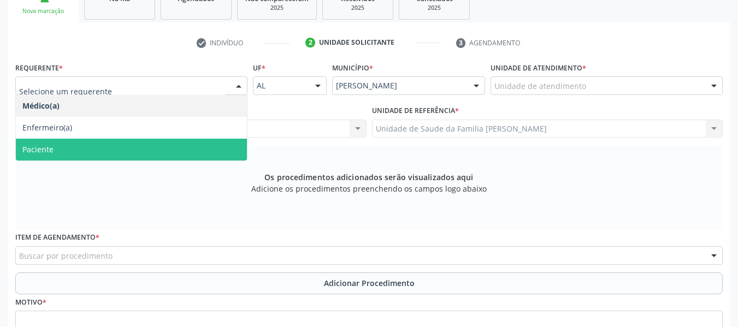
click at [40, 149] on span "Paciente" at bounding box center [37, 149] width 31 height 10
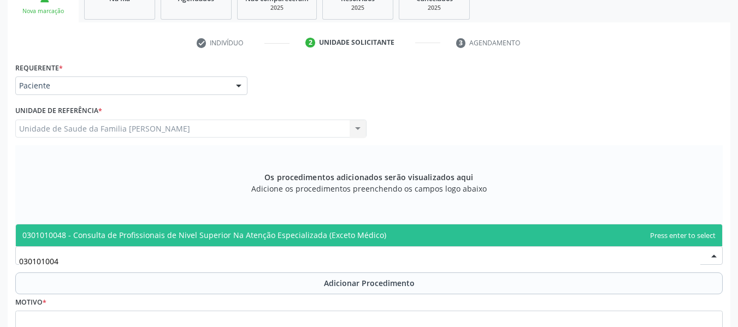
type input "0301010048"
click at [83, 236] on span "0301010048 - Consulta de Profissionais de Nivel Superior Na Atenção Especializa…" at bounding box center [204, 235] width 364 height 10
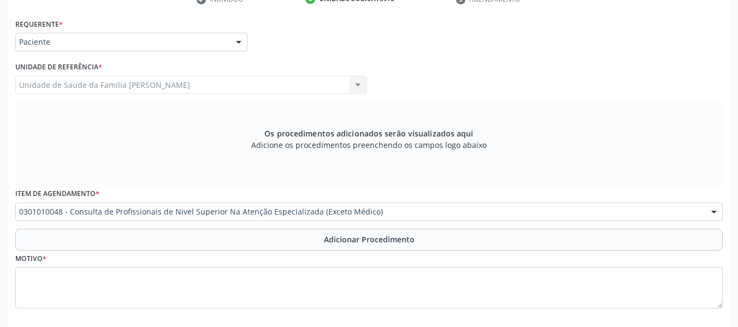
scroll to position [280, 0]
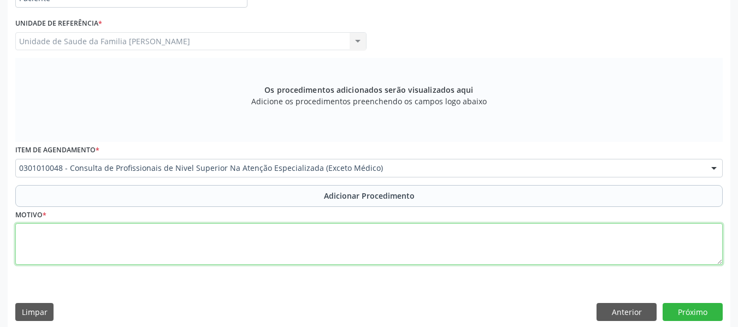
click at [56, 257] on textarea at bounding box center [369, 244] width 708 height 42
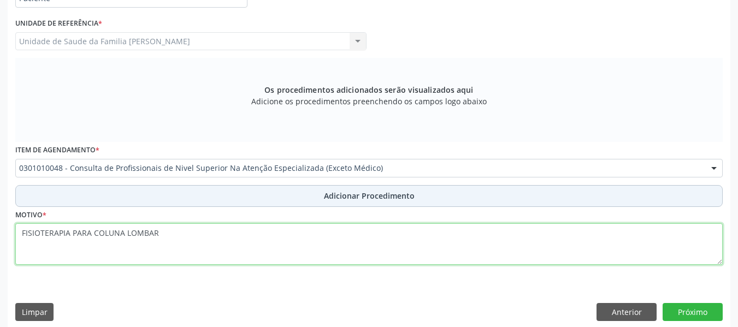
type textarea "FISIOTERAPIA PARA COLUNA LOMBAR"
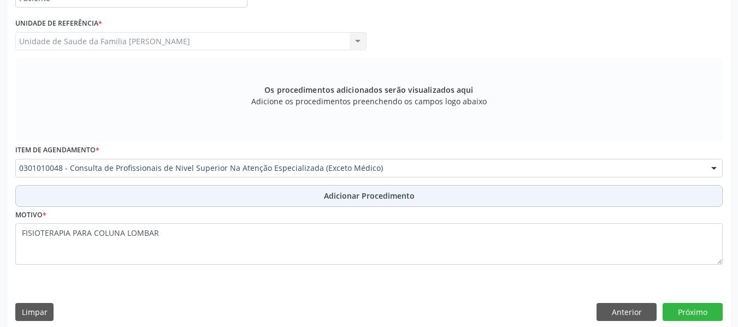
click at [344, 197] on span "Adicionar Procedimento" at bounding box center [369, 195] width 91 height 11
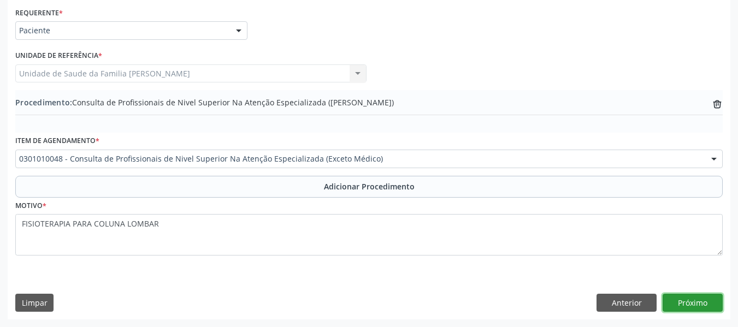
click at [685, 298] on button "Próximo" at bounding box center [693, 303] width 60 height 19
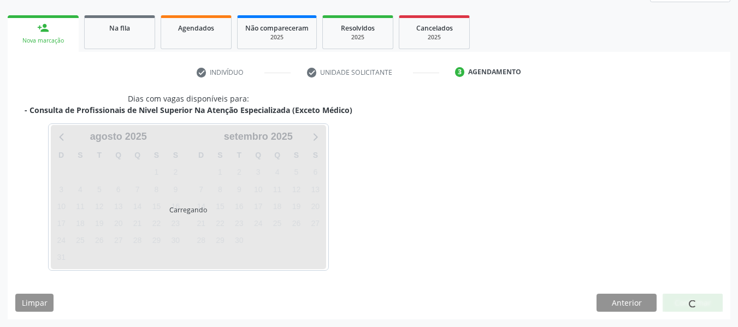
scroll to position [196, 0]
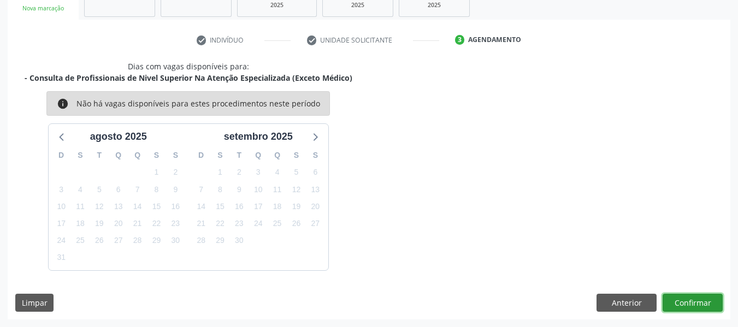
click at [684, 302] on button "Confirmar" at bounding box center [693, 303] width 60 height 19
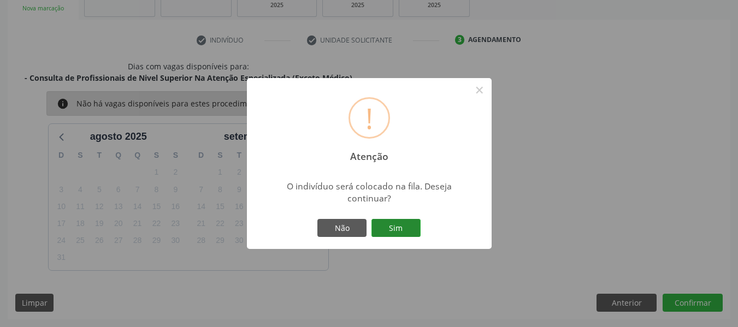
click at [403, 225] on button "Sim" at bounding box center [396, 228] width 49 height 19
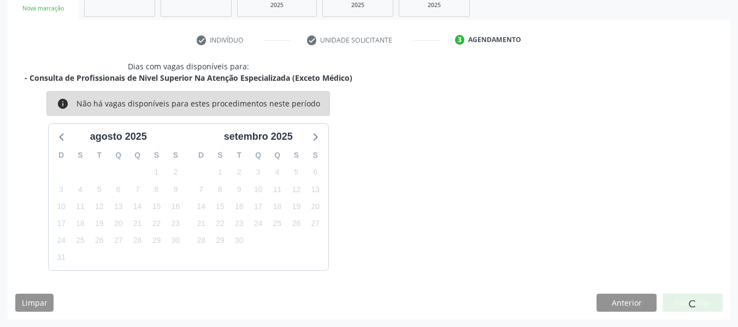
scroll to position [52, 0]
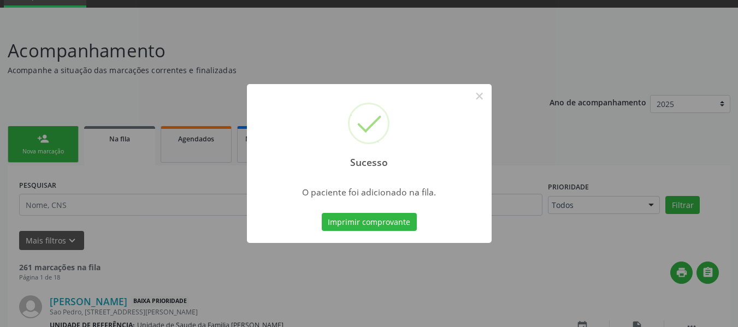
click at [32, 145] on div "Sucesso × O paciente foi adicionado na fila. Imprimir comprovante Cancel" at bounding box center [369, 163] width 738 height 327
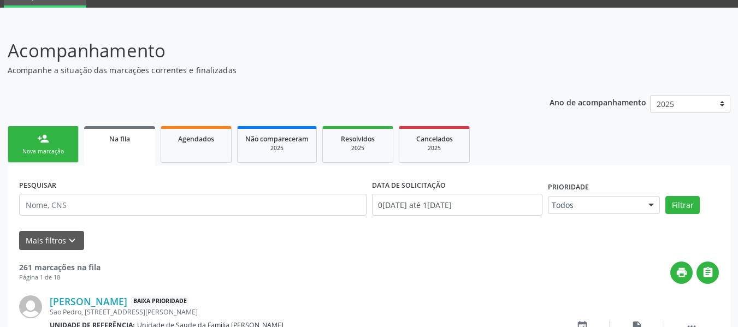
click at [32, 145] on link "person_add Nova marcação" at bounding box center [43, 144] width 71 height 37
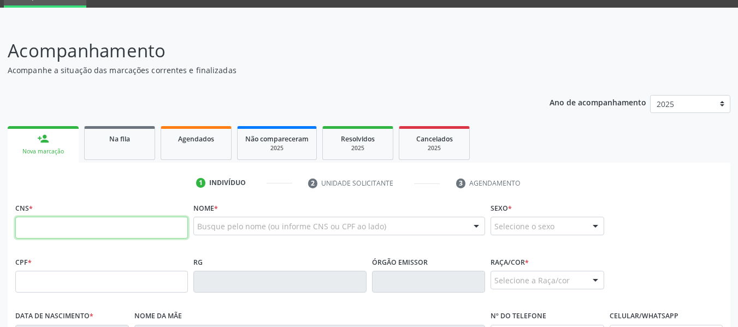
click at [48, 233] on input "text" at bounding box center [101, 228] width 173 height 22
type input "700 9049 1727 1599"
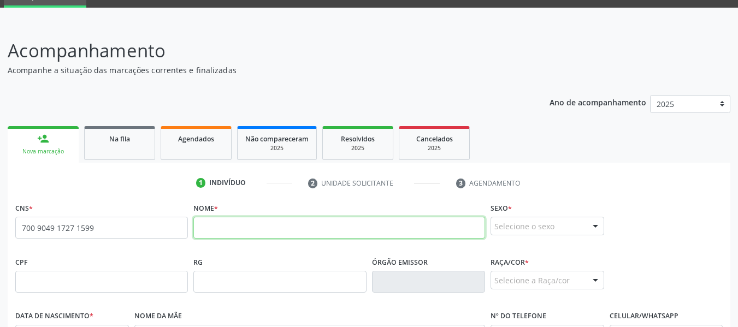
click at [215, 229] on input "text" at bounding box center [339, 228] width 292 height 22
type input "LUCIANA BENEDITA DOS SANTOS NOGUEIRA"
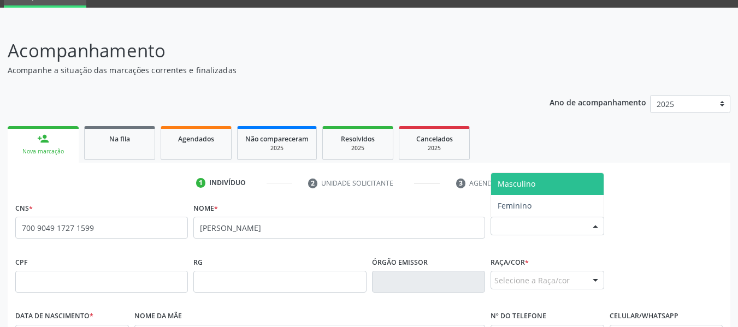
click at [595, 222] on div at bounding box center [595, 226] width 16 height 19
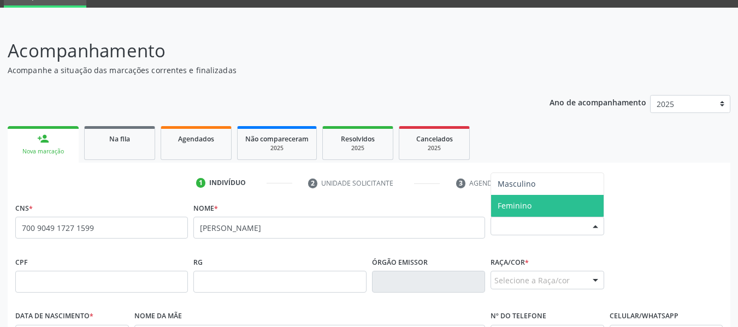
click at [534, 207] on span "Feminino" at bounding box center [547, 206] width 113 height 22
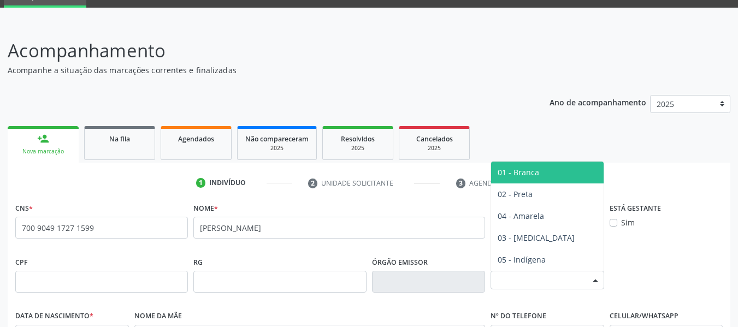
click at [594, 278] on div at bounding box center [595, 281] width 16 height 19
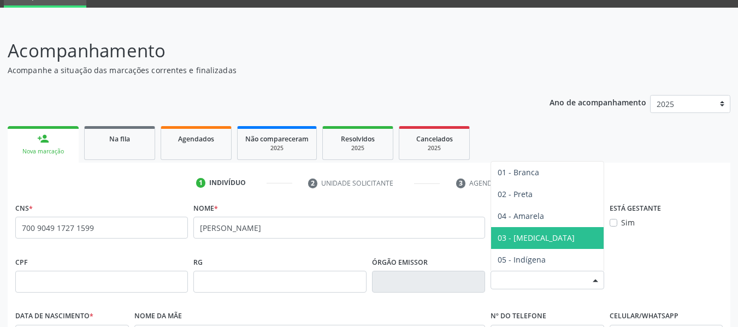
click at [527, 237] on span "03 - [MEDICAL_DATA]" at bounding box center [536, 238] width 77 height 10
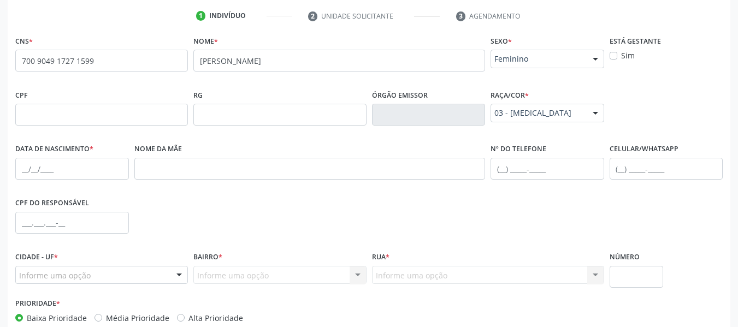
scroll to position [242, 0]
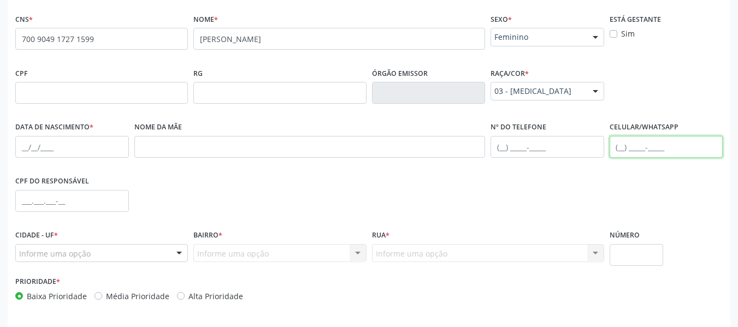
click at [621, 147] on input "text" at bounding box center [667, 147] width 114 height 22
type input "(82) 99165-7645"
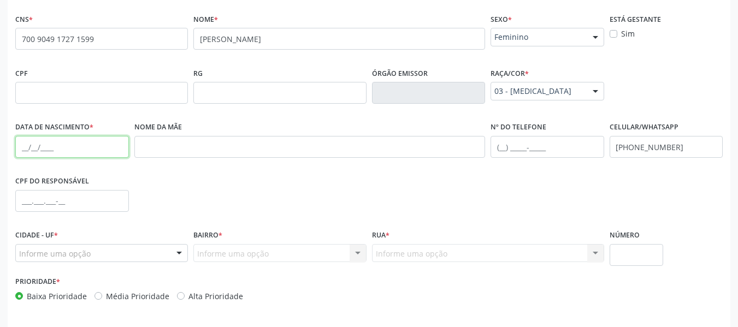
click at [20, 149] on input "text" at bounding box center [72, 147] width 114 height 22
type input "12/03/1998"
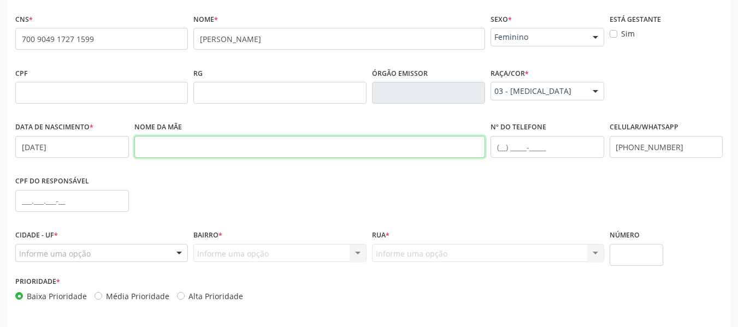
click at [181, 151] on input "text" at bounding box center [309, 147] width 351 height 22
type input "MARIA SOLANGE DOS SANTOS"
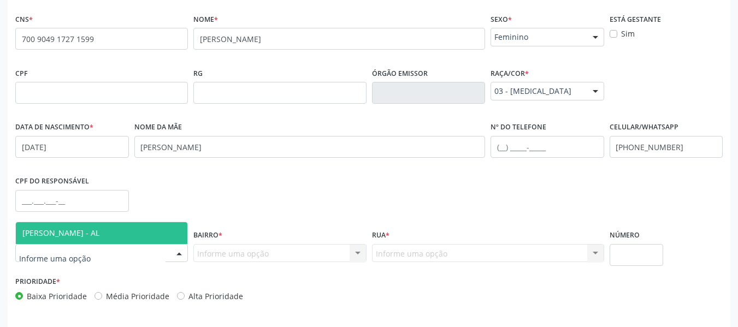
click at [175, 254] on div at bounding box center [179, 254] width 16 height 19
click at [123, 232] on span "[PERSON_NAME] - AL" at bounding box center [102, 233] width 172 height 22
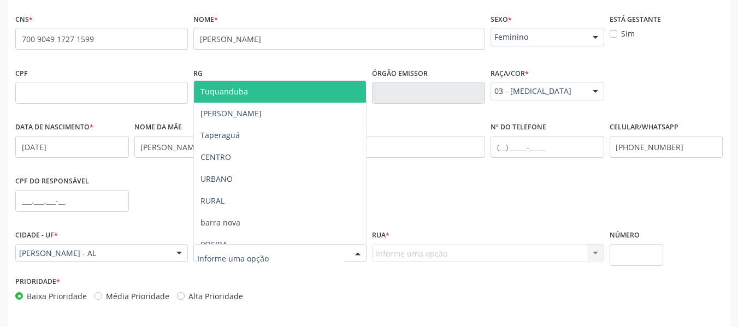
click at [358, 252] on div at bounding box center [358, 254] width 16 height 19
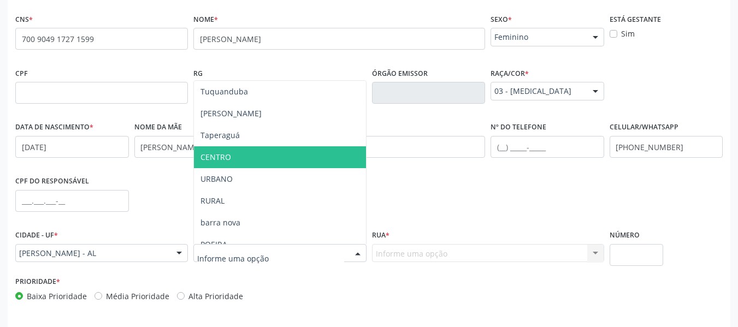
click at [227, 158] on span "CENTRO" at bounding box center [216, 157] width 31 height 10
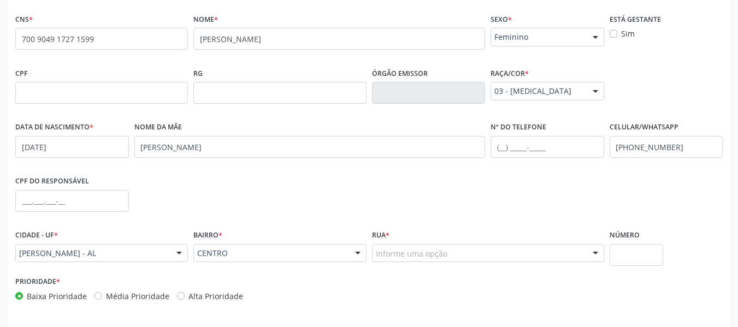
scroll to position [280, 0]
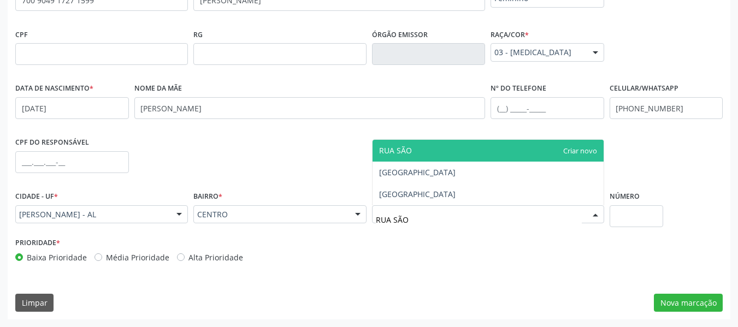
type input "RUA SÃO"
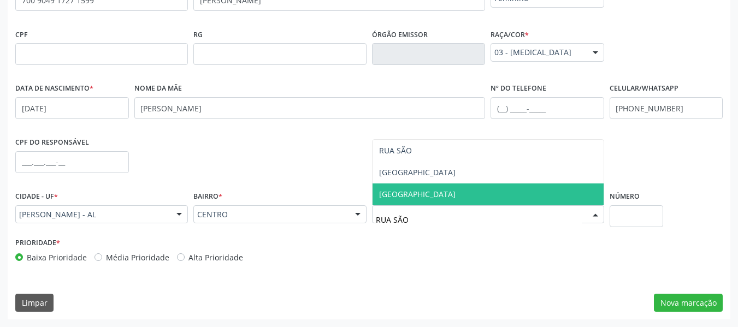
click at [425, 193] on span "[GEOGRAPHIC_DATA]" at bounding box center [417, 194] width 76 height 10
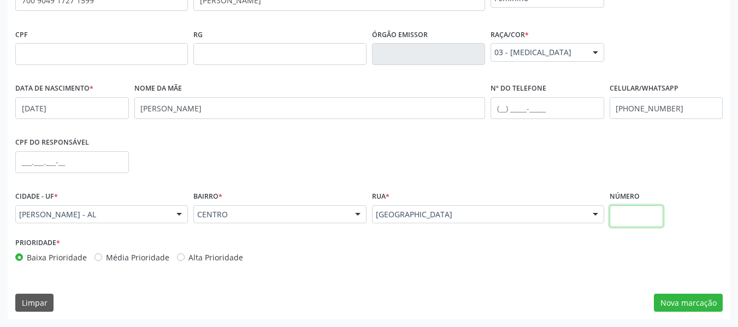
click at [636, 217] on input "text" at bounding box center [637, 216] width 54 height 22
type input "S/N"
click at [707, 298] on button "Nova marcação" at bounding box center [688, 303] width 69 height 19
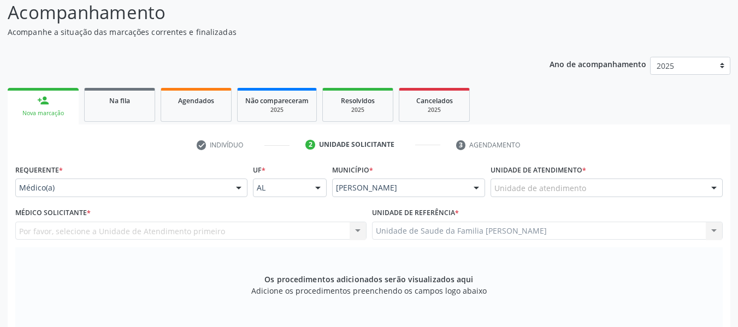
scroll to position [40, 0]
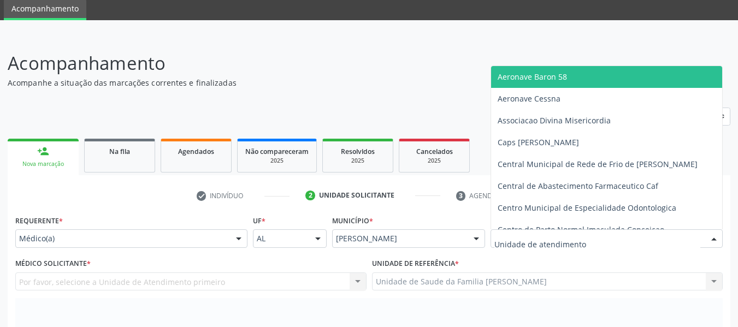
click at [715, 236] on div at bounding box center [714, 239] width 16 height 19
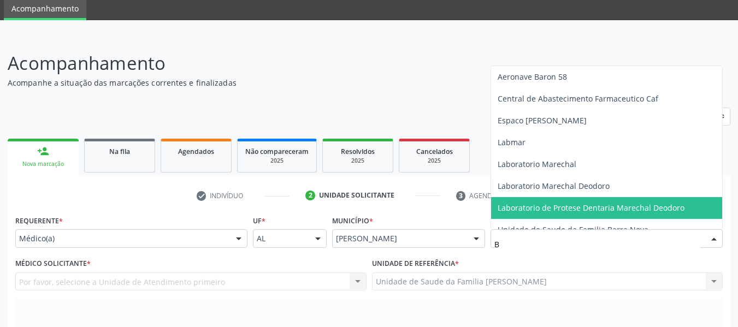
type input "BA"
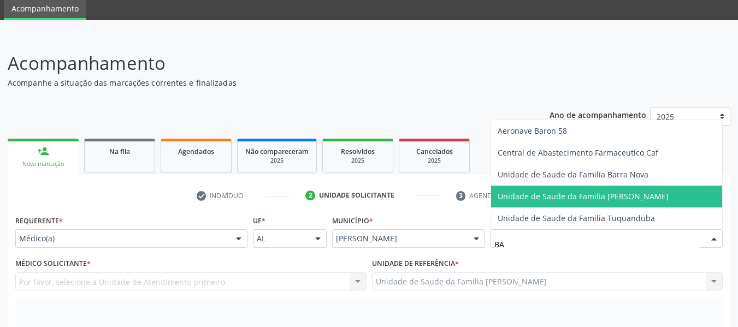
click at [596, 196] on span "Unidade de Saude da Familia [PERSON_NAME]" at bounding box center [583, 196] width 171 height 10
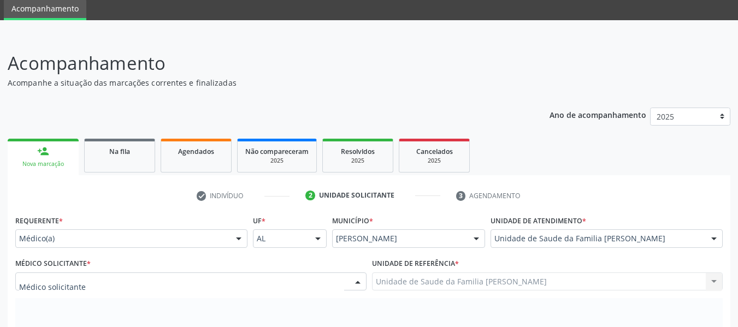
click at [359, 279] on div at bounding box center [358, 282] width 16 height 19
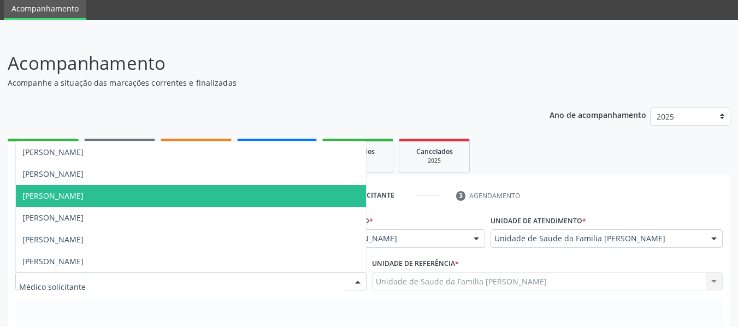
click at [84, 197] on span "Luanne Dantas da Silva Omena" at bounding box center [52, 196] width 61 height 10
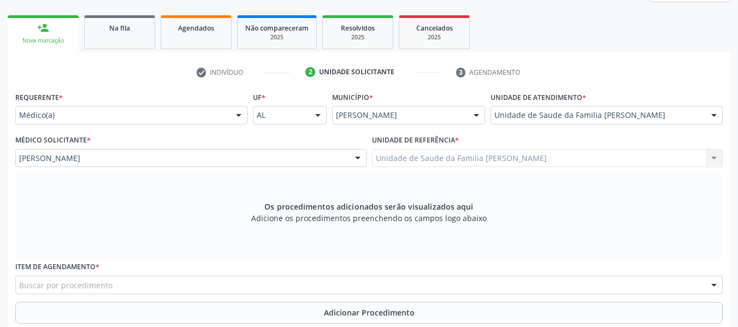
scroll to position [215, 0]
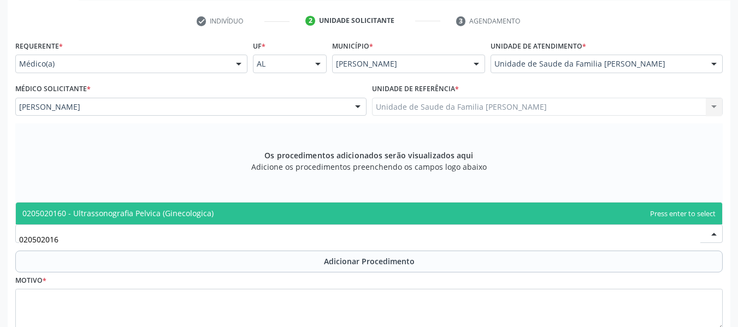
type input "0205020160"
click at [120, 211] on span "0205020160 - Ultrassonografia Pelvica (Ginecologica)" at bounding box center [117, 213] width 191 height 10
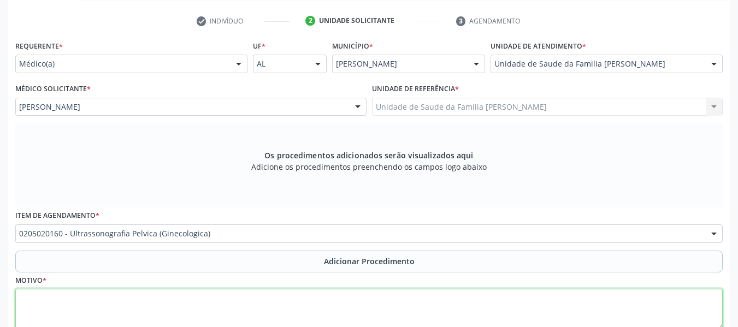
click at [62, 298] on textarea at bounding box center [369, 310] width 708 height 42
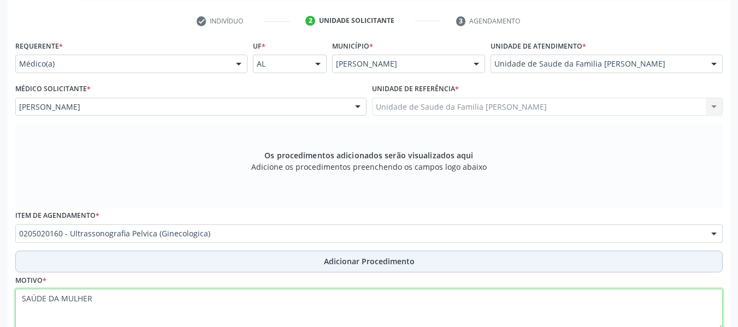
type textarea "SAÚDE DA MULHER"
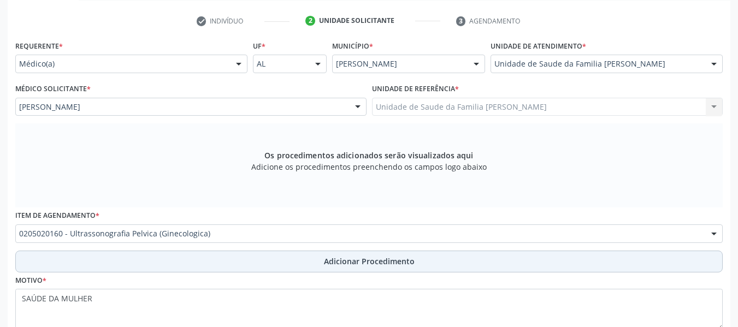
click at [349, 261] on span "Adicionar Procedimento" at bounding box center [369, 261] width 91 height 11
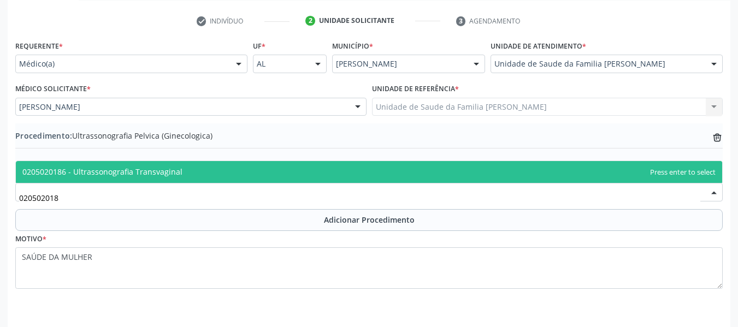
type input "0205020186"
click at [176, 173] on span "0205020186 - Ultrassonografia Transvaginal" at bounding box center [102, 172] width 160 height 10
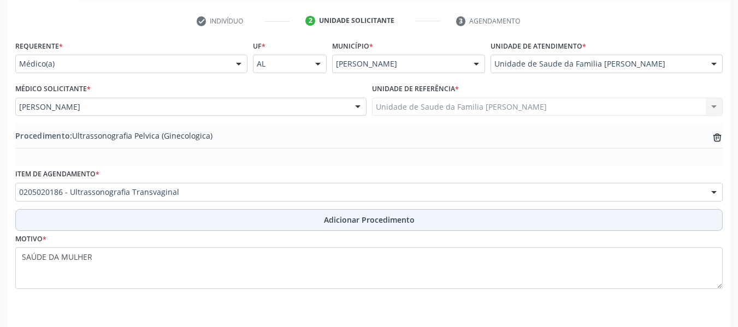
click at [341, 217] on span "Adicionar Procedimento" at bounding box center [369, 219] width 91 height 11
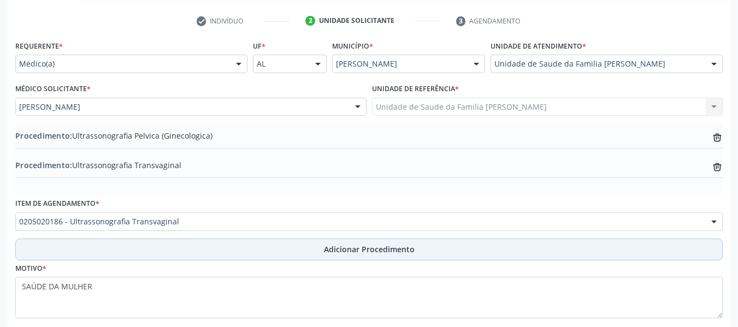
click at [364, 254] on span "Adicionar Procedimento" at bounding box center [369, 249] width 91 height 11
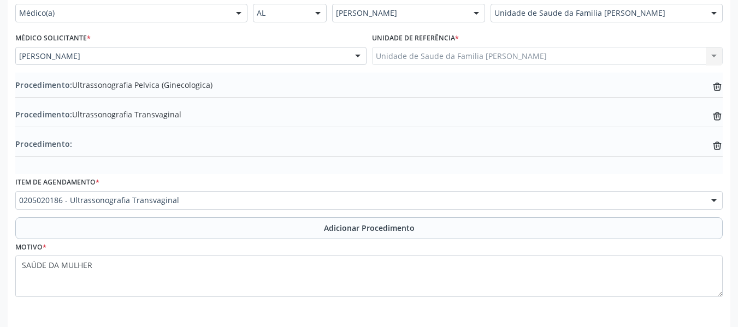
scroll to position [307, 0]
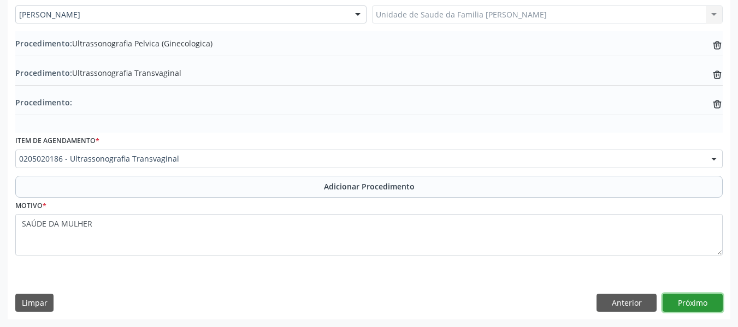
click at [693, 302] on button "Próximo" at bounding box center [693, 303] width 60 height 19
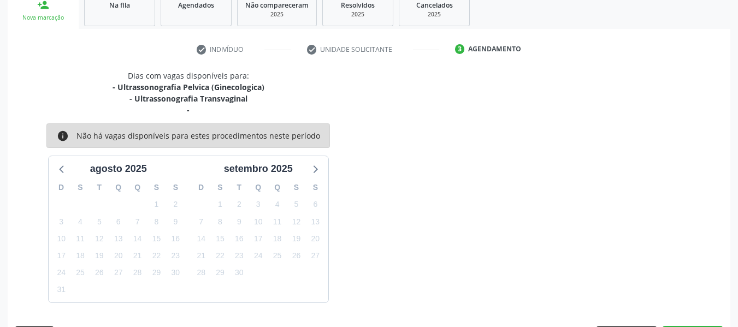
scroll to position [219, 0]
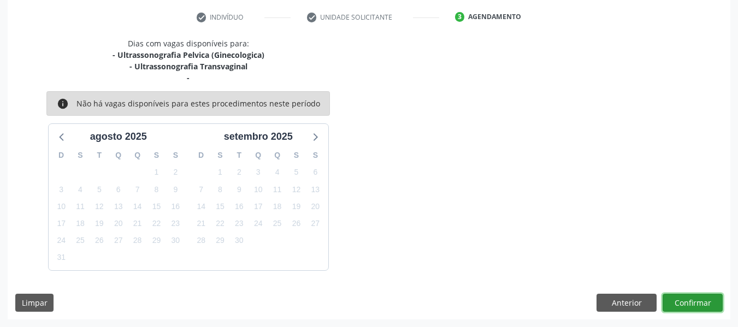
click at [693, 302] on button "Confirmar" at bounding box center [693, 303] width 60 height 19
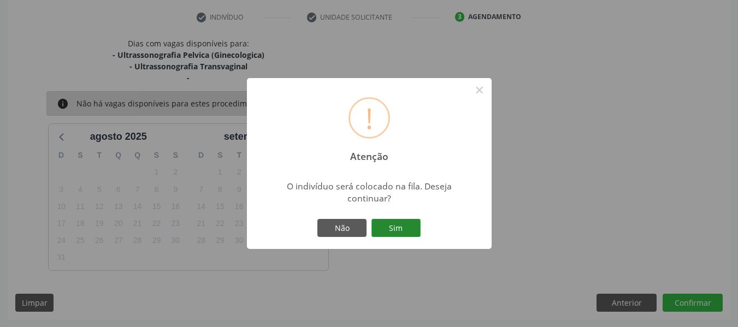
click at [397, 228] on button "Sim" at bounding box center [396, 228] width 49 height 19
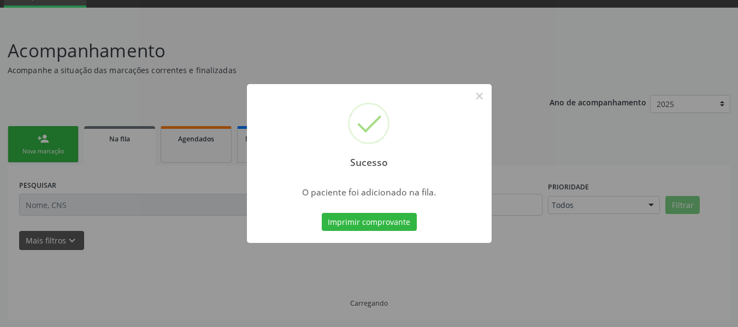
scroll to position [52, 0]
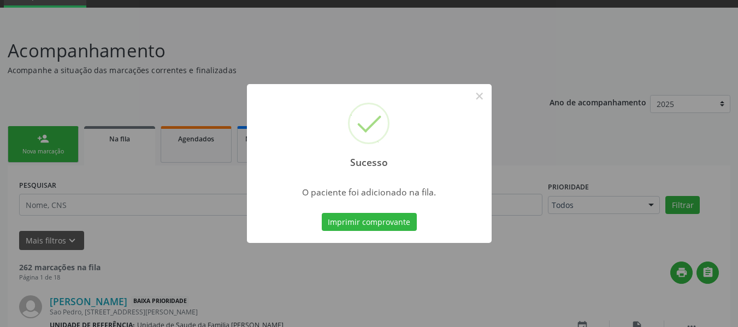
click at [397, 228] on button "Imprimir comprovante" at bounding box center [369, 222] width 95 height 19
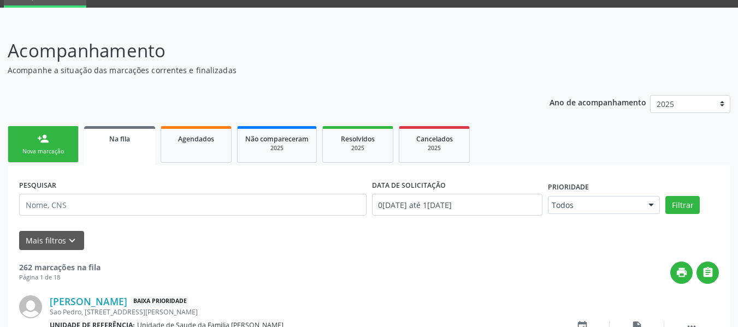
click at [39, 138] on div "person_add" at bounding box center [43, 139] width 12 height 12
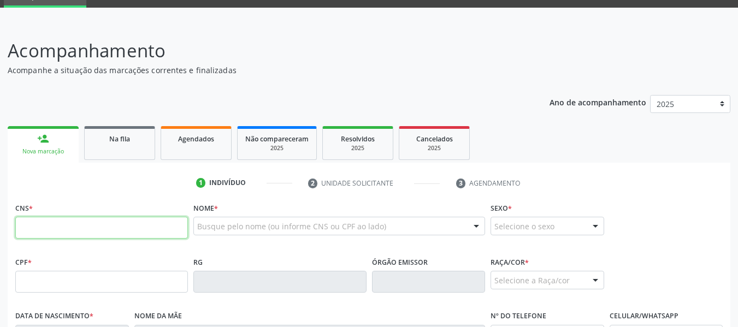
click at [54, 229] on input "text" at bounding box center [101, 228] width 173 height 22
type input "709 8000 0049 8395"
